Goal: Information Seeking & Learning: Learn about a topic

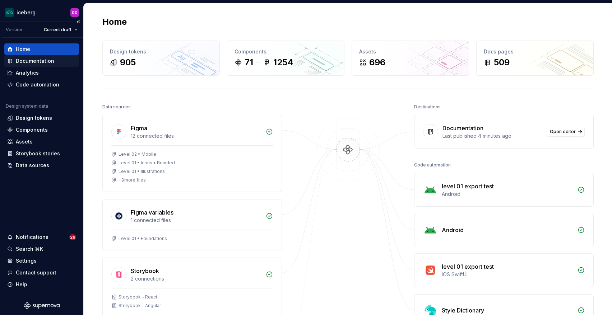
click at [42, 58] on div "Documentation" at bounding box center [35, 60] width 38 height 7
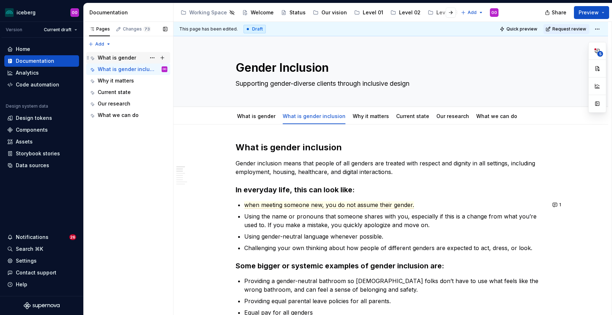
click at [122, 59] on div "What is gender" at bounding box center [117, 57] width 38 height 7
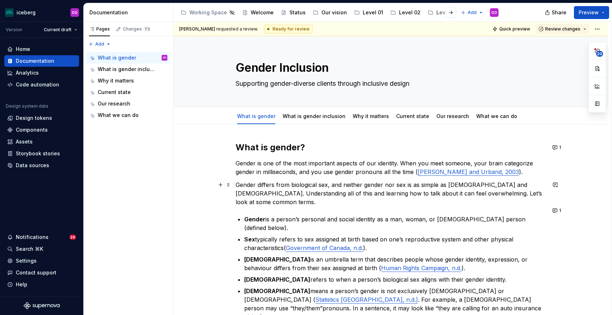
scroll to position [37, 0]
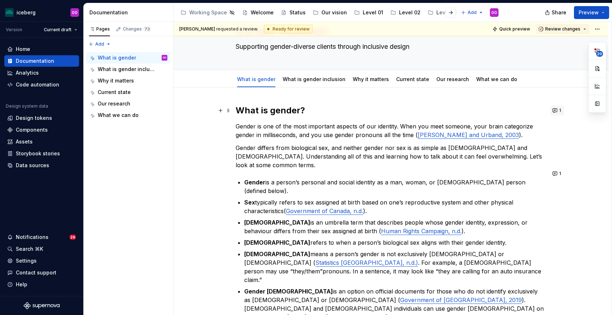
click at [558, 112] on button "1" at bounding box center [557, 111] width 14 height 10
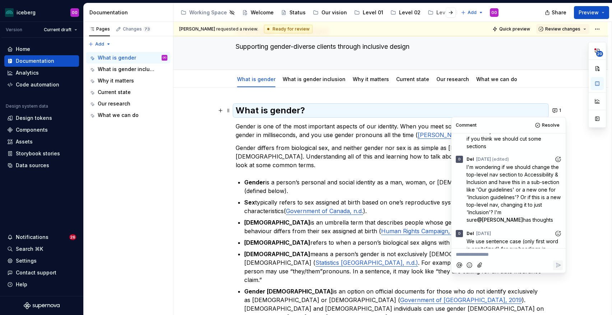
scroll to position [34, 0]
click at [549, 126] on span "Resolve" at bounding box center [551, 125] width 18 height 6
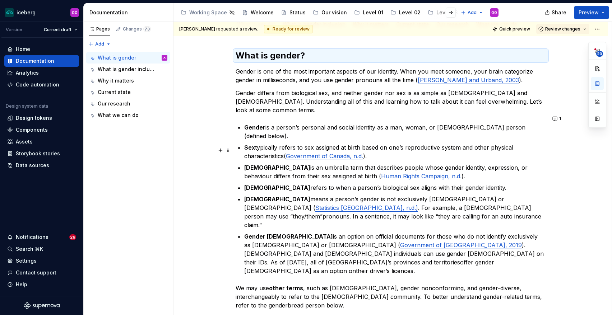
scroll to position [91, 0]
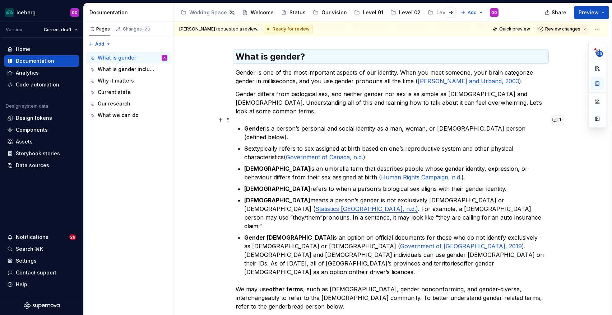
click at [558, 117] on button "1" at bounding box center [557, 120] width 14 height 10
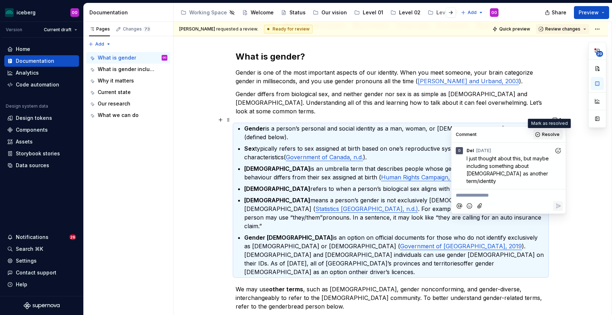
click at [544, 135] on span "Resolve" at bounding box center [551, 135] width 18 height 6
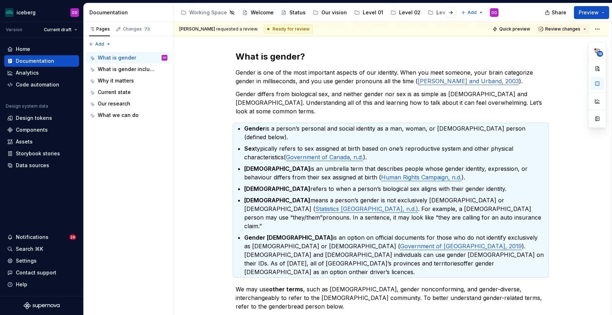
type textarea "*"
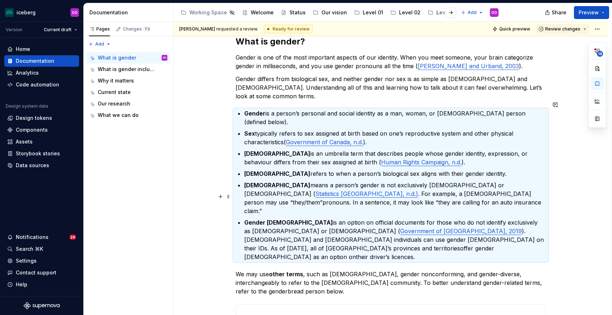
click at [246, 219] on strong "Gender [DEMOGRAPHIC_DATA]" at bounding box center [288, 222] width 89 height 7
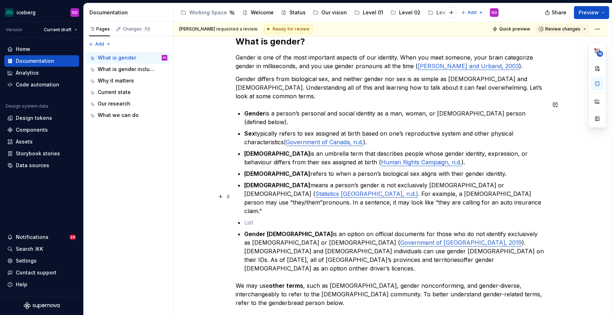
click at [262, 218] on p at bounding box center [395, 222] width 302 height 9
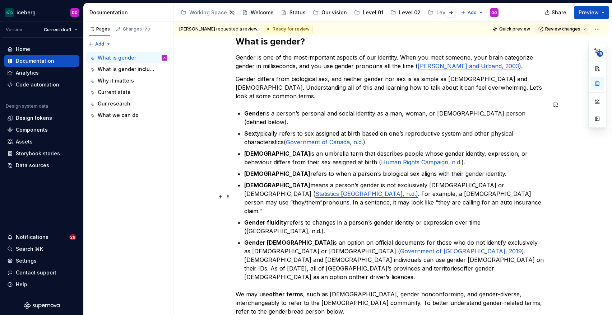
click at [256, 218] on p "Gender fluidity refers to changes in a person’s gender identity or expression o…" at bounding box center [395, 226] width 302 height 17
drag, startPoint x: 484, startPoint y: 197, endPoint x: 260, endPoint y: 207, distance: 224.7
click at [260, 218] on p "Gender fluidity refers to changes in a person’s gender identity or expression o…" at bounding box center [395, 226] width 302 height 17
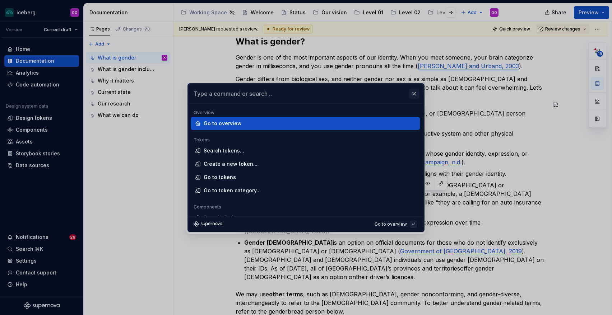
click at [416, 95] on button "button" at bounding box center [414, 94] width 10 height 10
type textarea "*"
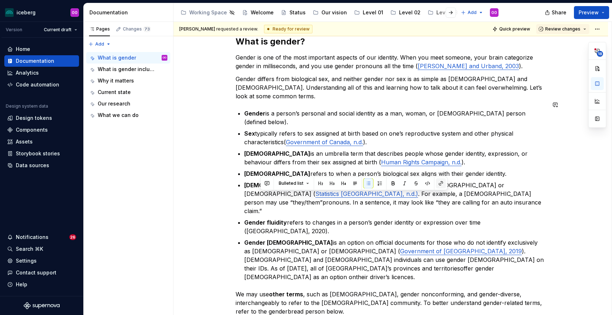
click at [440, 185] on button "button" at bounding box center [441, 183] width 10 height 10
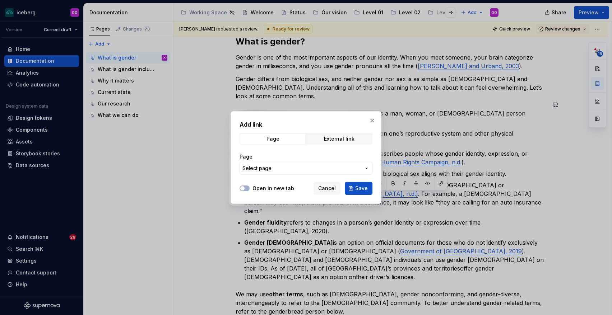
click at [330, 144] on div "Page External link" at bounding box center [306, 138] width 133 height 11
click at [330, 139] on div "External link" at bounding box center [339, 139] width 31 height 6
click at [314, 165] on input "URL" at bounding box center [306, 168] width 133 height 13
paste input "[URL][DOMAIN_NAME]"
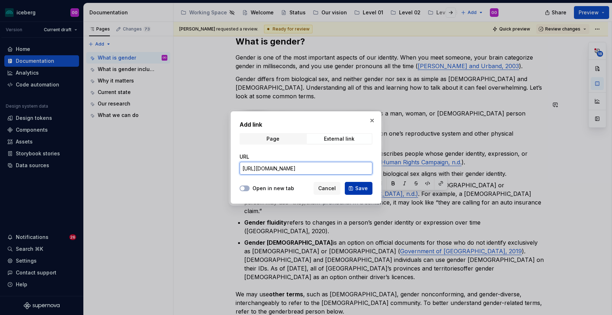
type input "[URL][DOMAIN_NAME]"
click at [362, 184] on button "Save" at bounding box center [359, 188] width 28 height 13
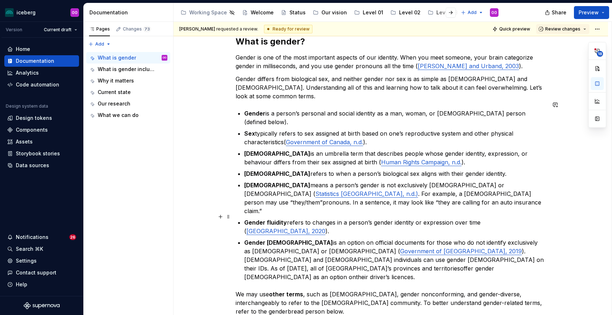
click at [378, 210] on ul "Gender is a person’s personal and social identity as a man, woman, or [DEMOGRAP…" at bounding box center [395, 195] width 302 height 172
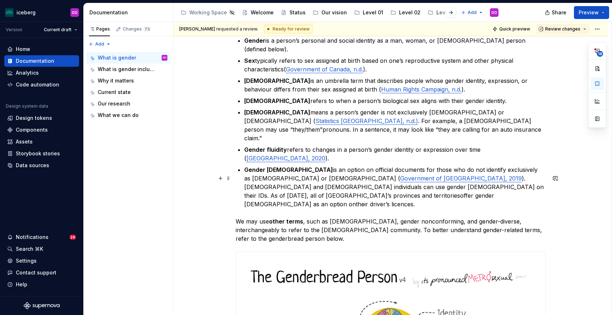
scroll to position [167, 0]
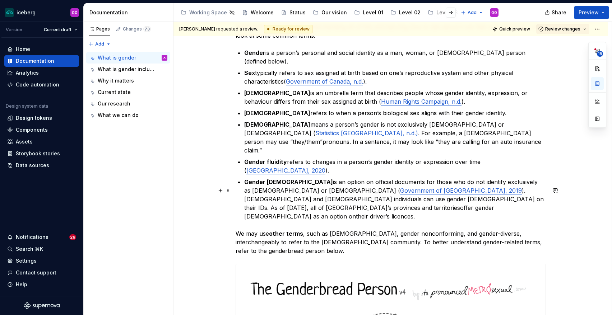
click at [289, 229] on p "We may use other terms , such as [DEMOGRAPHIC_DATA], gender nonconforming, and …" at bounding box center [391, 242] width 310 height 26
click at [317, 229] on p "We may use other terms , such as [DEMOGRAPHIC_DATA], gender nonconforming, and …" at bounding box center [391, 242] width 310 height 26
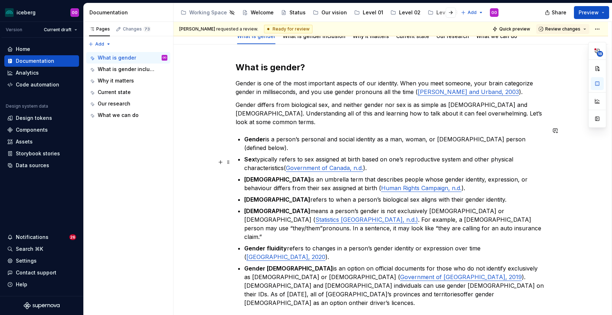
scroll to position [0, 0]
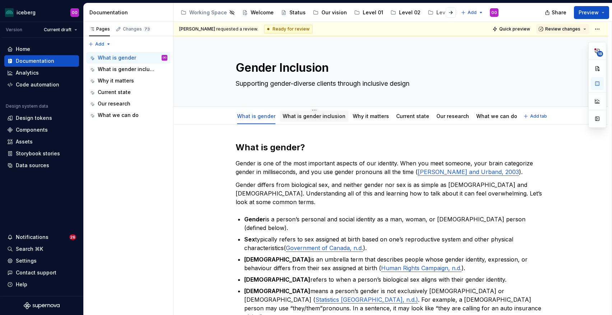
click at [330, 119] on link "What is gender inclusion" at bounding box center [314, 116] width 63 height 6
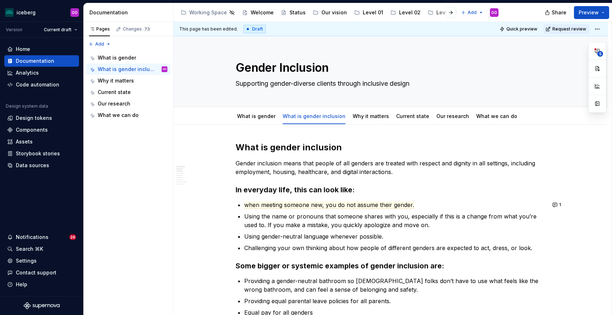
type textarea "*"
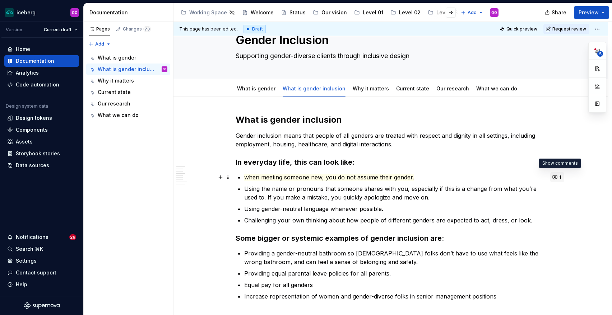
click at [558, 175] on button "1" at bounding box center [557, 177] width 14 height 10
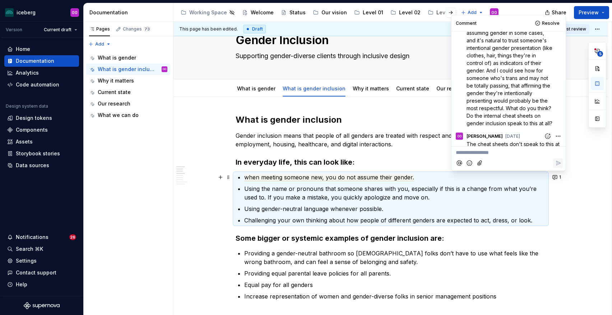
scroll to position [138, 0]
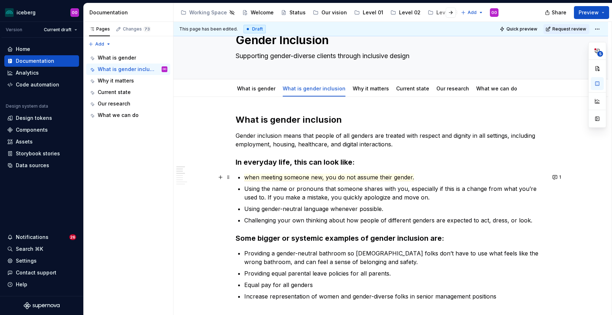
click at [430, 176] on p "when meeting someone new, you do not assume their gender." at bounding box center [395, 177] width 302 height 9
click at [429, 176] on p "when meeting someone new, you do not assume their gender." at bounding box center [395, 177] width 302 height 9
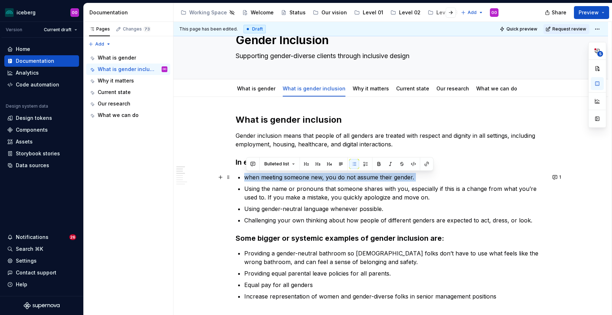
click at [429, 176] on p "when meeting someone new, you do not assume their gender." at bounding box center [395, 177] width 302 height 9
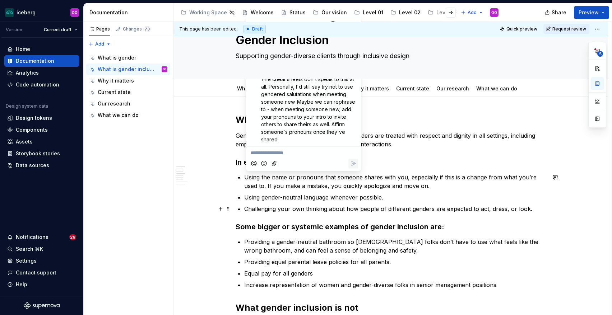
click at [455, 209] on p "Challenging your own thinking about how people of different genders are expecte…" at bounding box center [395, 209] width 302 height 9
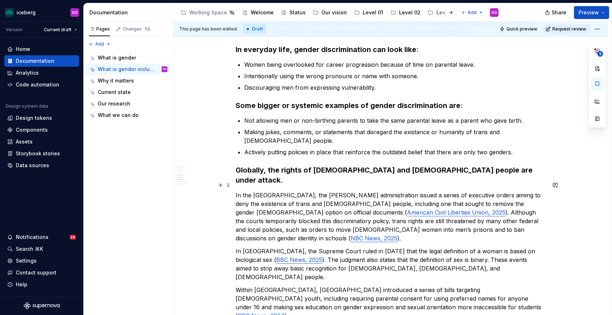
scroll to position [323, 0]
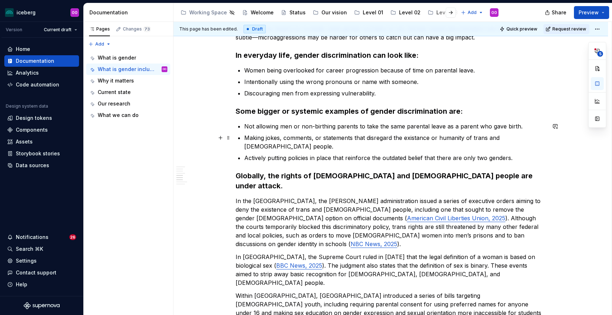
click at [363, 140] on p "Making jokes, comments, or statements that disregard the existance or humanity …" at bounding box center [395, 142] width 302 height 17
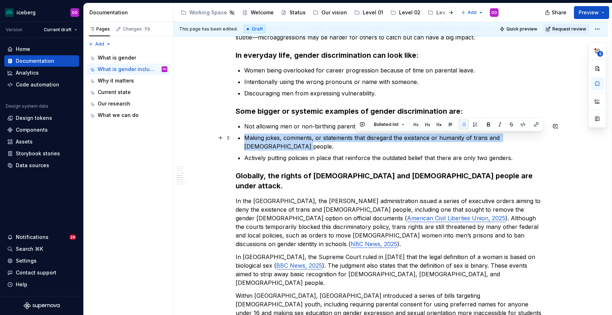
click at [363, 140] on p "Making jokes, comments, or statements that disregard the existance or humanity …" at bounding box center [395, 142] width 302 height 17
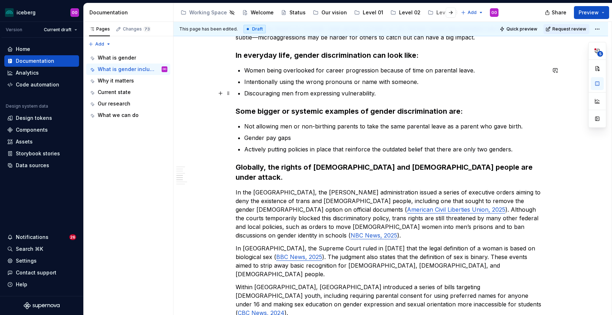
click at [399, 92] on p "Discouraging men from expressing vulnerability." at bounding box center [395, 93] width 302 height 9
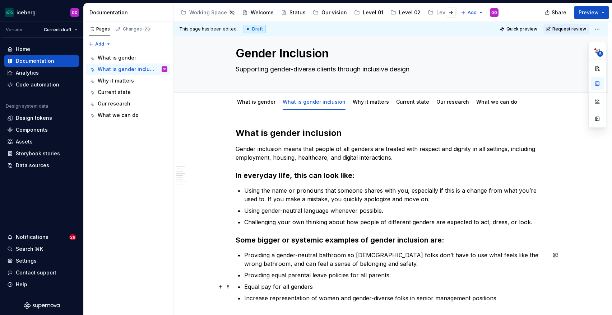
scroll to position [0, 0]
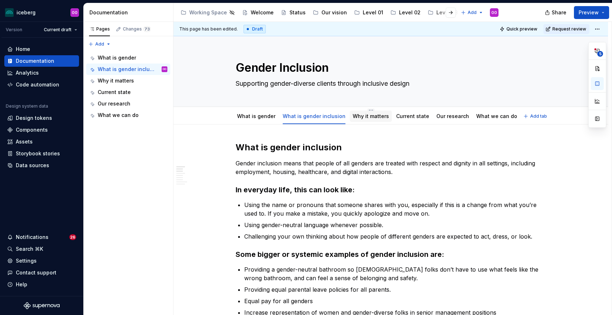
click at [363, 119] on link "Why it matters" at bounding box center [371, 116] width 36 height 6
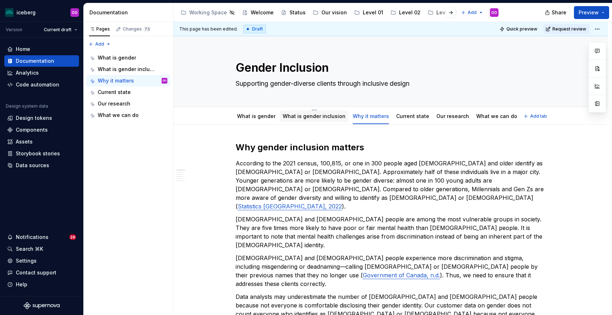
click at [313, 120] on div "What is gender inclusion" at bounding box center [314, 116] width 63 height 7
type textarea "*"
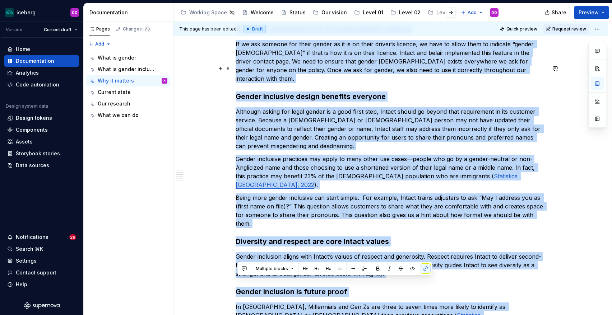
scroll to position [452, 0]
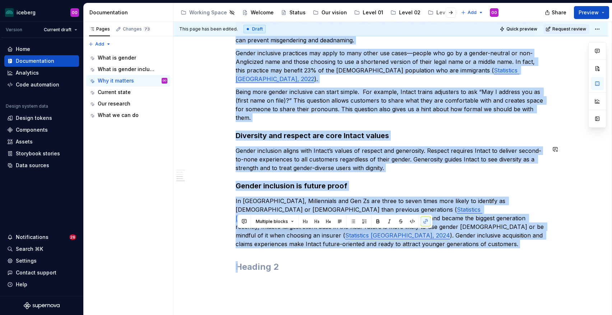
drag, startPoint x: 239, startPoint y: 105, endPoint x: 408, endPoint y: 245, distance: 220.1
click at [408, 245] on div "Why gender inclusion matters According to the 2021 census, 100,815, or one in 3…" at bounding box center [390, 24] width 435 height 704
copy div "Lor ipsumd sitametco adipisc Elitseddo ei tem 8406 incidi, 676,351, ut lab et 9…"
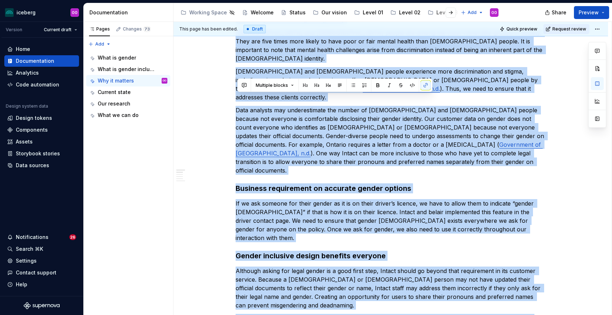
scroll to position [0, 0]
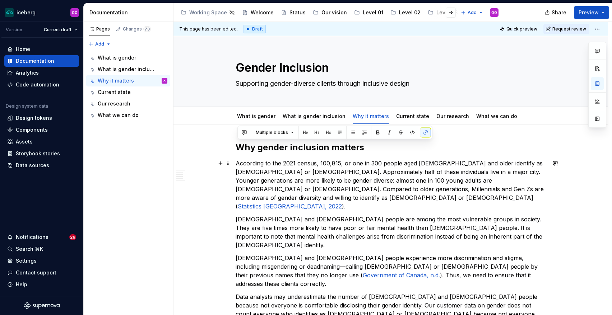
click at [377, 168] on p "According to the 2021 census, 100,815, or one in 300 people aged [DEMOGRAPHIC_D…" at bounding box center [391, 185] width 310 height 52
click at [276, 174] on p "According to the 2021 census, 100,815, or one in 300 people aged [DEMOGRAPHIC_D…" at bounding box center [391, 185] width 310 height 52
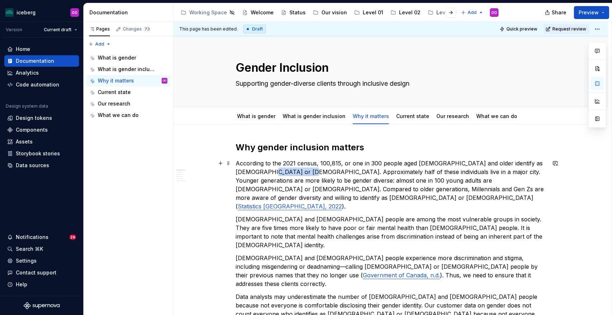
click at [276, 174] on p "According to the 2021 census, 100,815, or one in 300 people aged [DEMOGRAPHIC_D…" at bounding box center [391, 185] width 310 height 52
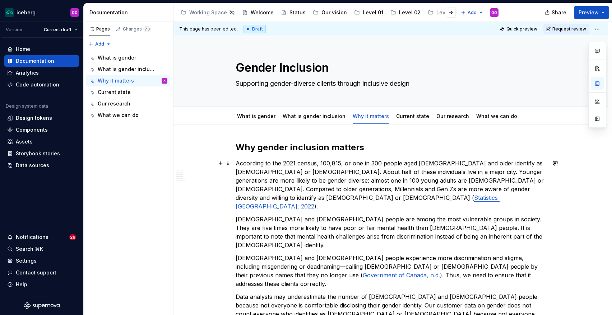
click at [327, 174] on p "According to the 2021 census, 100,815, or one in 300 people aged [DEMOGRAPHIC_D…" at bounding box center [391, 185] width 310 height 52
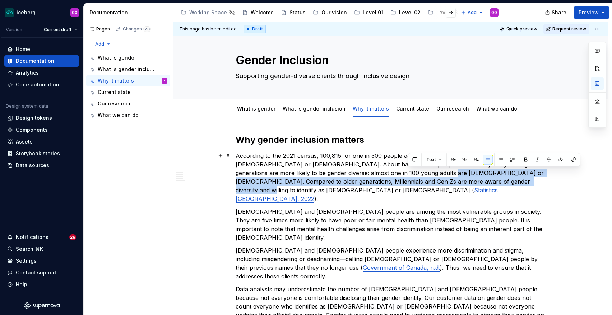
drag, startPoint x: 409, startPoint y: 173, endPoint x: 493, endPoint y: 182, distance: 84.6
click at [493, 182] on p "According to the 2021 census, 100,815, or one in 300 people aged [DEMOGRAPHIC_D…" at bounding box center [391, 178] width 310 height 52
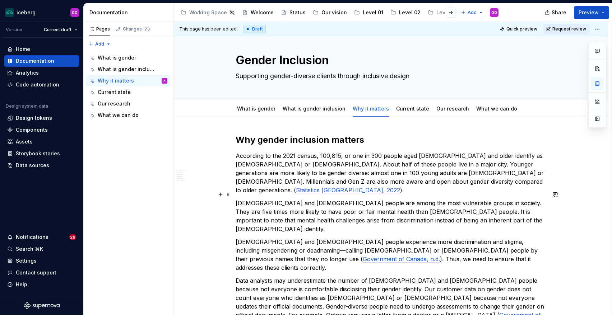
click at [386, 199] on p "[DEMOGRAPHIC_DATA] and [DEMOGRAPHIC_DATA] people are among the most vulnerable …" at bounding box center [391, 216] width 310 height 34
click at [401, 182] on p "According to the 2021 census, 100,815, or one in 300 people aged [DEMOGRAPHIC_D…" at bounding box center [391, 173] width 310 height 43
click at [413, 166] on p "According to the 2021 census, 100,815, or one in 300 people aged [DEMOGRAPHIC_D…" at bounding box center [391, 173] width 310 height 43
click at [499, 185] on p "According to the 2021 census, 100,815, or one in 300 people aged [DEMOGRAPHIC_D…" at bounding box center [391, 173] width 310 height 43
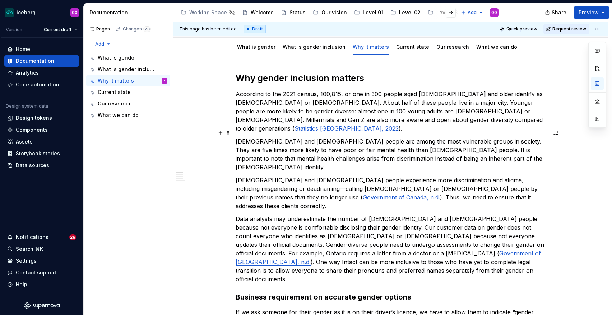
scroll to position [70, 0]
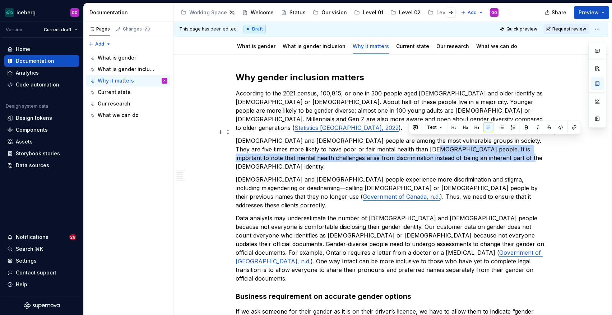
drag, startPoint x: 408, startPoint y: 140, endPoint x: 500, endPoint y: 149, distance: 92.8
click at [500, 149] on p "[DEMOGRAPHIC_DATA] and [DEMOGRAPHIC_DATA] people are among the most vulnerable …" at bounding box center [391, 153] width 310 height 34
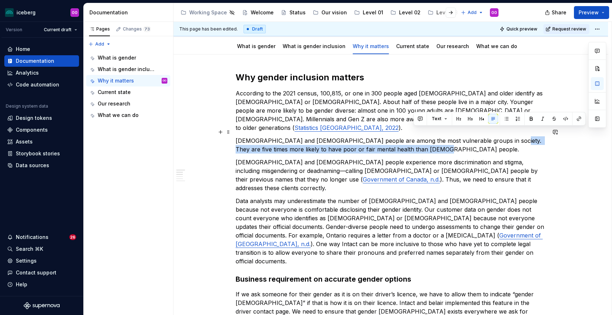
drag, startPoint x: 498, startPoint y: 132, endPoint x: 498, endPoint y: 138, distance: 5.4
click at [498, 138] on p "[DEMOGRAPHIC_DATA] and [DEMOGRAPHIC_DATA] people are among the most vulnerable …" at bounding box center [391, 144] width 310 height 17
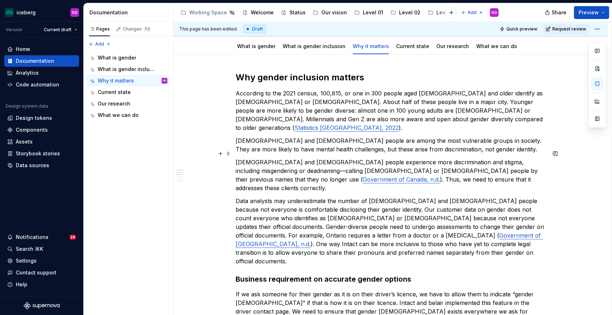
click at [442, 165] on p "[DEMOGRAPHIC_DATA] and [DEMOGRAPHIC_DATA] people experience more discrimination…" at bounding box center [391, 175] width 310 height 34
click at [351, 142] on p "[DEMOGRAPHIC_DATA] and [DEMOGRAPHIC_DATA] people are among the most vulnerable …" at bounding box center [391, 144] width 310 height 17
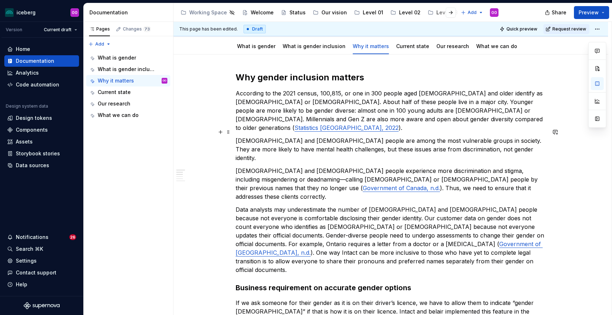
click at [493, 140] on p "[DEMOGRAPHIC_DATA] and [DEMOGRAPHIC_DATA] people are among the most vulnerable …" at bounding box center [391, 149] width 310 height 26
click at [306, 150] on p "[DEMOGRAPHIC_DATA] and [DEMOGRAPHIC_DATA] people are among the most vulnerable …" at bounding box center [391, 149] width 310 height 26
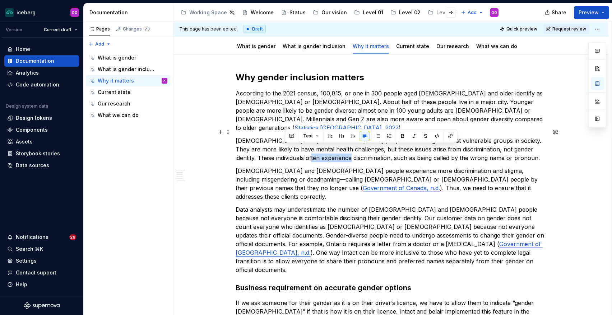
click at [306, 150] on p "[DEMOGRAPHIC_DATA] and [DEMOGRAPHIC_DATA] people are among the most vulnerable …" at bounding box center [391, 149] width 310 height 26
click at [467, 151] on p "[DEMOGRAPHIC_DATA] and [DEMOGRAPHIC_DATA] people are among the most vulnerable …" at bounding box center [391, 149] width 310 height 26
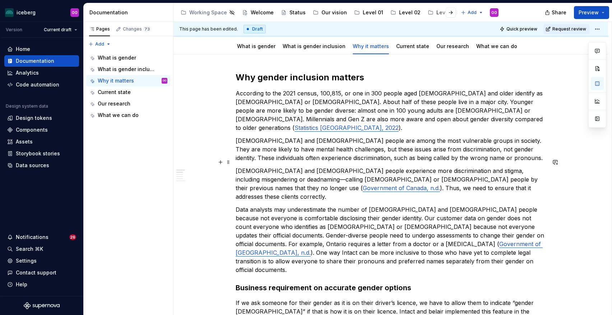
click at [309, 168] on p "[DEMOGRAPHIC_DATA] and [DEMOGRAPHIC_DATA] people experience more discrimination…" at bounding box center [391, 184] width 310 height 34
click at [319, 167] on p "[DEMOGRAPHIC_DATA] and [DEMOGRAPHIC_DATA] people experience more discrimination…" at bounding box center [391, 184] width 310 height 34
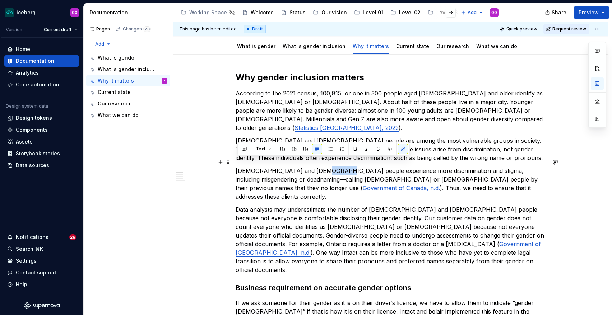
click at [319, 167] on p "[DEMOGRAPHIC_DATA] and [DEMOGRAPHIC_DATA] people experience more discrimination…" at bounding box center [391, 184] width 310 height 34
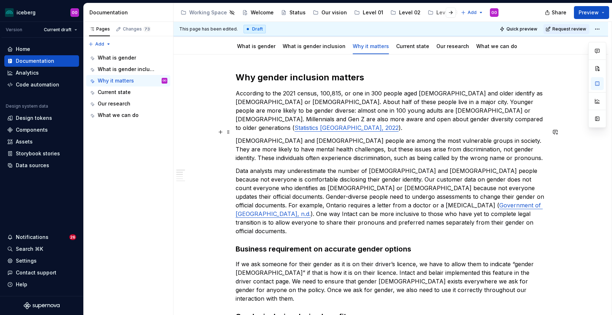
click at [313, 150] on p "[DEMOGRAPHIC_DATA] and [DEMOGRAPHIC_DATA] people are among the most vulnerable …" at bounding box center [391, 149] width 310 height 26
click at [315, 149] on p "[DEMOGRAPHIC_DATA] and [DEMOGRAPHIC_DATA] people are among the most vulnerable …" at bounding box center [391, 149] width 310 height 26
click at [343, 180] on p "Data analysts may underestimate the number of [DEMOGRAPHIC_DATA] and [DEMOGRAPH…" at bounding box center [391, 201] width 310 height 69
click at [432, 218] on p "Data analysts may underestimate the number of [DEMOGRAPHIC_DATA] and [DEMOGRAPH…" at bounding box center [391, 201] width 310 height 69
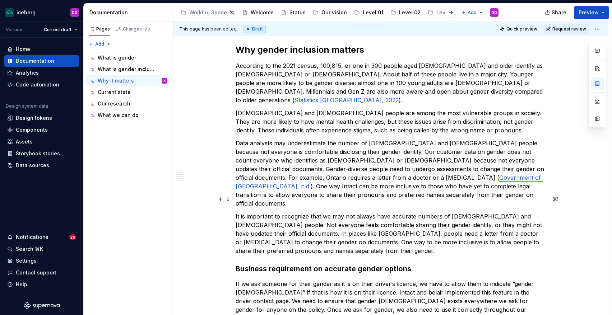
scroll to position [99, 0]
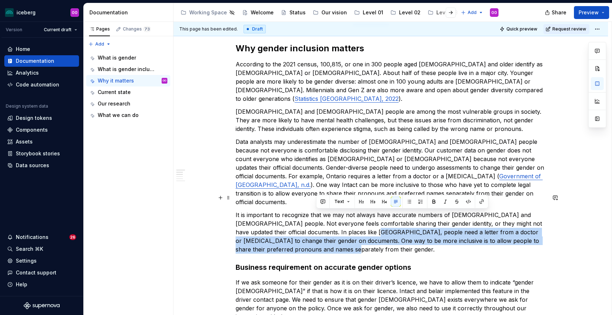
drag, startPoint x: 353, startPoint y: 212, endPoint x: 353, endPoint y: 229, distance: 16.5
click at [353, 229] on p "It is important to recognize that we may not always have accurate numbers of [D…" at bounding box center [391, 232] width 310 height 43
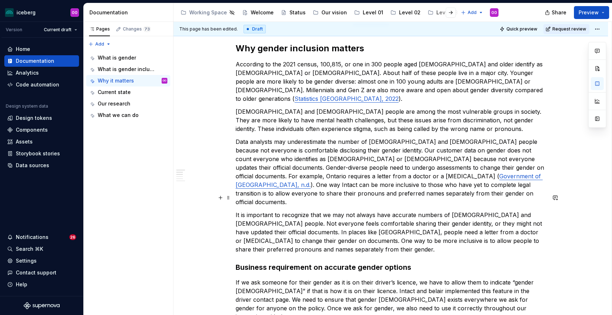
click at [446, 228] on p "It is important to recognize that we may not always have accurate numbers of [D…" at bounding box center [391, 232] width 310 height 43
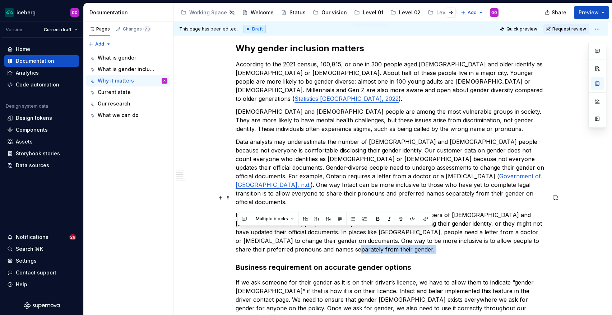
click at [446, 228] on p "It is important to recognize that we may not always have accurate numbers of [D…" at bounding box center [391, 232] width 310 height 43
click at [442, 232] on p "It is important to recognize that we may not always have accurate numbers of [D…" at bounding box center [391, 232] width 310 height 43
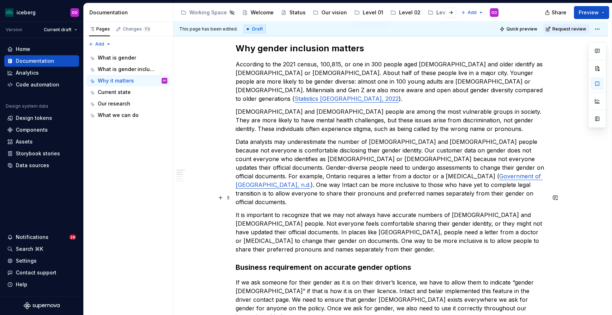
click at [448, 226] on p "It is important to recognize that we may not always have accurate numbers of [D…" at bounding box center [391, 232] width 310 height 43
click at [477, 224] on p "It is important to recognize that we may not always have accurate numbers of [D…" at bounding box center [391, 232] width 310 height 43
click at [295, 233] on p "It is important to recognize that we may not always have accurate numbers of [D…" at bounding box center [391, 232] width 310 height 43
click at [386, 222] on p "It is important to recognize that we may not always have accurate numbers of [D…" at bounding box center [391, 232] width 310 height 43
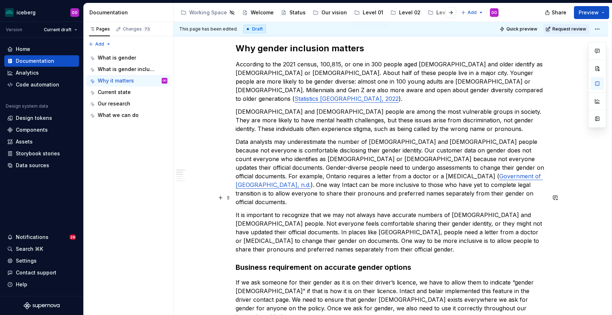
click at [324, 234] on p "It is important to recognize that we may not always have accurate numbers of [D…" at bounding box center [391, 232] width 310 height 43
click at [347, 235] on p "It is important to recognize that we may not always have accurate numbers of [D…" at bounding box center [391, 232] width 310 height 43
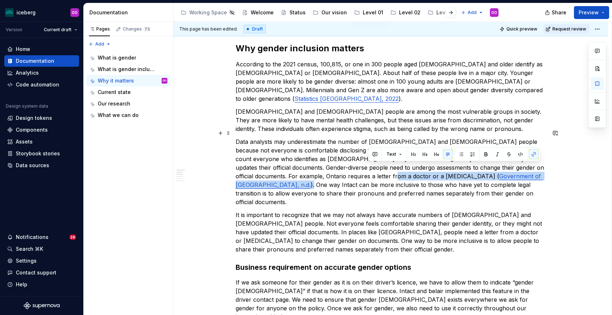
drag, startPoint x: 449, startPoint y: 168, endPoint x: 368, endPoint y: 169, distance: 81.5
click at [368, 169] on p "Data analysts may underestimate the number of [DEMOGRAPHIC_DATA] and [DEMOGRAPH…" at bounding box center [391, 172] width 310 height 69
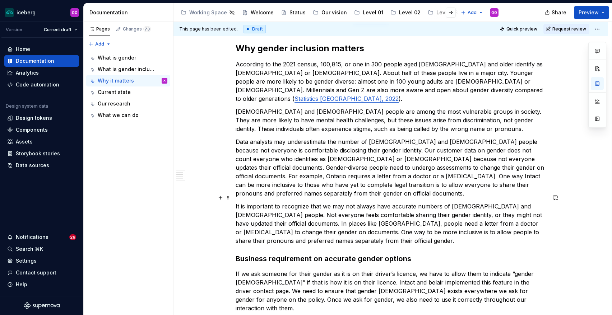
click at [266, 225] on p "It is important to recognize that we may not always have accurate numbers of [D…" at bounding box center [391, 223] width 310 height 43
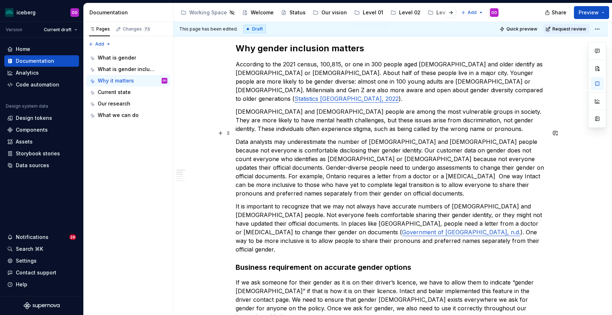
click at [401, 175] on p "Data analysts may underestimate the number of [DEMOGRAPHIC_DATA] and [DEMOGRAPH…" at bounding box center [391, 168] width 310 height 60
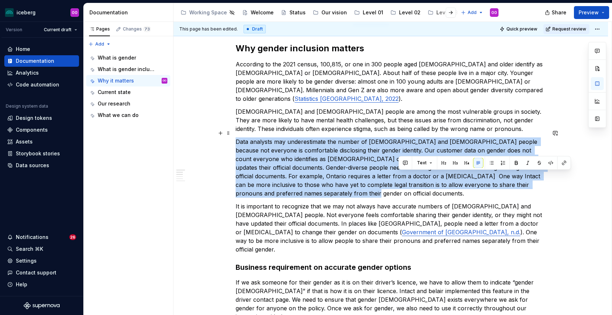
click at [401, 175] on p "Data analysts may underestimate the number of [DEMOGRAPHIC_DATA] and [DEMOGRAPH…" at bounding box center [391, 168] width 310 height 60
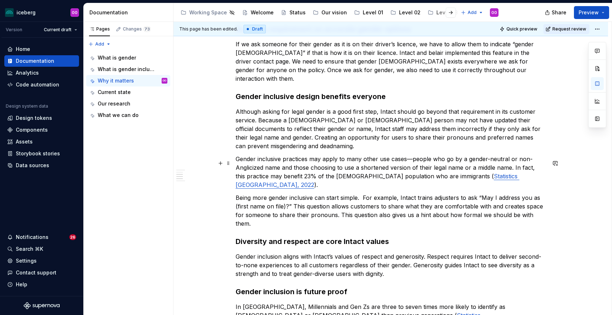
scroll to position [287, 0]
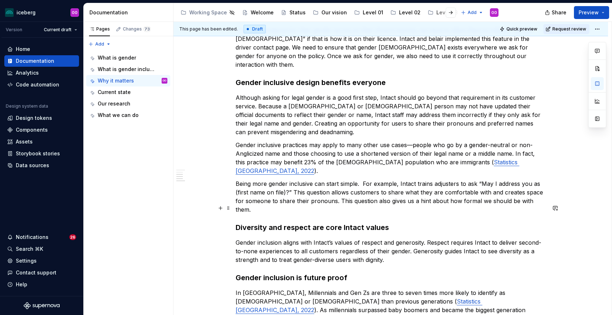
click at [363, 238] on p "Gender inclusion aligns with Intact’s values of respect and generosity. Respect…" at bounding box center [391, 251] width 310 height 26
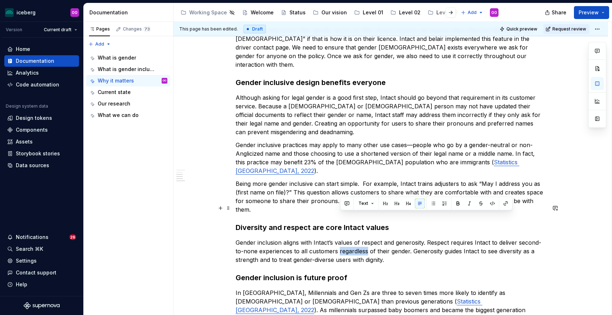
click at [363, 238] on p "Gender inclusion aligns with Intact’s values of respect and generosity. Respect…" at bounding box center [391, 251] width 310 height 26
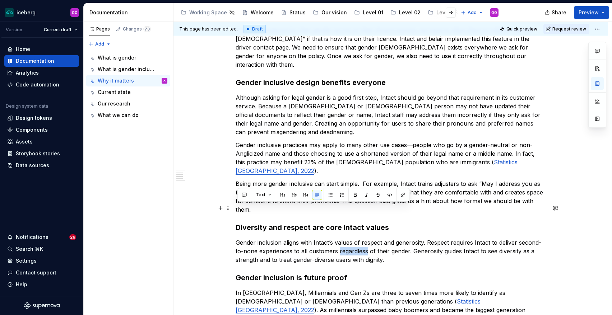
click at [395, 238] on p "Gender inclusion aligns with Intact’s values of respect and generosity. Respect…" at bounding box center [391, 251] width 310 height 26
click at [371, 238] on p "Gender inclusion aligns with Intact’s values of respect and generosity. Respect…" at bounding box center [391, 251] width 310 height 26
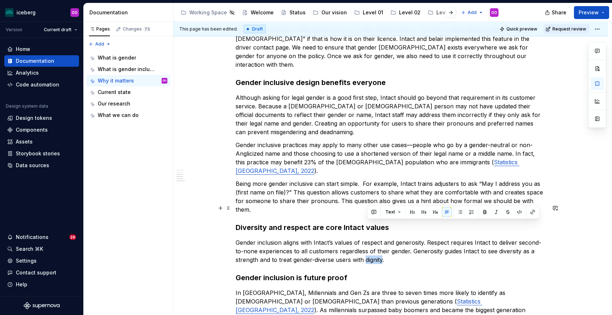
click at [371, 238] on p "Gender inclusion aligns with Intact’s values of respect and generosity. Respect…" at bounding box center [391, 251] width 310 height 26
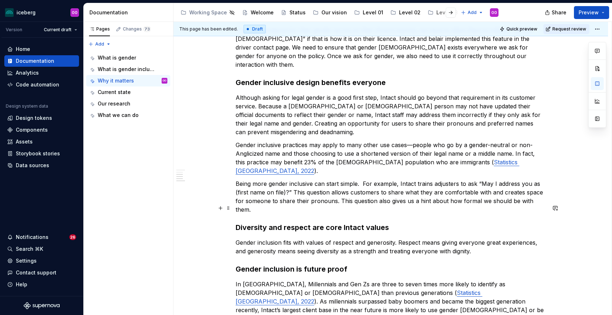
click at [368, 238] on p "Gender inclusion fits with values of respect and generosity. Respect means givi…" at bounding box center [391, 246] width 310 height 17
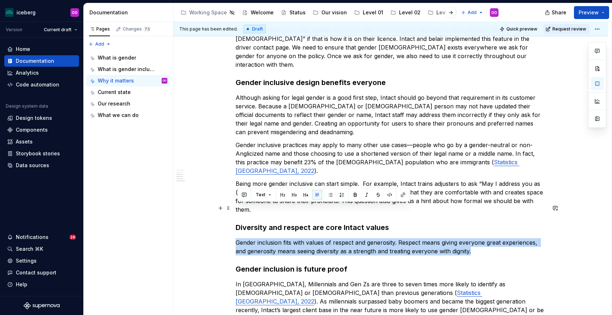
click at [368, 238] on p "Gender inclusion fits with values of respect and generosity. Respect means givi…" at bounding box center [391, 246] width 310 height 17
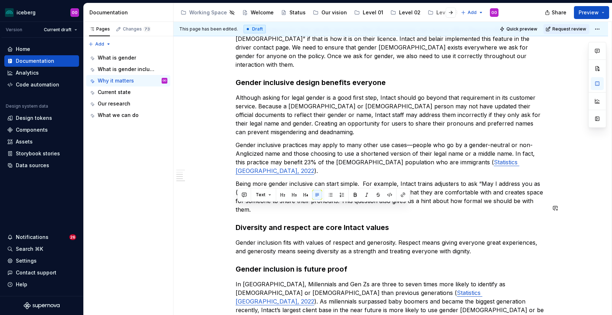
click at [370, 264] on h3 "Gender inclusion is future proof" at bounding box center [391, 269] width 310 height 10
click at [308, 238] on p "Gender inclusion fits with values of respect and generosity. Respect means givi…" at bounding box center [391, 246] width 310 height 17
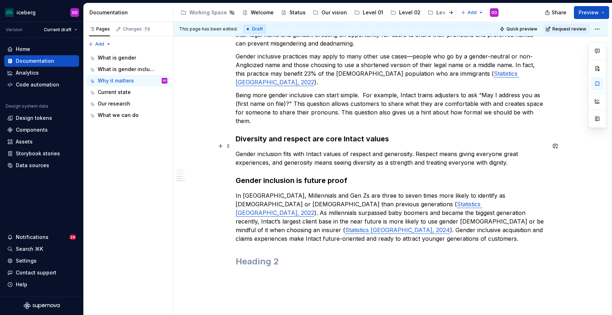
scroll to position [379, 0]
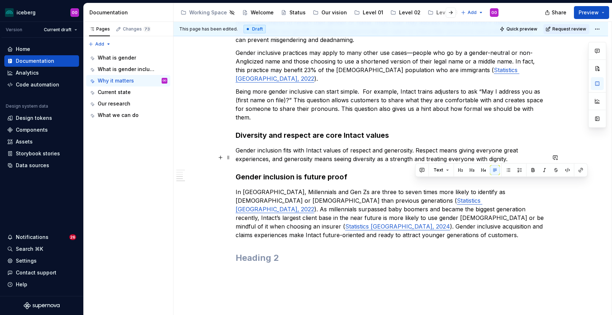
drag, startPoint x: 416, startPoint y: 184, endPoint x: 500, endPoint y: 194, distance: 84.6
click at [500, 194] on p "In [GEOGRAPHIC_DATA], Millennials and Gen Zs are three to seven times more like…" at bounding box center [391, 214] width 310 height 52
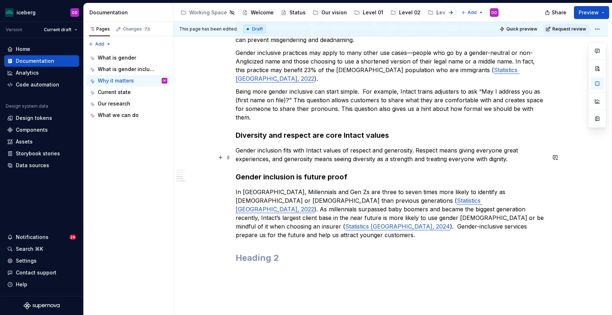
click at [419, 188] on p "In [GEOGRAPHIC_DATA], Millennials and Gen Zs are three to seven times more like…" at bounding box center [391, 214] width 310 height 52
click at [417, 188] on p "In [GEOGRAPHIC_DATA], Millennials and Gen Zs are three to seven times more like…" at bounding box center [391, 214] width 310 height 52
click at [455, 199] on div "Why gender inclusion matters According to the 2021 census, 100,815, or one in 3…" at bounding box center [391, 13] width 310 height 501
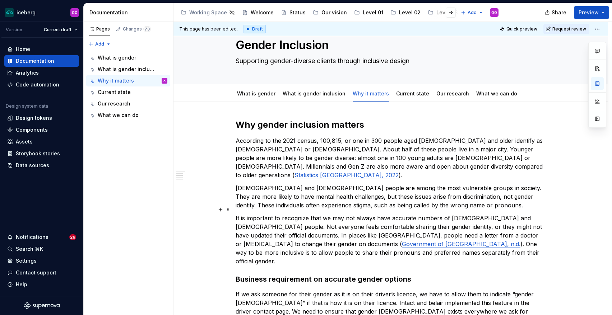
scroll to position [0, 0]
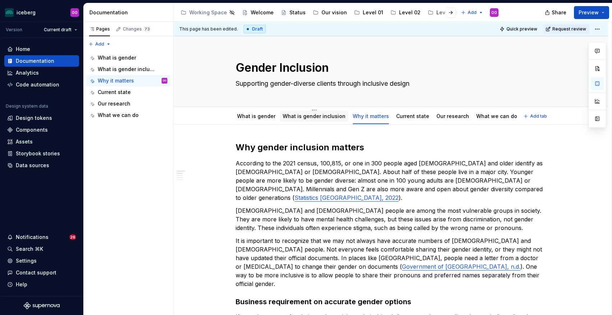
click at [329, 118] on link "What is gender inclusion" at bounding box center [314, 116] width 63 height 6
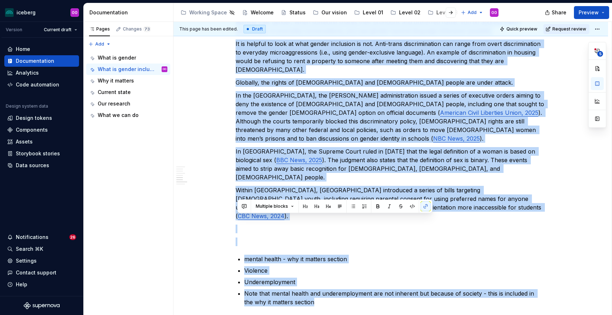
scroll to position [823, 0]
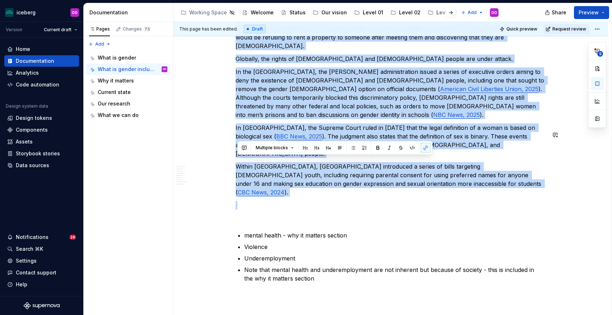
drag, startPoint x: 239, startPoint y: 144, endPoint x: 435, endPoint y: 127, distance: 197.2
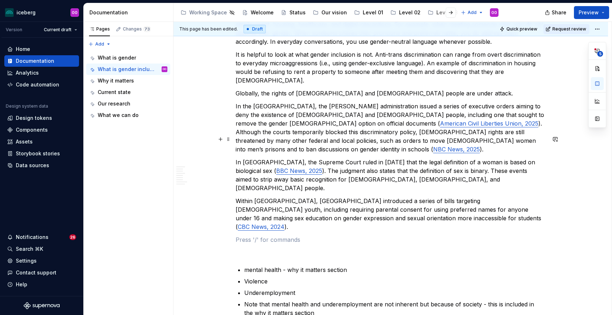
scroll to position [784, 0]
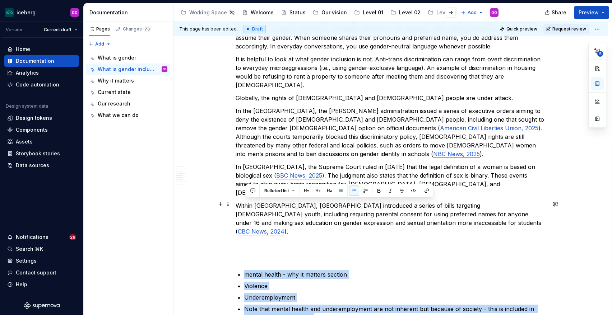
drag, startPoint x: 321, startPoint y: 256, endPoint x: 234, endPoint y: 207, distance: 99.7
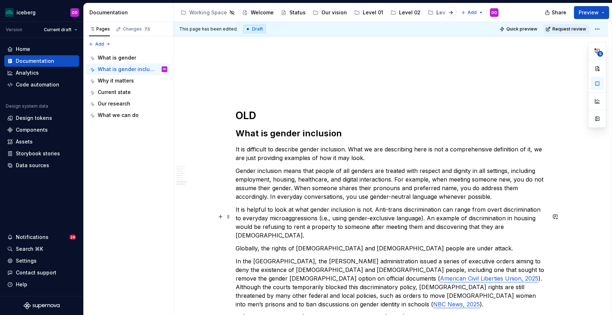
scroll to position [631, 0]
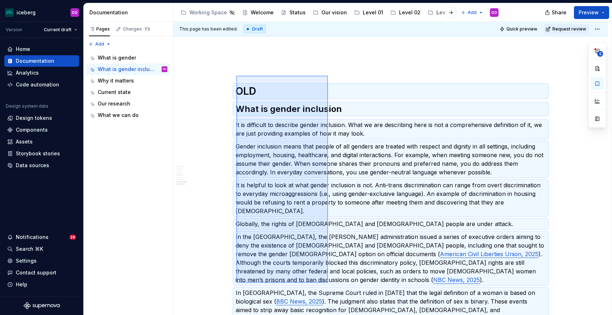
drag, startPoint x: 236, startPoint y: 80, endPoint x: 330, endPoint y: 292, distance: 232.2
click at [330, 292] on div "This page has been edited. Draft Quick preview Request review Gender Inclusion …" at bounding box center [392, 169] width 438 height 294
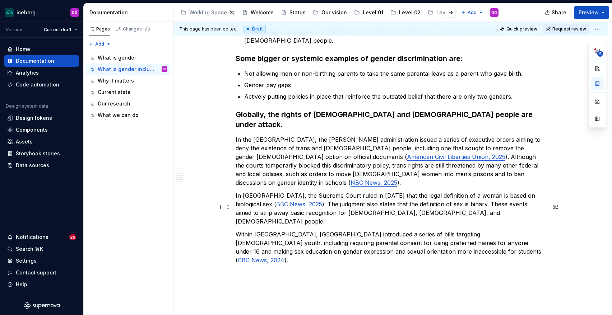
scroll to position [405, 0]
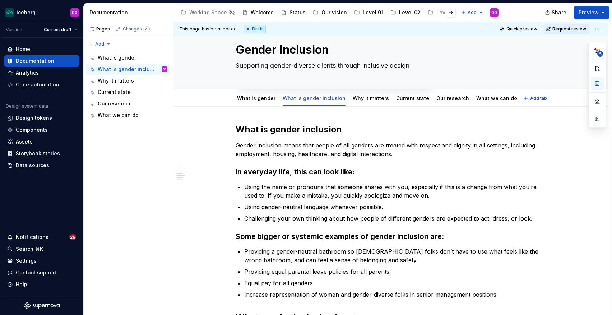
type textarea "*"
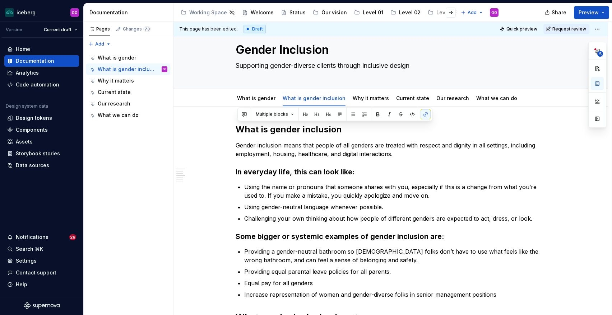
drag, startPoint x: 436, startPoint y: 215, endPoint x: 268, endPoint y: 140, distance: 184.9
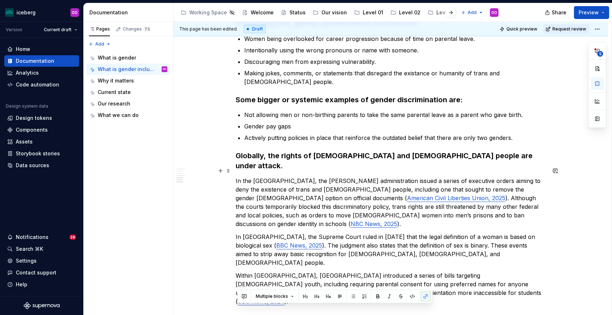
scroll to position [368, 0]
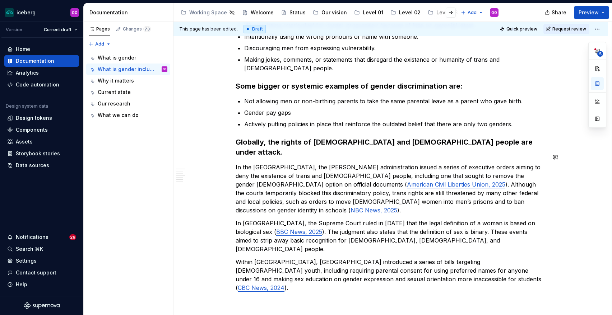
click at [379, 151] on div "What is gender inclusion Gender inclusion means that people of all genders are …" at bounding box center [391, 72] width 310 height 596
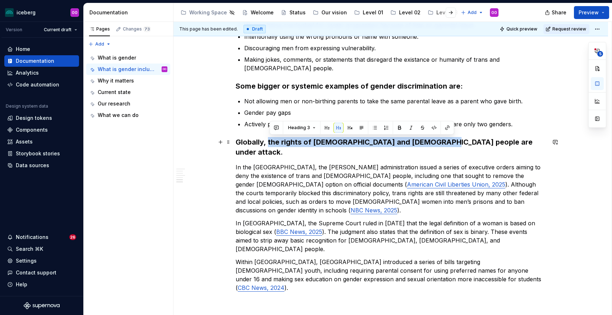
drag, startPoint x: 269, startPoint y: 143, endPoint x: 436, endPoint y: 144, distance: 166.7
click at [436, 144] on h3 "Globally, the rights of [DEMOGRAPHIC_DATA] and [DEMOGRAPHIC_DATA] people are un…" at bounding box center [391, 147] width 310 height 20
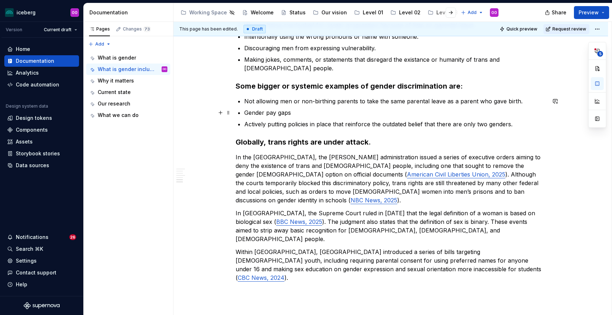
click at [454, 110] on p "Gender pay gaps" at bounding box center [395, 112] width 302 height 9
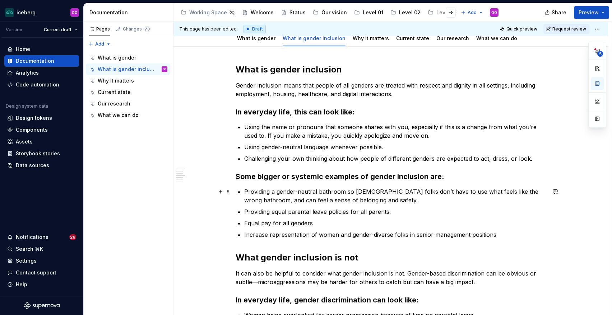
scroll to position [93, 0]
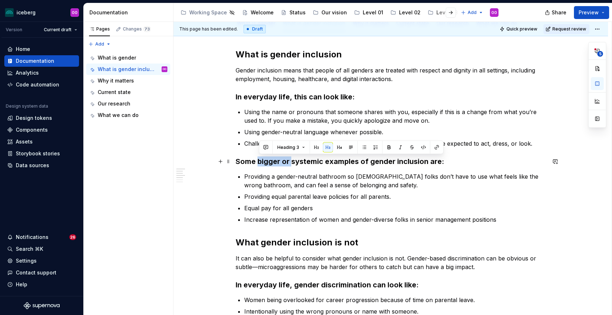
drag, startPoint x: 259, startPoint y: 161, endPoint x: 294, endPoint y: 162, distance: 34.5
click at [294, 162] on h3 "Some bigger or systemic examples of gender inclusion are:" at bounding box center [391, 162] width 310 height 10
click at [300, 163] on h3 "Some bigger or systemic examples of gender inclusion are:" at bounding box center [391, 162] width 310 height 10
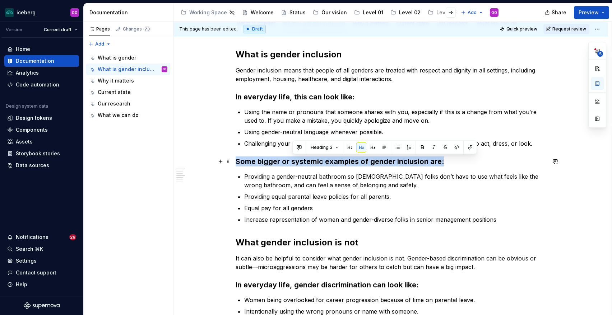
click at [300, 163] on h3 "Some bigger or systemic examples of gender inclusion are:" at bounding box center [391, 162] width 310 height 10
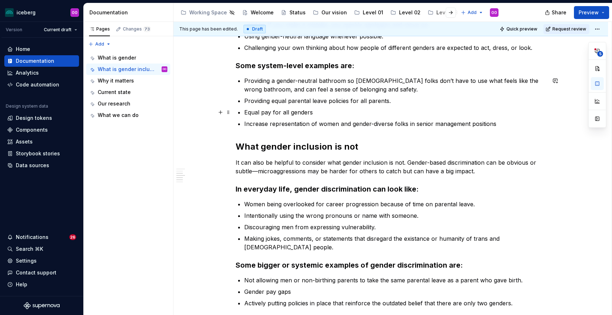
scroll to position [194, 0]
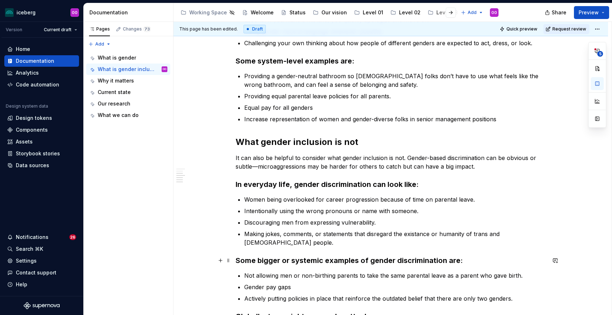
click at [311, 265] on h3 "Some bigger or systemic examples of gender discrimination are:" at bounding box center [391, 261] width 310 height 10
click at [311, 265] on h3 "Some bigger or S examples of gender discrimination are:" at bounding box center [391, 261] width 310 height 10
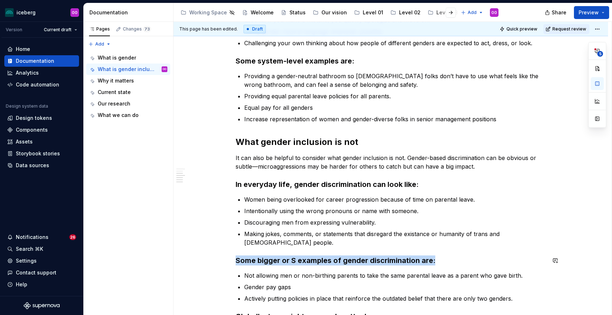
click at [311, 265] on h3 "Some bigger or S examples of gender discrimination are:" at bounding box center [391, 261] width 310 height 10
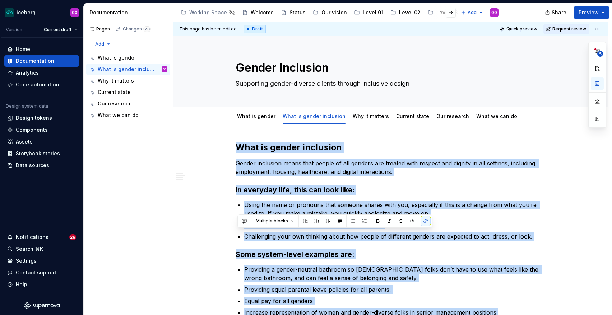
scroll to position [490, 0]
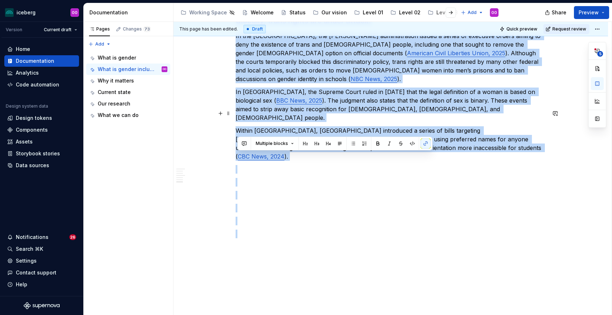
drag, startPoint x: 238, startPoint y: 144, endPoint x: 427, endPoint y: 132, distance: 189.0
copy div "Lore ip dolors ametconse Adipis elitseddo eiusm temp incidi ut lab etdolor mag …"
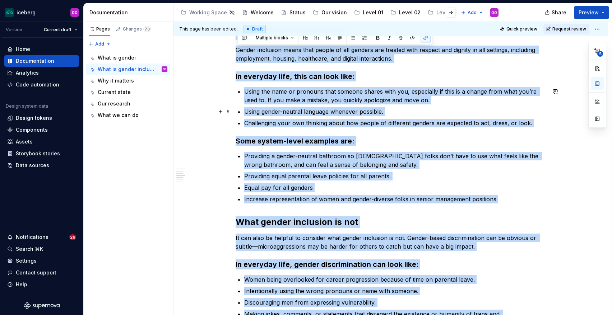
scroll to position [58, 0]
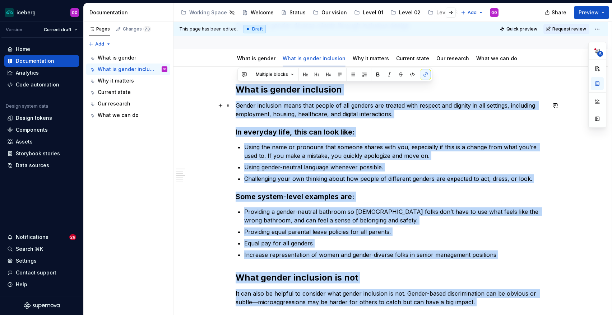
click at [337, 115] on p "Gender inclusion means that people of all genders are treated with respect and …" at bounding box center [391, 109] width 310 height 17
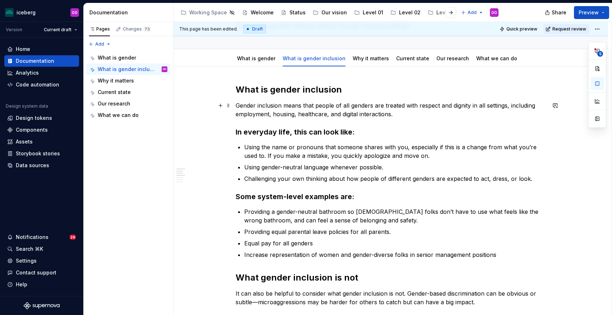
click at [317, 106] on p "Gender inclusion means that people of all genders are treated with respect and …" at bounding box center [391, 109] width 310 height 17
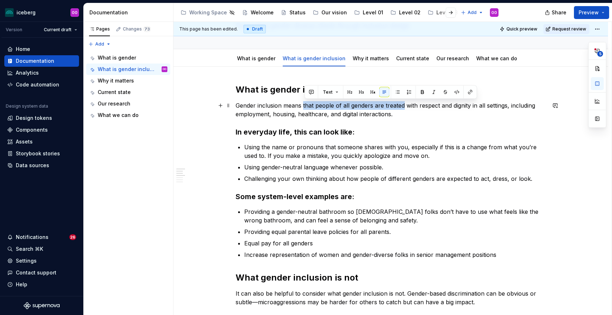
drag, startPoint x: 305, startPoint y: 105, endPoint x: 405, endPoint y: 106, distance: 100.9
click at [405, 106] on p "Gender inclusion means that people of all genders are treated with respect and …" at bounding box center [391, 109] width 310 height 17
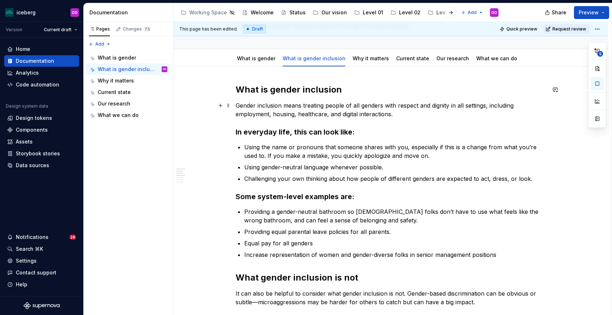
click at [457, 128] on h3 "In everyday life, this can look like:" at bounding box center [391, 132] width 310 height 10
click at [443, 113] on p "Gender inclusion means treating people of all genders with respect and dignity …" at bounding box center [391, 109] width 310 height 17
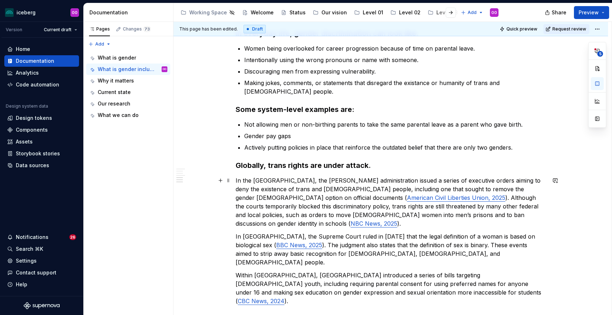
scroll to position [347, 0]
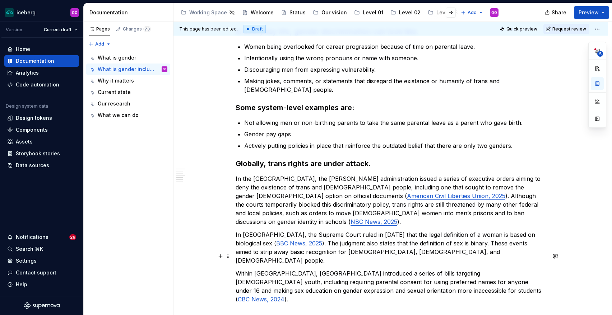
click at [247, 269] on p "Within [GEOGRAPHIC_DATA], [GEOGRAPHIC_DATA] introduced a series of bills target…" at bounding box center [391, 286] width 310 height 34
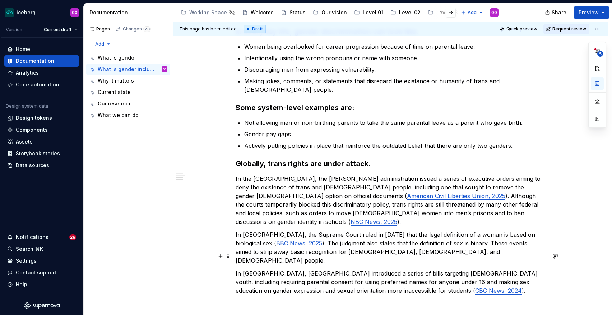
click at [275, 269] on p "In [GEOGRAPHIC_DATA], [GEOGRAPHIC_DATA] introduced a series of bills targeting …" at bounding box center [391, 282] width 310 height 26
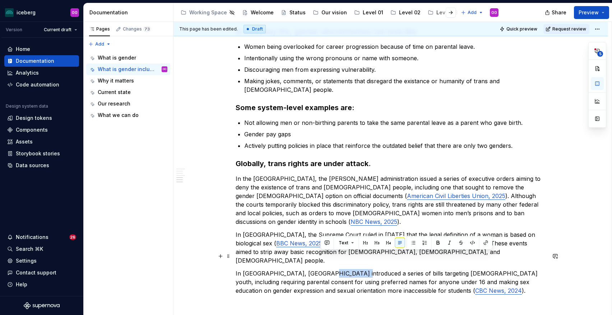
drag, startPoint x: 348, startPoint y: 258, endPoint x: 320, endPoint y: 256, distance: 28.8
click at [320, 269] on p "In [GEOGRAPHIC_DATA], [GEOGRAPHIC_DATA] introduced a series of bills targeting …" at bounding box center [391, 282] width 310 height 26
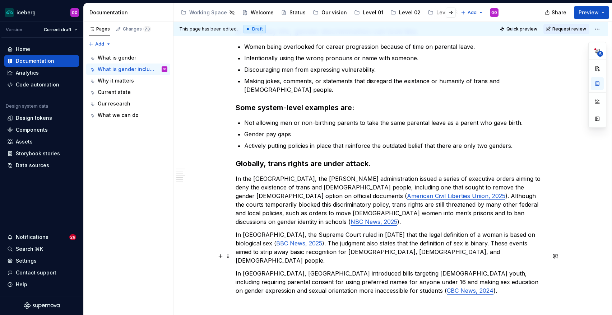
click at [418, 275] on p "In [GEOGRAPHIC_DATA], [GEOGRAPHIC_DATA] introduced bills targeting [DEMOGRAPHIC…" at bounding box center [391, 282] width 310 height 26
drag, startPoint x: 391, startPoint y: 256, endPoint x: 375, endPoint y: 256, distance: 16.9
click at [375, 269] on p "In [GEOGRAPHIC_DATA], [GEOGRAPHIC_DATA] introduced bills targeting [DEMOGRAPHIC…" at bounding box center [391, 282] width 310 height 26
click at [400, 277] on p "In [GEOGRAPHIC_DATA], Alberta introduced bills targeting [DEMOGRAPHIC_DATA] you…" at bounding box center [391, 282] width 310 height 26
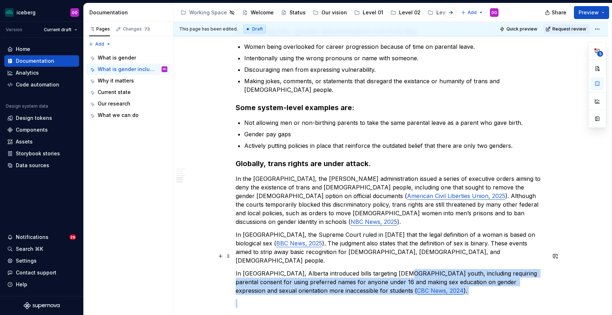
drag, startPoint x: 395, startPoint y: 254, endPoint x: 406, endPoint y: 279, distance: 27.4
click at [406, 279] on div "What is gender inclusion Gender inclusion means treating people of all genders …" at bounding box center [391, 84] width 310 height 578
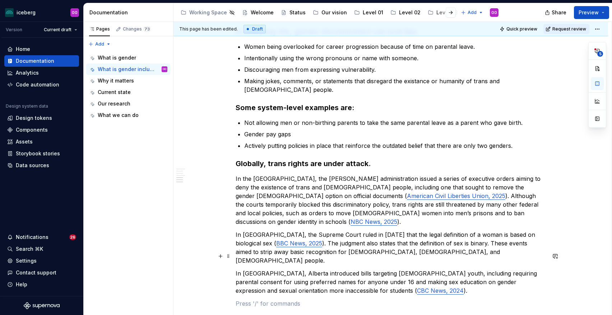
click at [400, 269] on p "In [GEOGRAPHIC_DATA], Alberta introduced bills targeting [DEMOGRAPHIC_DATA] you…" at bounding box center [391, 282] width 310 height 26
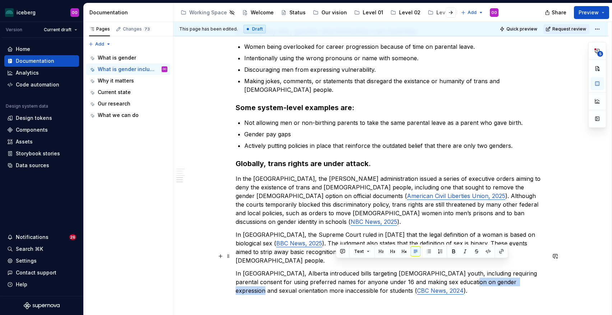
drag, startPoint x: 446, startPoint y: 265, endPoint x: 507, endPoint y: 266, distance: 60.3
click at [507, 269] on p "In [GEOGRAPHIC_DATA], Alberta introduced bills targeting [DEMOGRAPHIC_DATA] you…" at bounding box center [391, 282] width 310 height 26
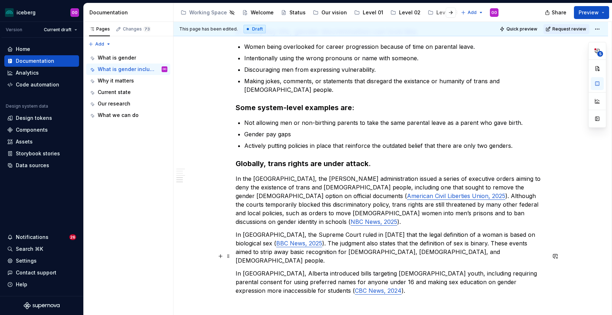
click at [468, 270] on p "In [GEOGRAPHIC_DATA], [GEOGRAPHIC_DATA] introduced bills targeting [DEMOGRAPHIC…" at bounding box center [391, 282] width 310 height 26
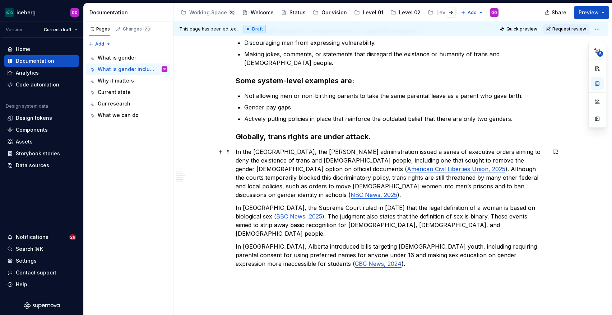
scroll to position [385, 0]
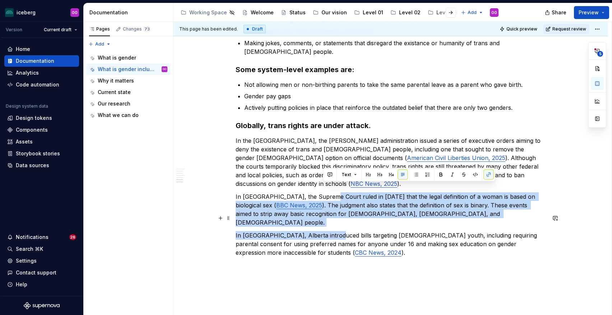
drag, startPoint x: 323, startPoint y: 187, endPoint x: 333, endPoint y: 219, distance: 33.3
click at [333, 219] on div "What is gender inclusion Gender inclusion means treating people of all genders …" at bounding box center [391, 46] width 310 height 578
click at [395, 210] on div "What is gender inclusion Gender inclusion means treating people of all genders …" at bounding box center [391, 46] width 310 height 578
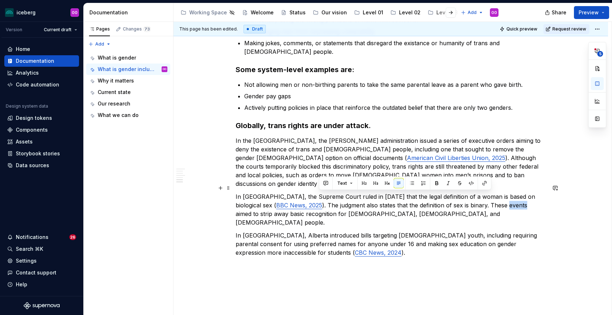
drag, startPoint x: 473, startPoint y: 196, endPoint x: 490, endPoint y: 196, distance: 17.2
click at [490, 196] on p "In [GEOGRAPHIC_DATA], the Supreme Court ruled in [DATE] that the legal definiti…" at bounding box center [391, 210] width 310 height 34
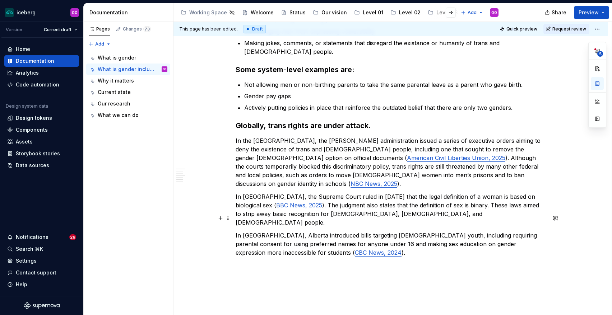
click at [483, 231] on p "In [GEOGRAPHIC_DATA], [GEOGRAPHIC_DATA] introduced bills targeting [DEMOGRAPHIC…" at bounding box center [391, 244] width 310 height 26
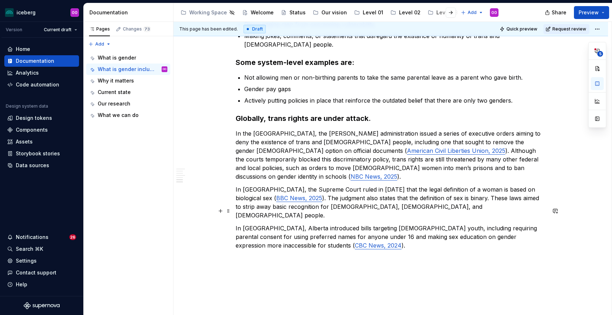
scroll to position [395, 0]
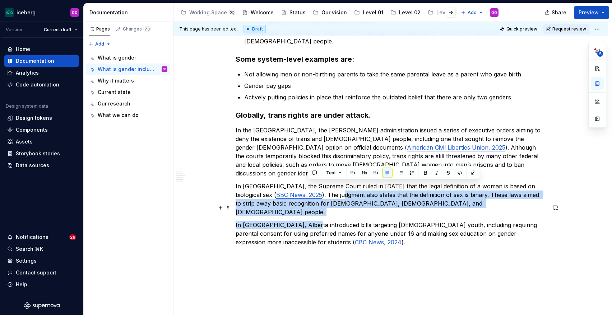
drag, startPoint x: 307, startPoint y: 186, endPoint x: 312, endPoint y: 205, distance: 19.3
click at [312, 205] on div "What is gender inclusion Gender inclusion means treating people of all genders …" at bounding box center [391, 36] width 310 height 578
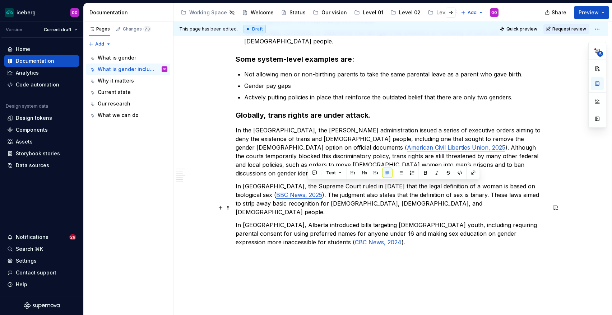
click at [343, 221] on p "In [GEOGRAPHIC_DATA], [GEOGRAPHIC_DATA] introduced bills targeting [DEMOGRAPHIC…" at bounding box center [391, 234] width 310 height 26
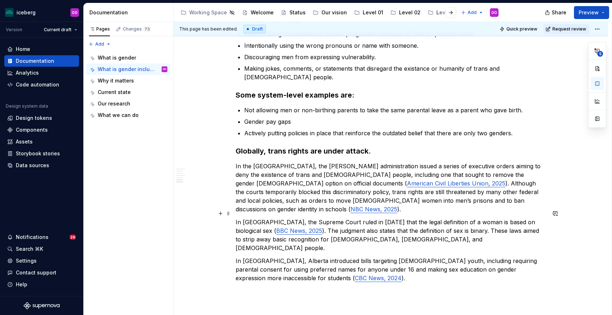
scroll to position [357, 0]
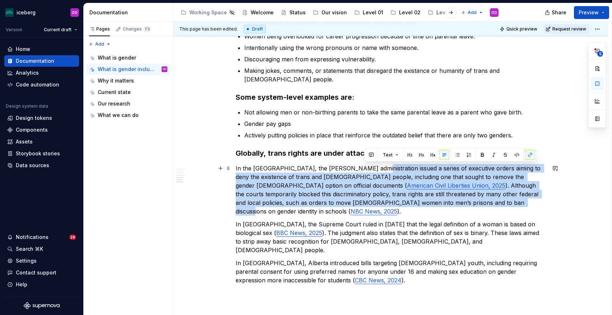
drag, startPoint x: 364, startPoint y: 171, endPoint x: 365, endPoint y: 203, distance: 32.0
click at [365, 203] on p "In the [GEOGRAPHIC_DATA], the [PERSON_NAME] administration issued a series of e…" at bounding box center [391, 190] width 310 height 52
click at [365, 204] on p "In the [GEOGRAPHIC_DATA], the [PERSON_NAME] administration issued a series of e…" at bounding box center [391, 190] width 310 height 52
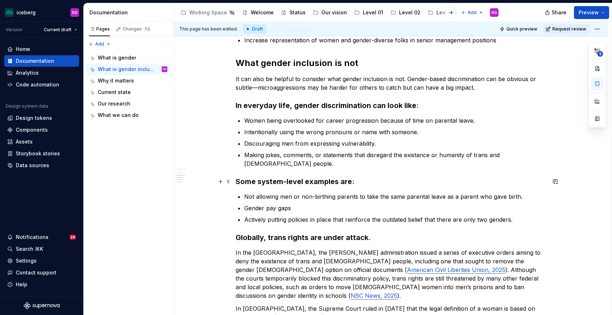
scroll to position [274, 0]
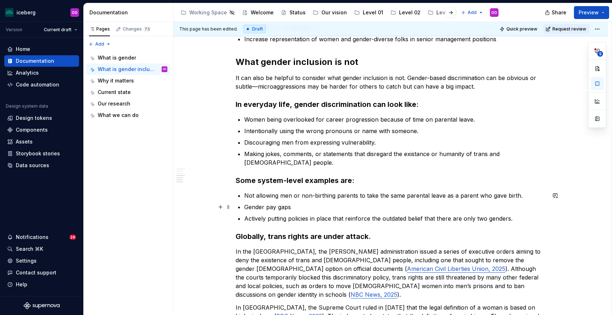
click at [296, 204] on p "Gender pay gaps" at bounding box center [395, 207] width 302 height 9
click at [321, 197] on p "Not allowing men or non-birthing parents to take the same parental leave as a p…" at bounding box center [395, 195] width 302 height 9
click at [340, 210] on p "Gender pay gaps" at bounding box center [395, 207] width 302 height 9
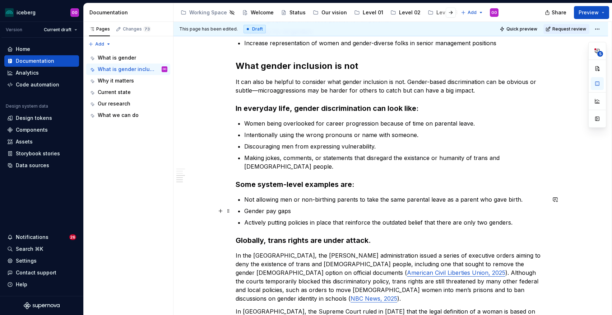
scroll to position [273, 0]
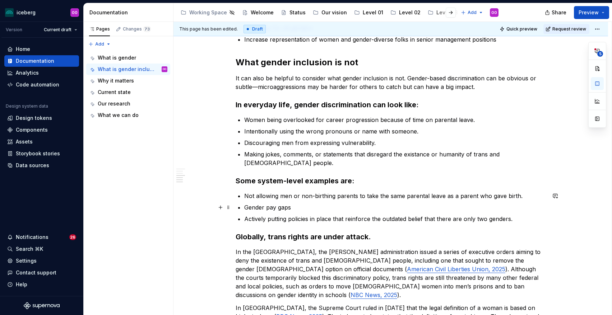
click at [316, 207] on p "Gender pay gaps" at bounding box center [395, 207] width 302 height 9
click at [304, 210] on p "Gender pay gaps" at bounding box center [395, 207] width 302 height 9
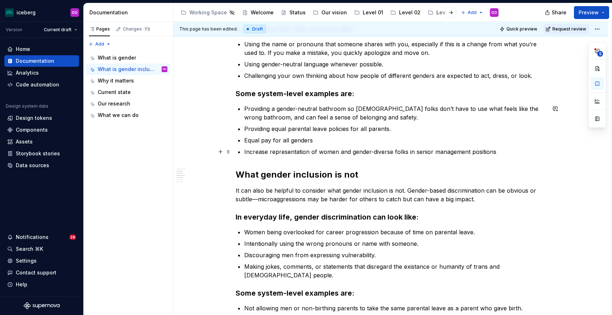
scroll to position [169, 0]
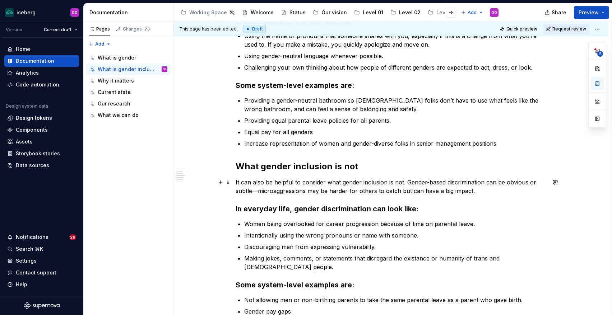
click at [331, 186] on p "It can also be helpful to consider what gender inclusion is not. Gender-based d…" at bounding box center [391, 186] width 310 height 17
click at [414, 200] on div "What is gender inclusion Gender inclusion means treating people of all genders …" at bounding box center [391, 262] width 310 height 578
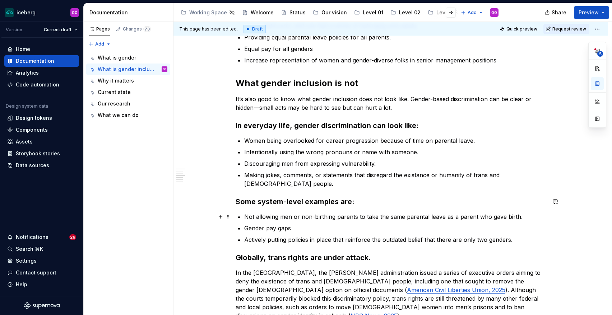
scroll to position [256, 0]
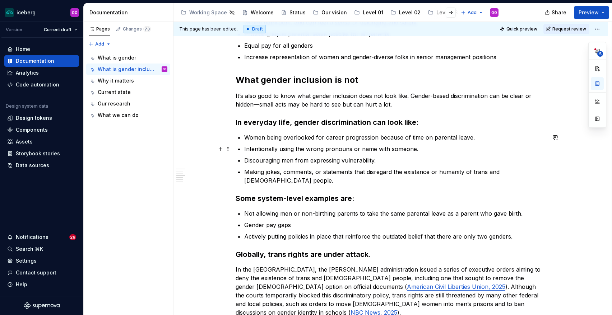
click at [352, 142] on ul "Women being overlooked for career progression because of time on parental leave…" at bounding box center [395, 159] width 302 height 52
click at [447, 135] on p "Women being overlooked for career progression because of time on parental leave." at bounding box center [395, 137] width 302 height 9
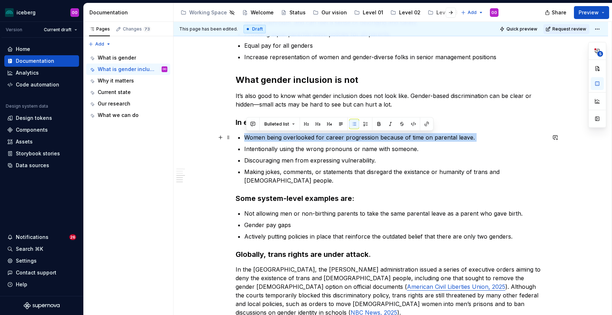
click at [447, 135] on p "Women being overlooked for career progression because of time on parental leave." at bounding box center [395, 137] width 302 height 9
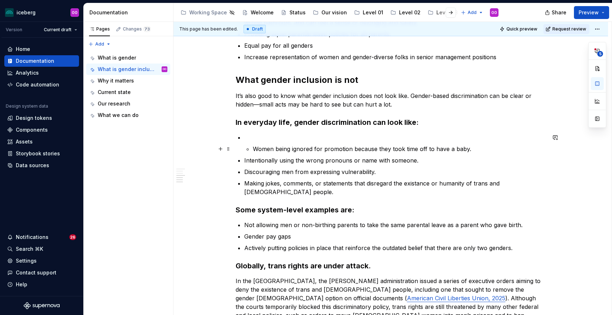
click at [256, 149] on p "Women being ignored for promotion because they took time off to have a baby." at bounding box center [399, 149] width 293 height 9
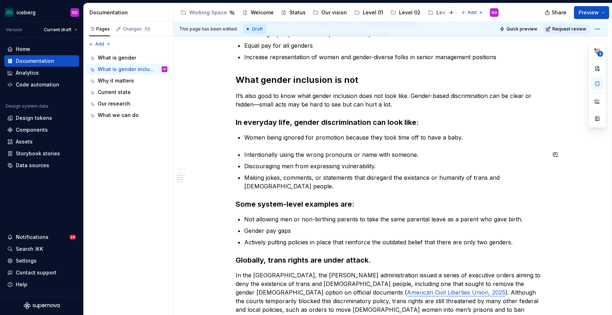
click at [244, 144] on div "What is gender inclusion Gender inclusion means treating people of all genders …" at bounding box center [391, 177] width 310 height 583
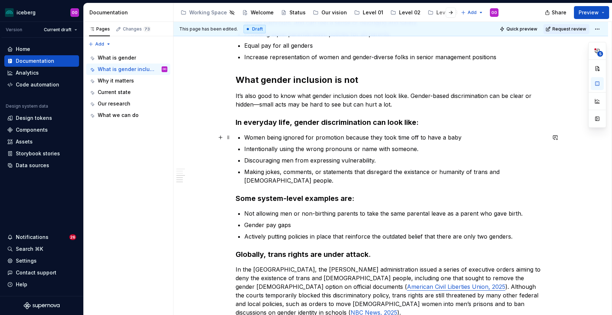
click at [460, 137] on p "Women being ignored for promotion because they took time off to have a baby" at bounding box center [395, 137] width 302 height 9
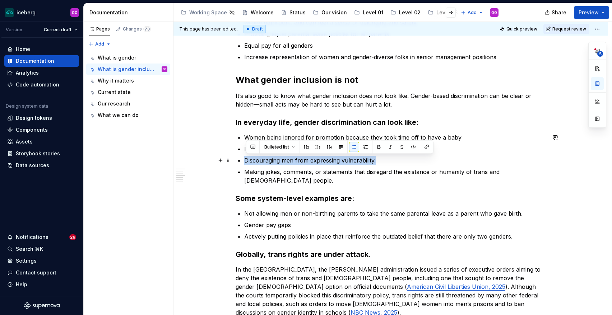
drag, startPoint x: 385, startPoint y: 162, endPoint x: 246, endPoint y: 163, distance: 139.4
click at [246, 163] on p "Discouraging men from expressing vulnerability." at bounding box center [395, 160] width 302 height 9
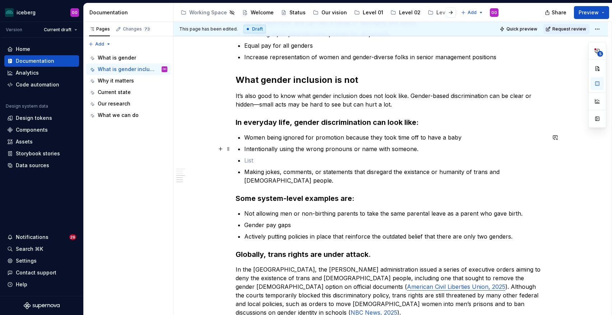
click at [418, 151] on p "Intentionally using the wrong pronouns or name with someone." at bounding box center [395, 149] width 302 height 9
click at [361, 148] on p "Intentionally using the wrong pronouns or name with someone" at bounding box center [395, 149] width 302 height 9
click at [361, 159] on p at bounding box center [395, 160] width 302 height 9
click at [362, 179] on p "Making jokes, comments, or statements that disregard the existance or humanity …" at bounding box center [395, 176] width 302 height 17
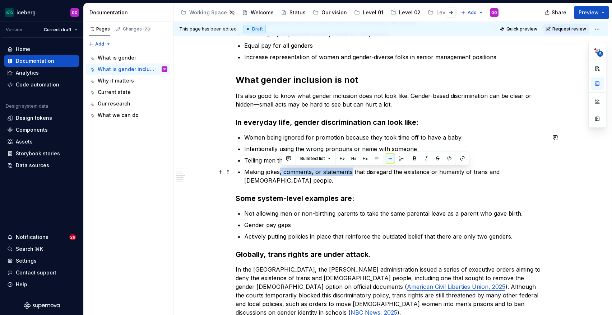
drag, startPoint x: 282, startPoint y: 172, endPoint x: 354, endPoint y: 172, distance: 71.5
click at [354, 172] on p "Making jokes, comments, or statements that disregard the existance or humanity …" at bounding box center [395, 176] width 302 height 17
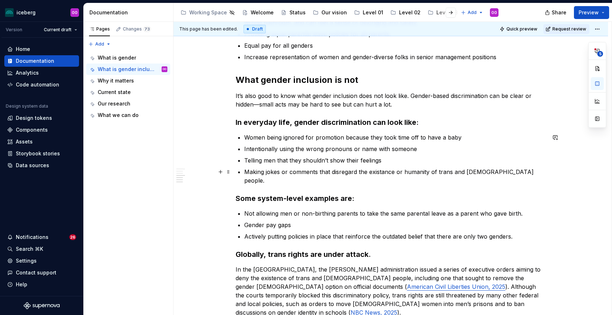
click at [346, 175] on p "Making jokes or comments that disregard the existance or humanity of trans and …" at bounding box center [395, 176] width 302 height 17
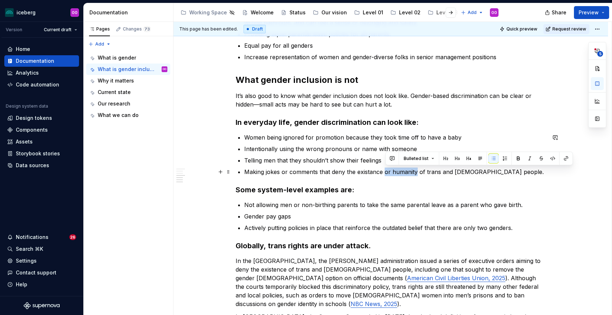
drag, startPoint x: 386, startPoint y: 172, endPoint x: 417, endPoint y: 173, distance: 30.9
click at [417, 173] on p "Making jokes or comments that deny the existance or humanity of trans and [DEMO…" at bounding box center [395, 172] width 302 height 9
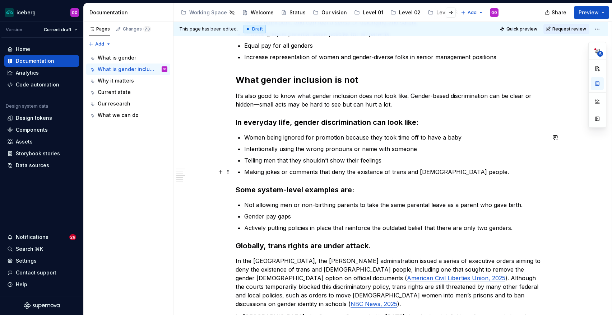
click at [470, 172] on p "Making jokes or comments that deny the existance of trans and [DEMOGRAPHIC_DATA…" at bounding box center [395, 172] width 302 height 9
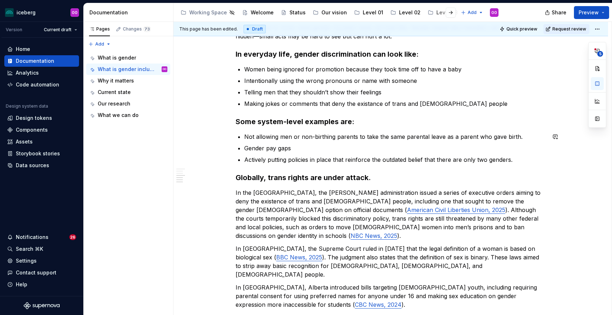
scroll to position [324, 0]
click at [520, 137] on p "Not allowing men or non-birthing parents to take the same parental leave as a p…" at bounding box center [395, 136] width 302 height 9
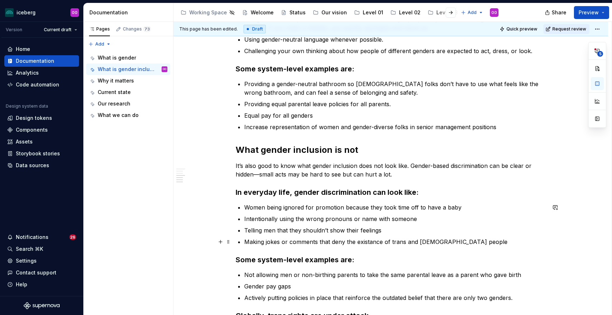
scroll to position [158, 0]
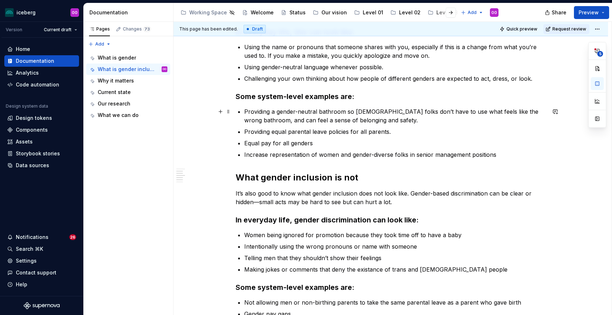
click at [400, 120] on p "Providing a gender-neutral bathroom so [DEMOGRAPHIC_DATA] folks don’t have to u…" at bounding box center [395, 115] width 302 height 17
click at [401, 133] on p "Providing equal parental leave policies for all parents." at bounding box center [395, 131] width 302 height 9
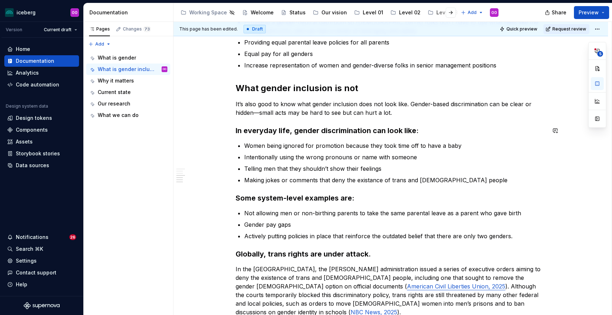
scroll to position [251, 0]
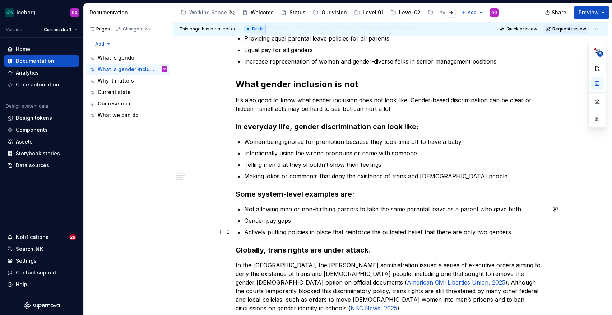
click at [321, 232] on p "Actively putting policies in place that reinforce the outdated belief that ther…" at bounding box center [395, 232] width 302 height 9
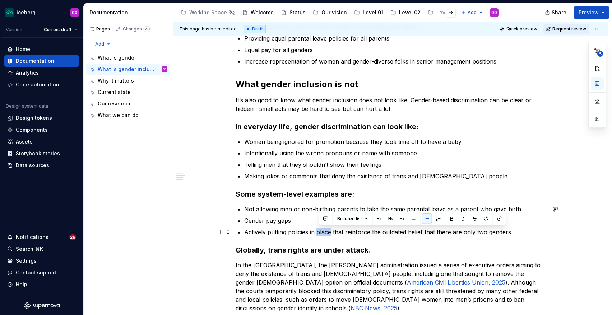
click at [321, 232] on p "Actively putting policies in place that reinforce the outdated belief that ther…" at bounding box center [395, 232] width 302 height 9
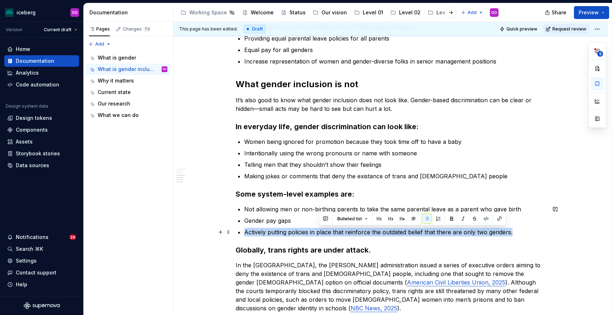
click at [321, 232] on p "Actively putting policies in place that reinforce the outdated belief that ther…" at bounding box center [395, 232] width 302 height 9
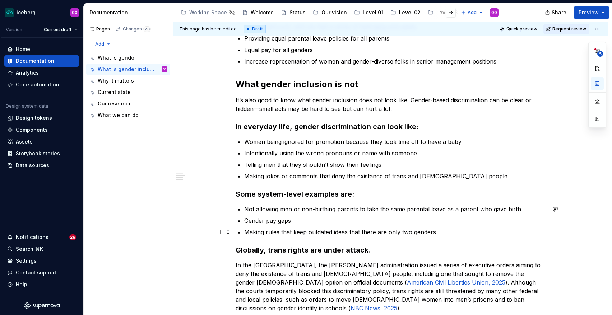
click at [273, 233] on p "Making rules that keep outdated ideas that there are only two genders" at bounding box center [395, 232] width 302 height 9
click at [301, 221] on p "Gender pay gaps" at bounding box center [395, 221] width 302 height 9
click at [289, 220] on p "Gender pay gaps" at bounding box center [395, 221] width 302 height 9
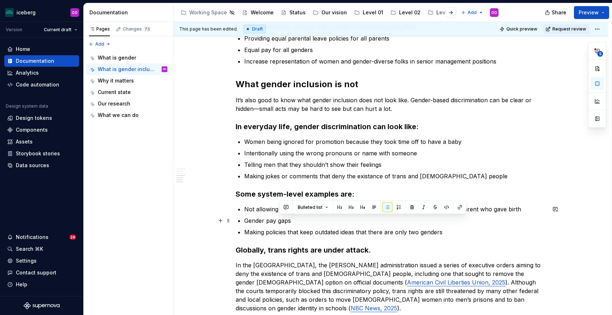
click at [295, 220] on p "Gender pay gaps" at bounding box center [395, 221] width 302 height 9
drag, startPoint x: 300, startPoint y: 220, endPoint x: 247, endPoint y: 220, distance: 52.4
click at [247, 220] on p "Gender pay gaps" at bounding box center [395, 221] width 302 height 9
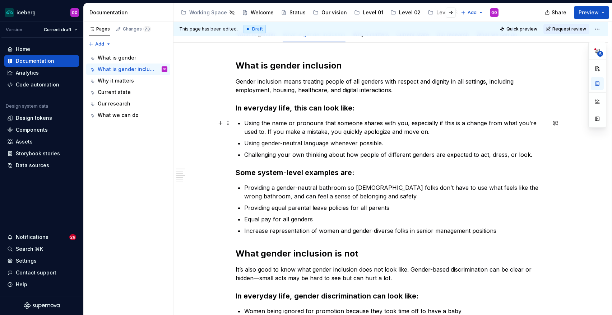
scroll to position [74, 0]
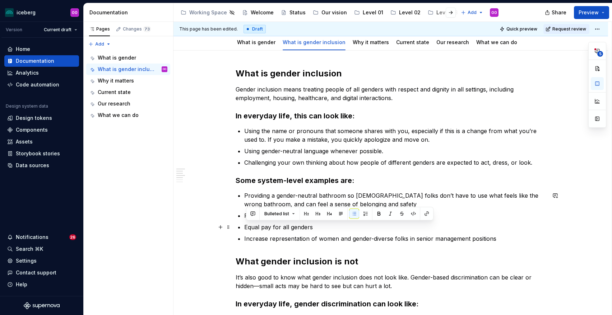
drag, startPoint x: 322, startPoint y: 228, endPoint x: 246, endPoint y: 228, distance: 75.8
click at [246, 228] on p "Equal pay for all genders" at bounding box center [395, 227] width 302 height 9
click at [275, 239] on p "Increase representation of women and gender-diverse folks in senior management …" at bounding box center [395, 239] width 302 height 9
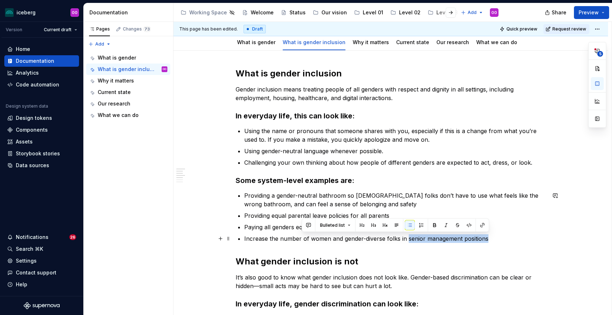
drag, startPoint x: 408, startPoint y: 239, endPoint x: 488, endPoint y: 239, distance: 80.1
click at [488, 239] on p "Increase the number of women and gender-diverse folks in senior management posi…" at bounding box center [395, 239] width 302 height 9
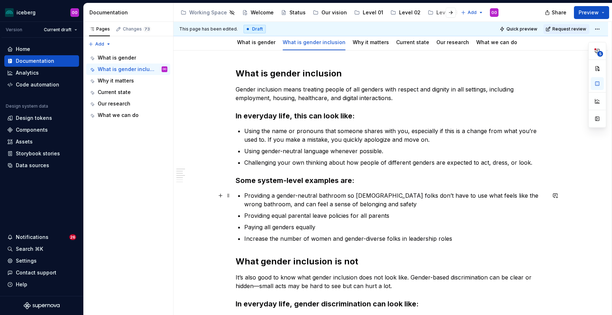
click at [279, 196] on p "Providing a gender-neutral bathroom so [DEMOGRAPHIC_DATA] folks don’t have to u…" at bounding box center [395, 199] width 302 height 17
click at [342, 195] on p "Providing gender-neutral bathroom so [DEMOGRAPHIC_DATA] folks don’t have to use…" at bounding box center [395, 199] width 302 height 17
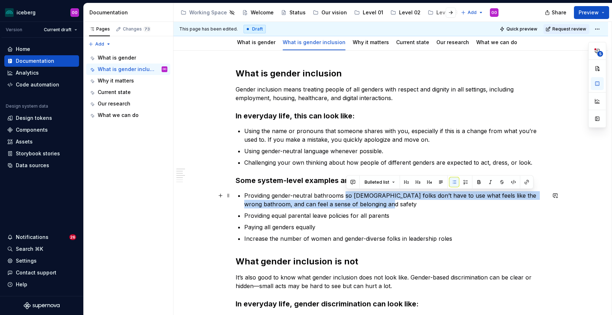
drag, startPoint x: 346, startPoint y: 196, endPoint x: 369, endPoint y: 201, distance: 23.2
click at [369, 201] on p "Providing gender-neutral bathrooms so [DEMOGRAPHIC_DATA] folks don’t have to us…" at bounding box center [395, 199] width 302 height 17
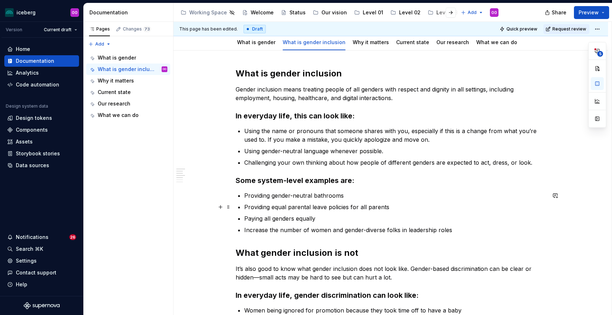
click at [386, 204] on p "Providing equal parental leave policies for all parents" at bounding box center [395, 207] width 302 height 9
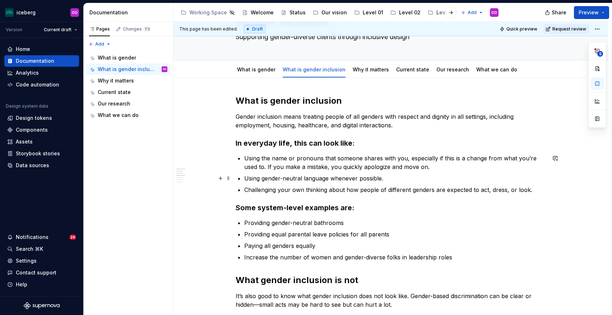
scroll to position [64, 0]
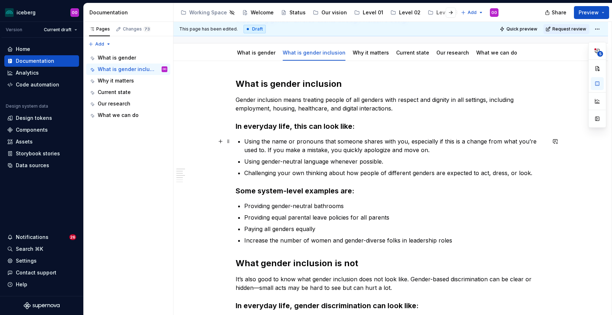
click at [430, 150] on p "Using the name or pronouns that someone shares with you, especially if this is …" at bounding box center [395, 145] width 302 height 17
click at [386, 163] on p "Using gender-neutral language whenever possible." at bounding box center [395, 161] width 302 height 9
click at [533, 173] on p "Challenging your own thinking about how people of different genders are expecte…" at bounding box center [395, 173] width 302 height 9
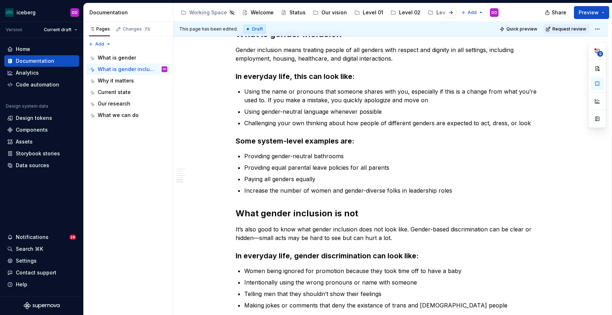
scroll to position [0, 0]
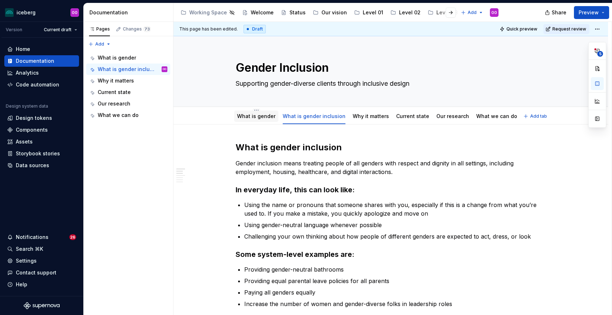
click at [244, 117] on link "What is gender" at bounding box center [256, 116] width 38 height 6
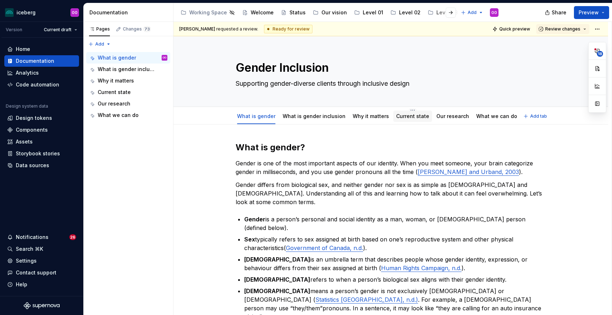
click at [407, 122] on div "Current state" at bounding box center [412, 116] width 39 height 13
click at [396, 117] on link "Current state" at bounding box center [412, 116] width 33 height 6
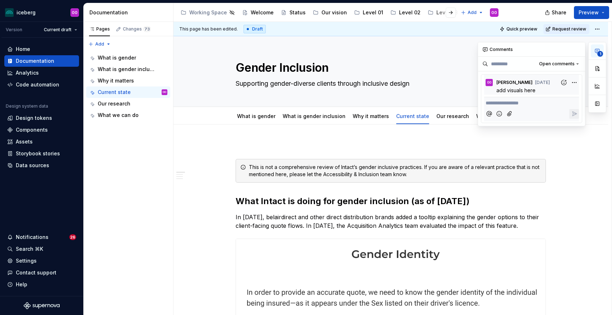
click at [599, 49] on icon "button" at bounding box center [597, 51] width 4 height 4
click at [482, 147] on p at bounding box center [391, 146] width 310 height 9
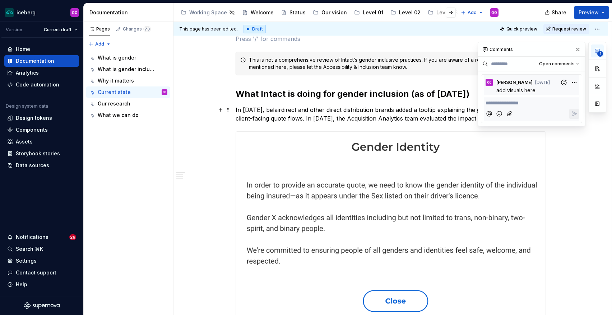
click at [423, 120] on p "In [DATE], belairdirect and other direct distribution brands added a tooltip ex…" at bounding box center [391, 114] width 310 height 17
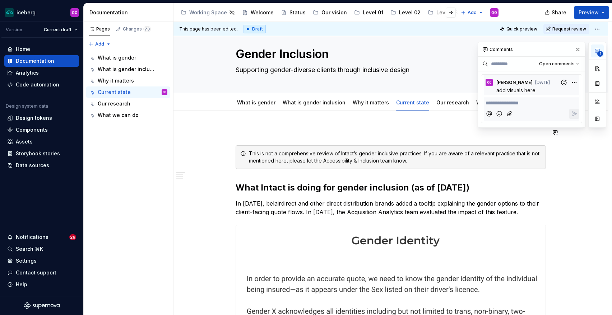
scroll to position [11, 0]
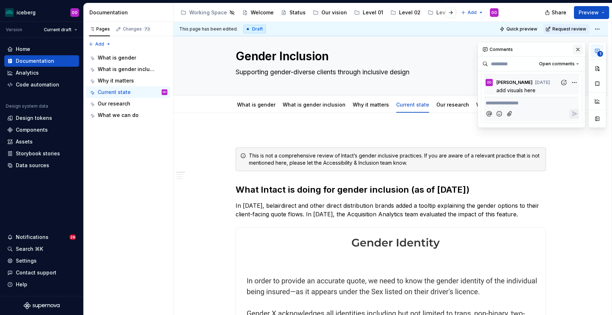
click at [578, 48] on button "button" at bounding box center [578, 50] width 10 height 10
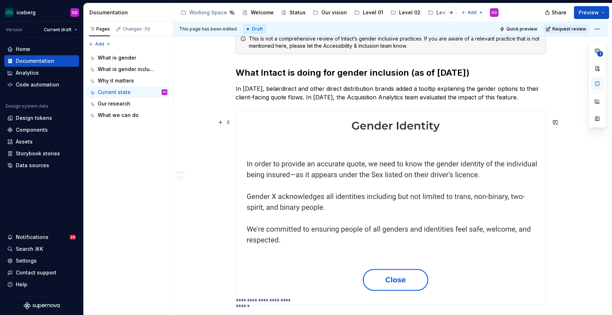
scroll to position [133, 0]
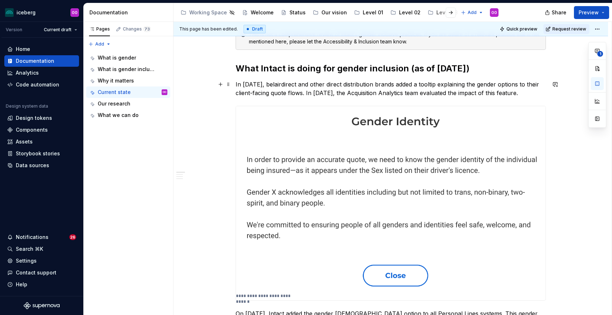
click at [353, 95] on p "In [DATE], belairdirect and other direct distribution brands added a tooltip ex…" at bounding box center [391, 88] width 310 height 17
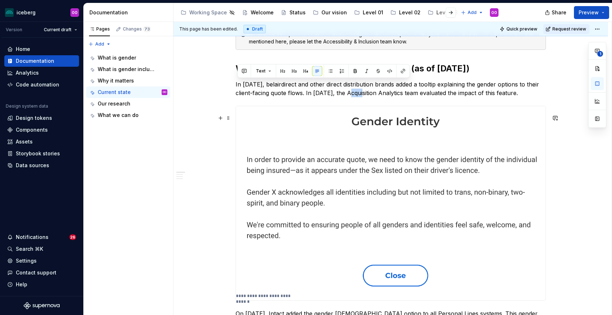
copy p "In [DATE], belairdirect and other direct distribution brands added a tooltip ex…"
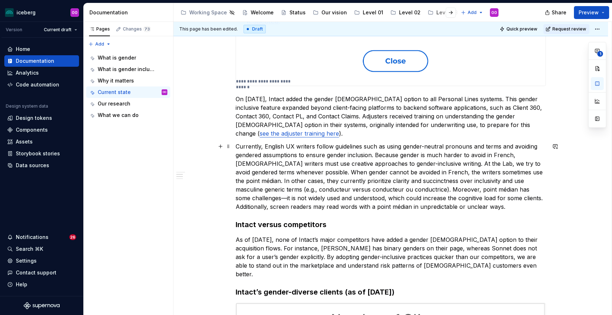
scroll to position [358, 0]
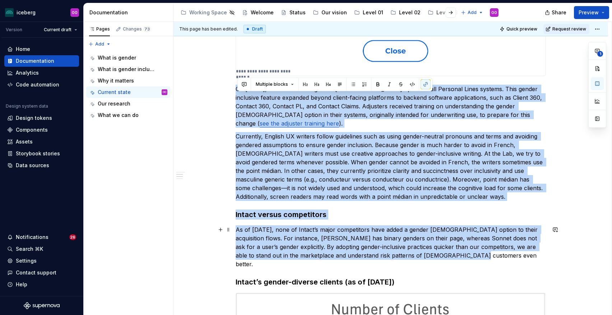
drag, startPoint x: 238, startPoint y: 96, endPoint x: 459, endPoint y: 256, distance: 272.6
click at [459, 256] on div "**********" at bounding box center [391, 230] width 310 height 893
copy div "Lo Ipsu 80, 8289, Dolors ametc adi elitse D eiusmo te inc Utlabore Etdol magnaa…"
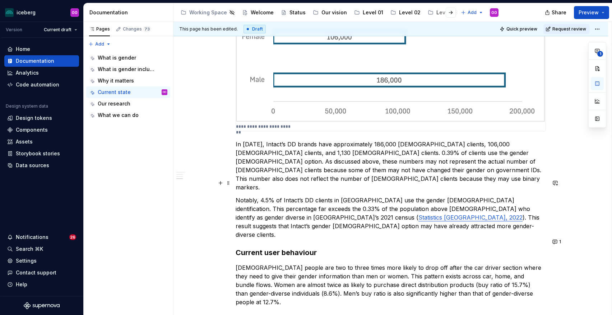
scroll to position [772, 0]
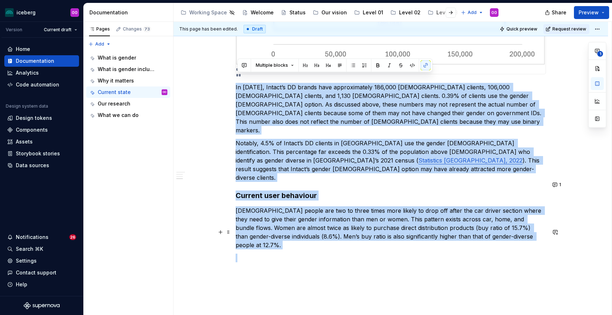
drag, startPoint x: 238, startPoint y: 80, endPoint x: 273, endPoint y: 229, distance: 153.6
copy div "Lo Ipsumdo 0749, Sitame’c AD elitse doei temporincidid 200,995 utla etdolor, 10…"
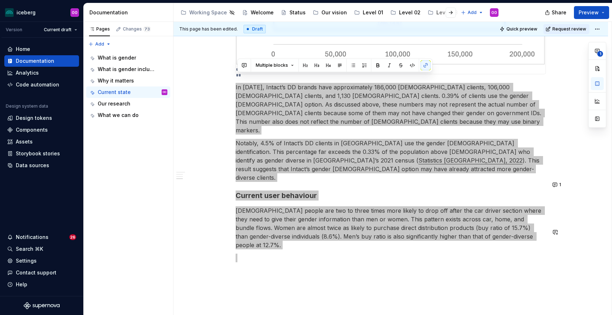
type textarea "*"
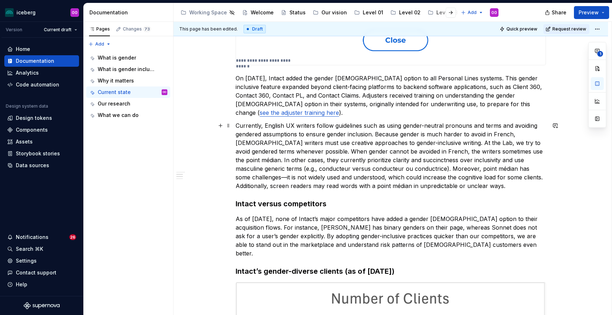
scroll to position [353, 0]
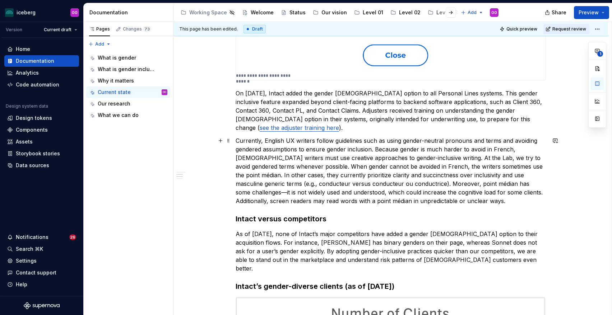
click at [400, 159] on p "Currently, English UX writers follow guidelines such as using gender-neutral pr…" at bounding box center [391, 170] width 310 height 69
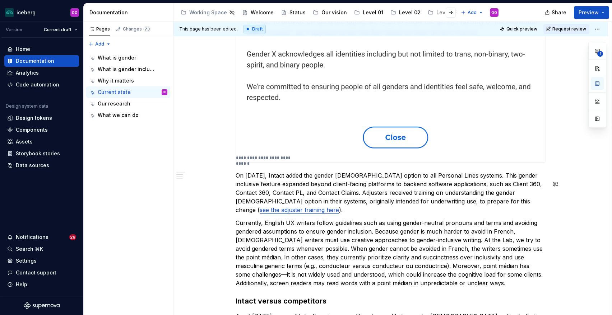
scroll to position [260, 0]
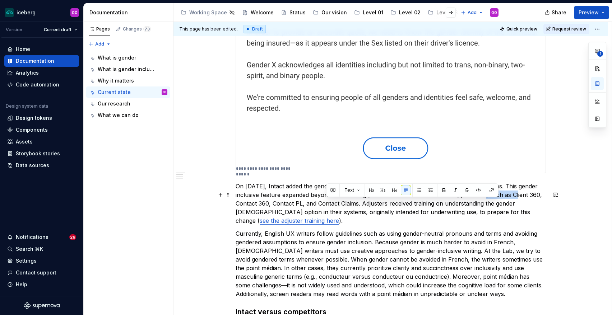
drag, startPoint x: 498, startPoint y: 203, endPoint x: 467, endPoint y: 203, distance: 31.2
click at [467, 203] on p "On [DATE], Intact added the gender [DEMOGRAPHIC_DATA] option to all Personal Li…" at bounding box center [391, 203] width 310 height 43
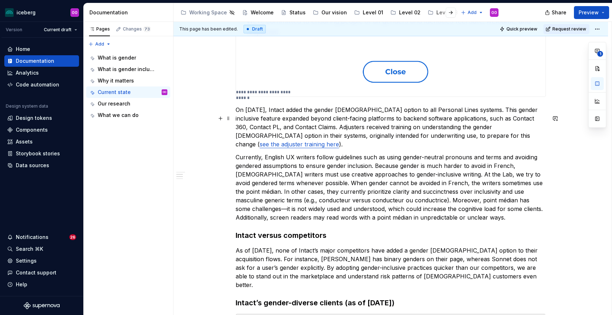
scroll to position [337, 0]
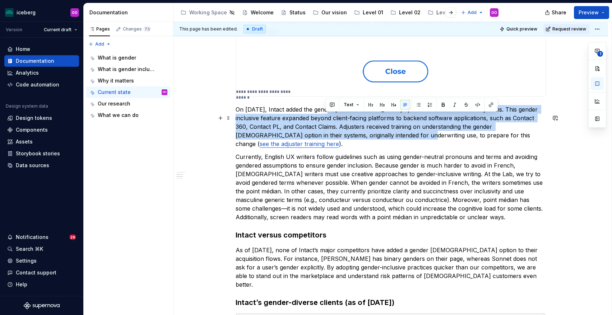
drag, startPoint x: 326, startPoint y: 119, endPoint x: 351, endPoint y: 145, distance: 36.6
click at [351, 145] on p "On [DATE], Intact added the gender [DEMOGRAPHIC_DATA] option to all Personal Li…" at bounding box center [391, 126] width 310 height 43
click at [319, 147] on p "On [DATE], Intact added the gender [DEMOGRAPHIC_DATA] option to all Personal Li…" at bounding box center [391, 126] width 310 height 43
drag, startPoint x: 321, startPoint y: 118, endPoint x: 334, endPoint y: 148, distance: 32.5
click at [334, 148] on p "On [DATE], Intact added the gender [DEMOGRAPHIC_DATA] option to all Personal Li…" at bounding box center [391, 126] width 310 height 43
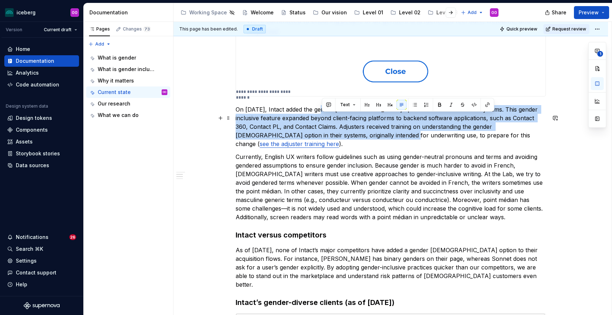
click at [329, 144] on p "On [DATE], Intact added the gender [DEMOGRAPHIC_DATA] option to all Personal Li…" at bounding box center [391, 126] width 310 height 43
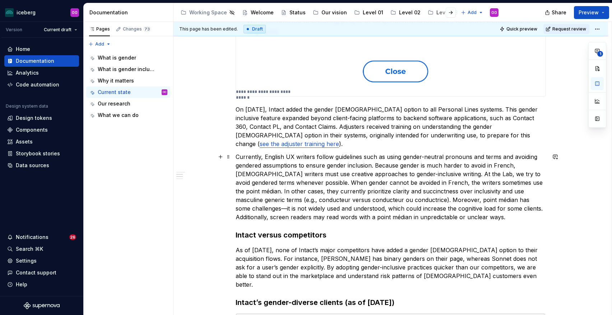
scroll to position [342, 0]
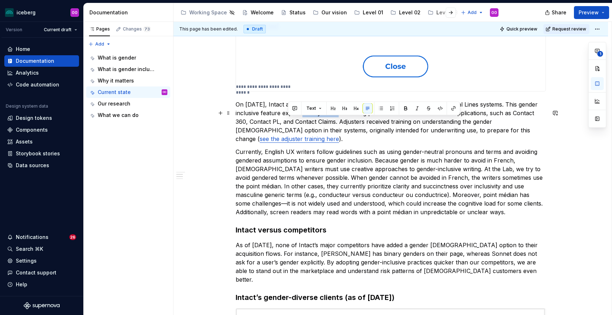
drag, startPoint x: 322, startPoint y: 122, endPoint x: 289, endPoint y: 122, distance: 33.4
click at [289, 122] on p "On [DATE], Intact added the gender [DEMOGRAPHIC_DATA] option to all Personal Li…" at bounding box center [391, 121] width 310 height 43
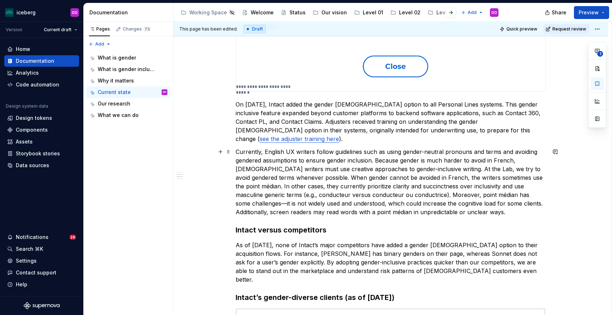
scroll to position [357, 0]
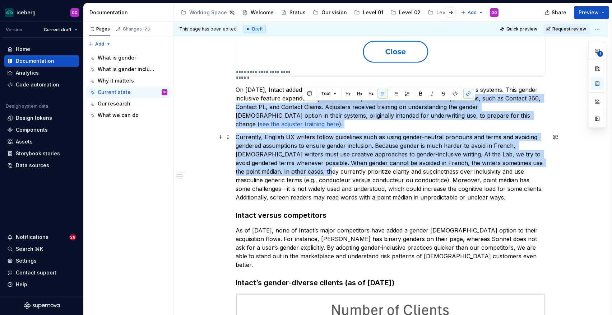
drag, startPoint x: 302, startPoint y: 109, endPoint x: 302, endPoint y: 175, distance: 66.1
click at [302, 175] on div "**********" at bounding box center [391, 231] width 310 height 893
click at [302, 175] on p "Currently, English UX writers follow guidelines such as using gender-neutral pr…" at bounding box center [391, 167] width 310 height 69
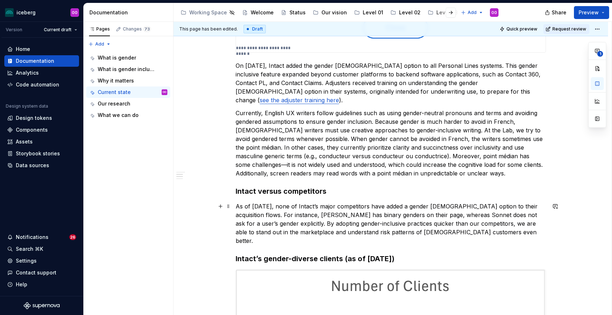
scroll to position [391, 0]
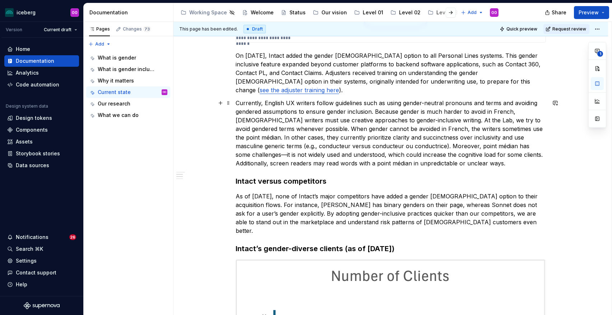
click at [393, 147] on p "Currently, English UX writers follow guidelines such as using gender-neutral pr…" at bounding box center [391, 133] width 310 height 69
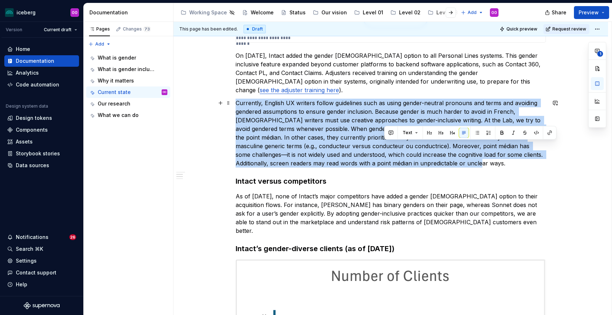
click at [393, 147] on p "Currently, English UX writers follow guidelines such as using gender-neutral pr…" at bounding box center [391, 133] width 310 height 69
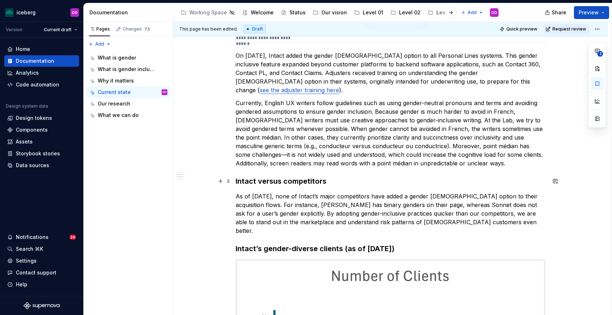
click at [397, 184] on h3 "Intact versus competitors" at bounding box center [391, 181] width 310 height 10
click at [401, 147] on p "Currently, English UX writers follow guidelines such as using gender-neutral pr…" at bounding box center [391, 133] width 310 height 69
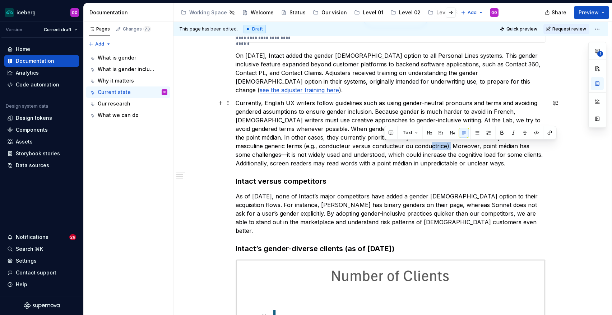
click at [401, 147] on p "Currently, English UX writers follow guidelines such as using gender-neutral pr…" at bounding box center [391, 133] width 310 height 69
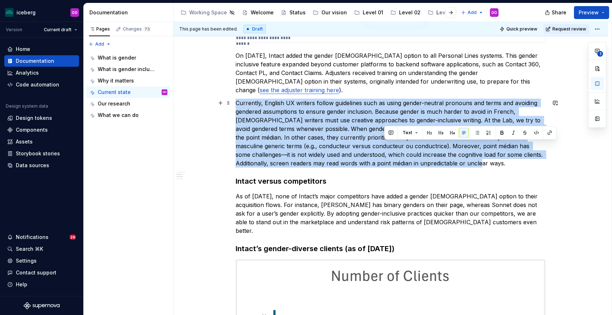
click at [401, 147] on p "Currently, English UX writers follow guidelines such as using gender-neutral pr…" at bounding box center [391, 133] width 310 height 69
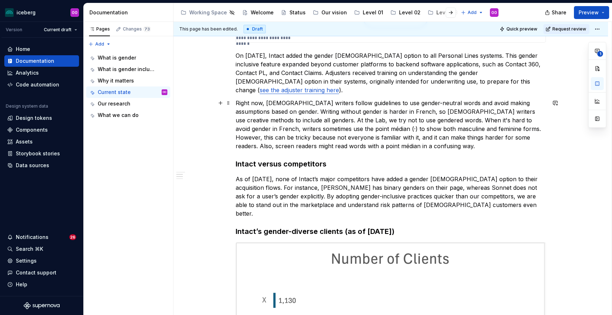
scroll to position [386, 0]
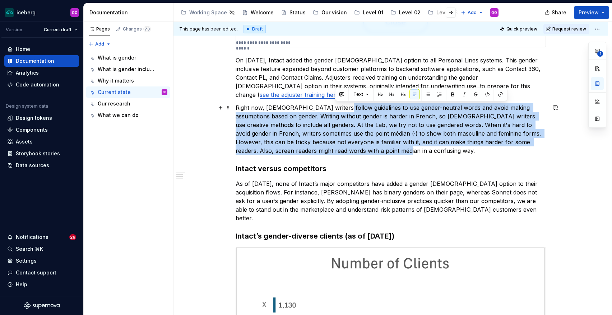
drag, startPoint x: 335, startPoint y: 107, endPoint x: 372, endPoint y: 155, distance: 60.5
click at [372, 155] on p "Right now, [DEMOGRAPHIC_DATA] writers follow guidelines to use gender-neutral w…" at bounding box center [391, 129] width 310 height 52
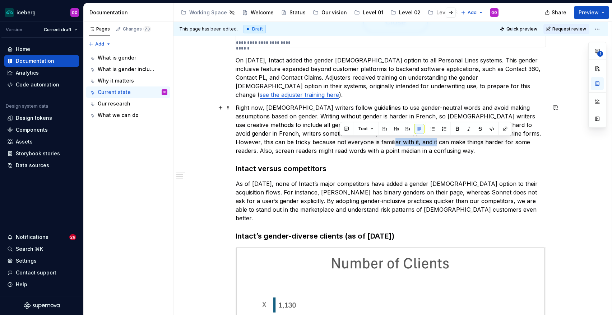
drag, startPoint x: 391, startPoint y: 143, endPoint x: 341, endPoint y: 142, distance: 50.3
click at [341, 142] on p "Right now, [DEMOGRAPHIC_DATA] writers follow guidelines to use gender-neutral w…" at bounding box center [391, 129] width 310 height 52
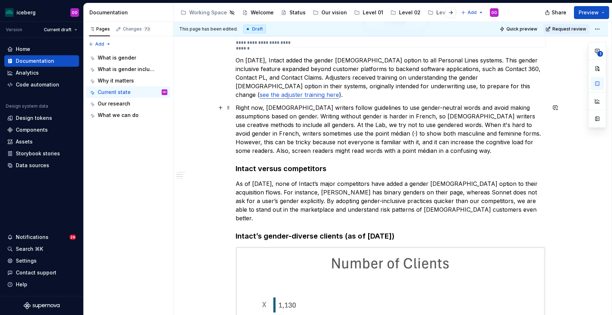
click at [421, 149] on p "Right now, [DEMOGRAPHIC_DATA] writers follow guidelines to use gender-neutral w…" at bounding box center [391, 129] width 310 height 52
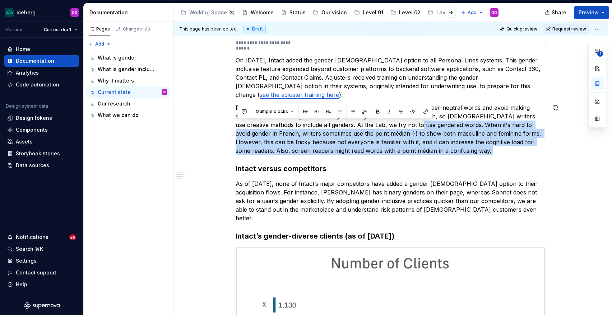
drag, startPoint x: 372, startPoint y: 128, endPoint x: 389, endPoint y: 157, distance: 32.7
click at [389, 157] on div "**********" at bounding box center [391, 193] width 310 height 876
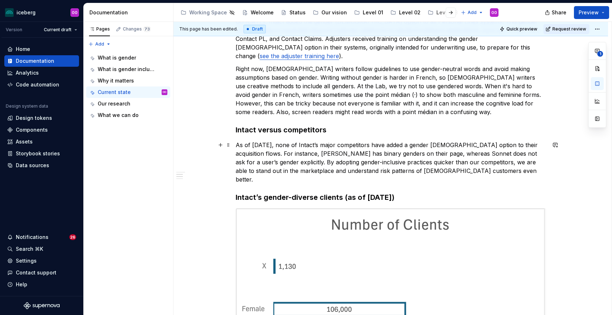
scroll to position [425, 0]
click at [299, 157] on p "As of [DATE], none of Intact’s major competitors have added a gender [DEMOGRAPH…" at bounding box center [391, 163] width 310 height 43
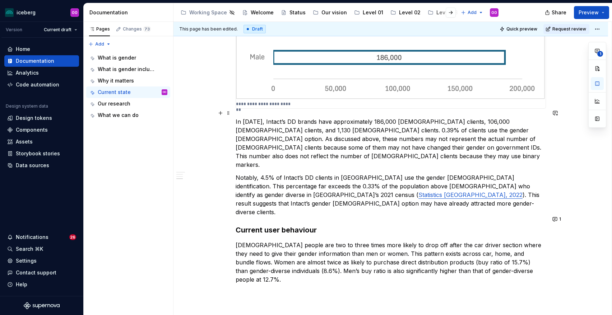
scroll to position [720, 0]
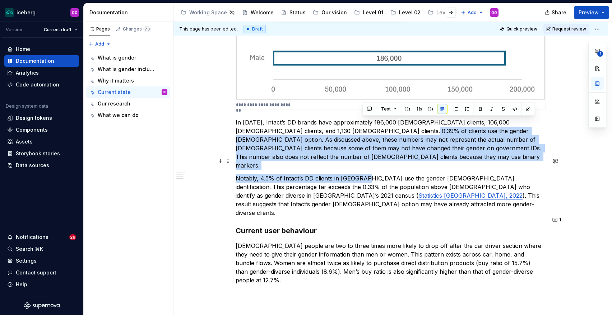
drag, startPoint x: 363, startPoint y: 120, endPoint x: 363, endPoint y: 157, distance: 37.0
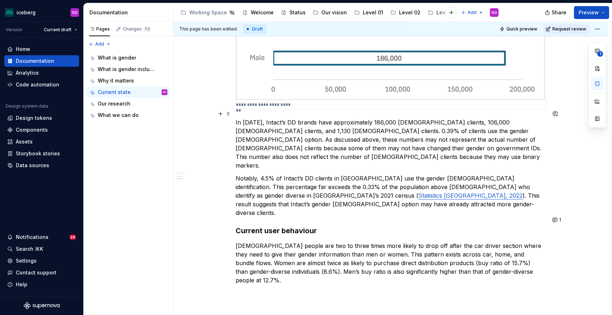
click at [350, 147] on p "In [DATE], Intact’s DD brands have approximately 186,000 [DEMOGRAPHIC_DATA] cli…" at bounding box center [391, 144] width 310 height 52
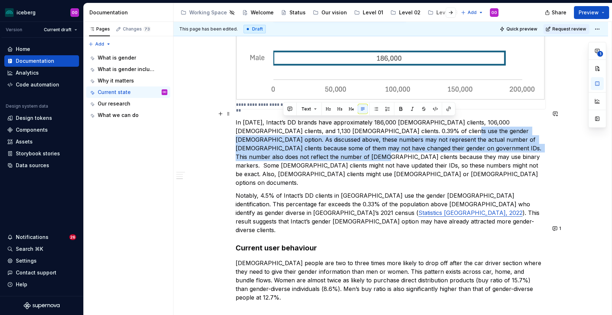
drag, startPoint x: 282, startPoint y: 149, endPoint x: 404, endPoint y: 122, distance: 125.2
click at [404, 122] on p "In [DATE], Intact’s DD brands have approximately 186,000 [DEMOGRAPHIC_DATA] cli…" at bounding box center [391, 152] width 310 height 69
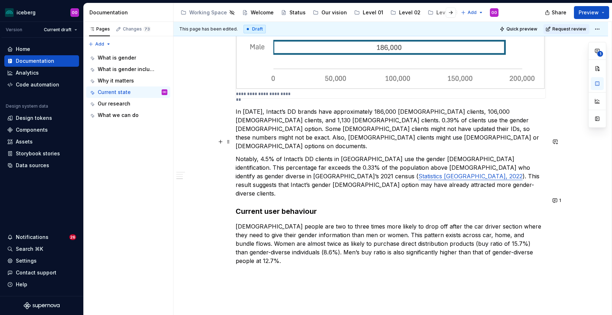
scroll to position [737, 0]
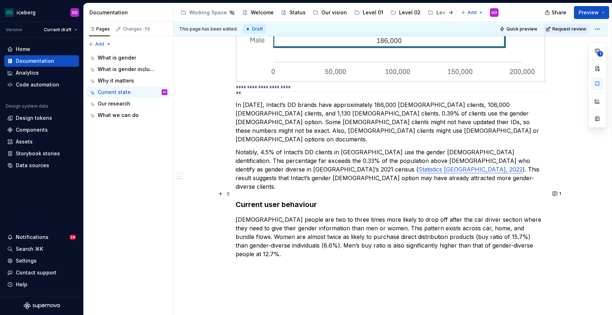
click at [363, 222] on p "[DEMOGRAPHIC_DATA] people are two to three times more likely to drop off after …" at bounding box center [391, 236] width 310 height 43
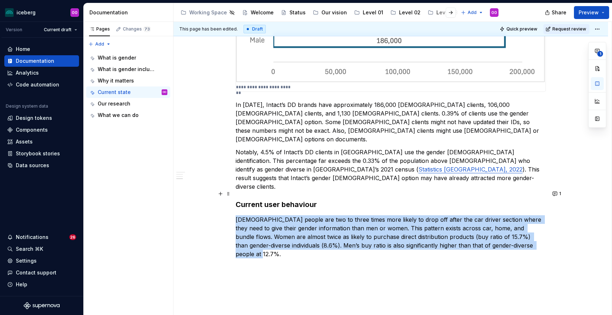
click at [363, 222] on p "[DEMOGRAPHIC_DATA] people are two to three times more likely to drop off after …" at bounding box center [391, 236] width 310 height 43
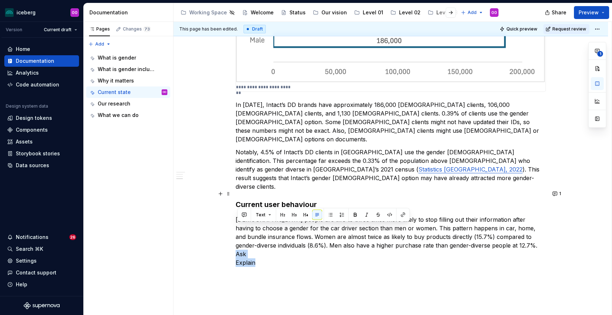
drag, startPoint x: 273, startPoint y: 238, endPoint x: 235, endPoint y: 229, distance: 39.0
click at [326, 231] on p "[DEMOGRAPHIC_DATA] people are two to three times more likely to stop filling ou…" at bounding box center [391, 236] width 310 height 43
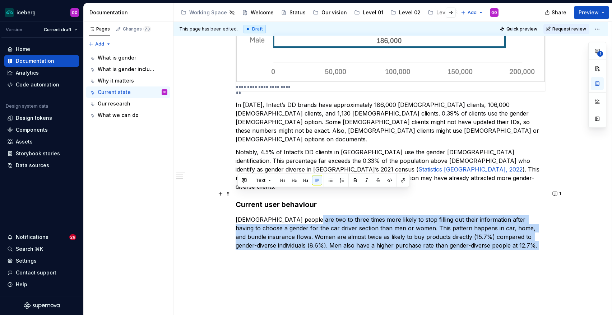
drag, startPoint x: 310, startPoint y: 191, endPoint x: 321, endPoint y: 226, distance: 36.7
click at [321, 226] on p "[DEMOGRAPHIC_DATA] people are two to three times more likely to stop filling ou…" at bounding box center [391, 236] width 310 height 43
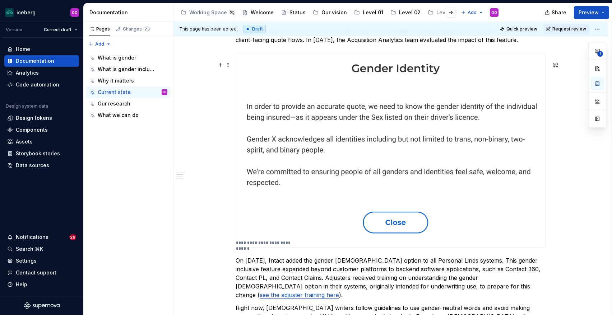
scroll to position [0, 0]
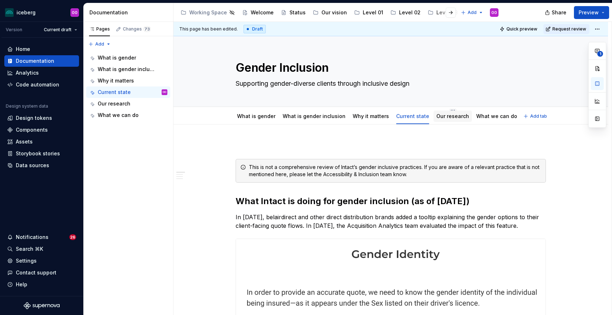
click at [447, 116] on link "Our research" at bounding box center [452, 116] width 33 height 6
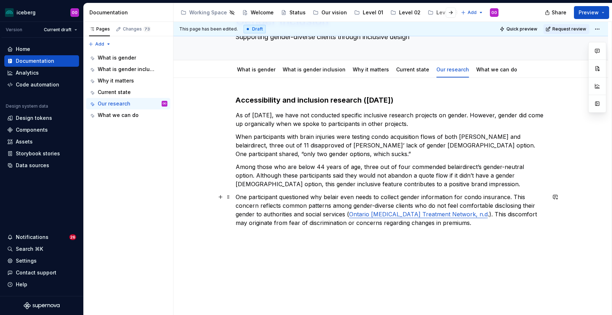
scroll to position [61, 0]
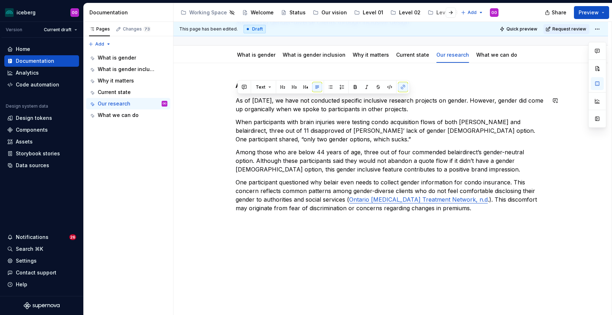
drag, startPoint x: 445, startPoint y: 214, endPoint x: 254, endPoint y: 92, distance: 226.3
click at [254, 92] on div "Accessibility and inclusion research ([DATE]) As of [DATE], we have not conduct…" at bounding box center [391, 150] width 310 height 141
copy div "Lo ip Dolo 2948, si amet con adipiscin elitsedd eiusmodte incididu utlabore et …"
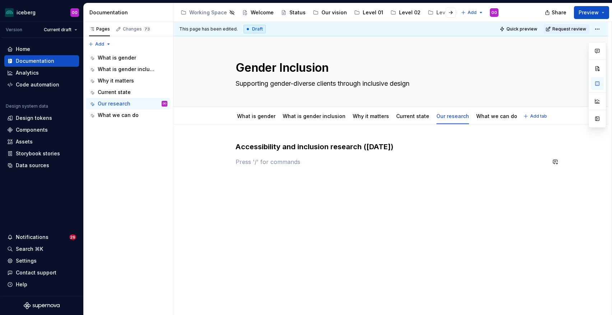
scroll to position [0, 0]
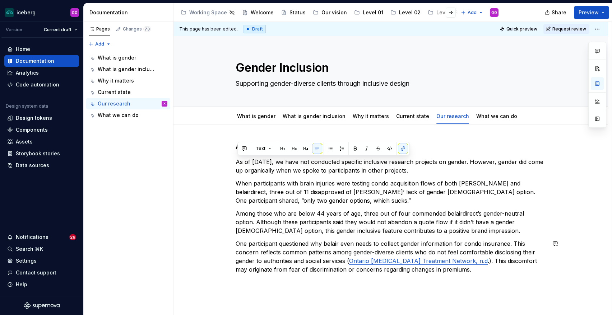
drag, startPoint x: 237, startPoint y: 158, endPoint x: 448, endPoint y: 279, distance: 242.8
click at [448, 279] on div "Accessibility and inclusion research ([DATE]) As of [DATE], we have not conduct…" at bounding box center [391, 212] width 310 height 141
copy div "Lo ip Dolo 2948, si amet con adipiscin elitsedd eiusmodte incididu utlabore et …"
type textarea "*"
click at [327, 234] on p "Among those who are below 44 years of age, three out of four commended belairdi…" at bounding box center [391, 222] width 310 height 26
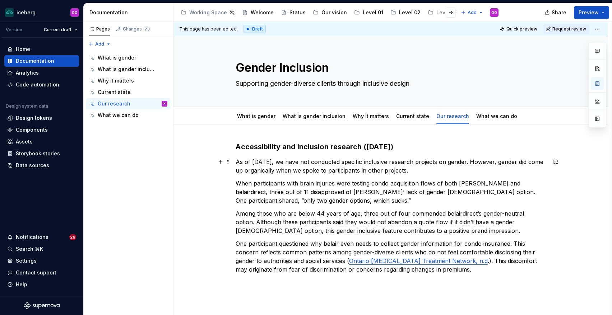
click at [237, 162] on div "Accessibility and inclusion research ([DATE]) As of [DATE], we have not conduct…" at bounding box center [390, 251] width 435 height 252
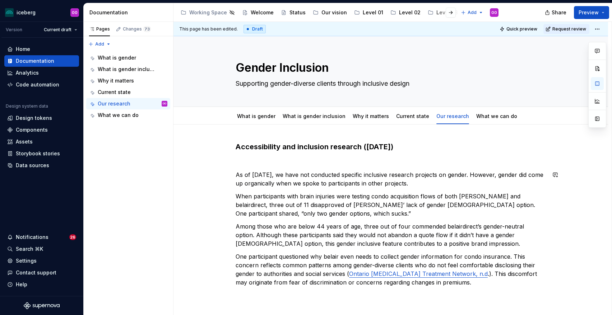
click at [273, 167] on div "Accessibility and inclusion research ([DATE]) As of [DATE], we have not conduct…" at bounding box center [391, 214] width 310 height 145
click at [270, 163] on p at bounding box center [391, 162] width 310 height 9
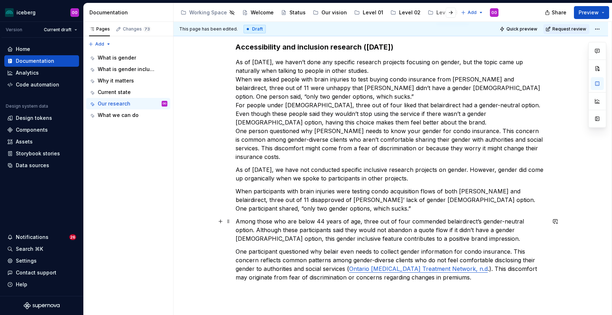
scroll to position [105, 0]
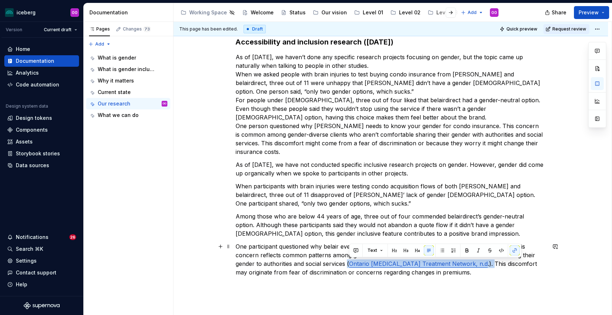
drag, startPoint x: 455, startPoint y: 264, endPoint x: 349, endPoint y: 267, distance: 105.3
click at [349, 267] on p "One participant questioned why belair even needs to collect gender information …" at bounding box center [391, 259] width 310 height 34
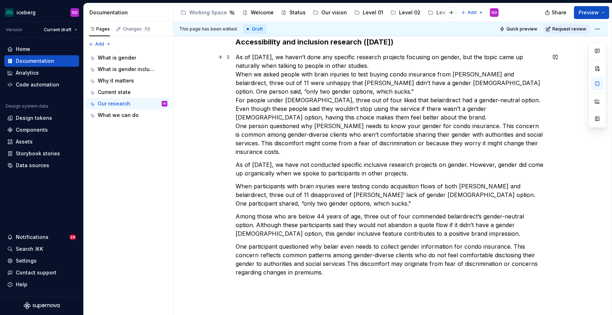
click at [536, 135] on p "As of [DATE], we haven’t done any specific research projects focusing on gender…" at bounding box center [391, 104] width 310 height 103
paste div
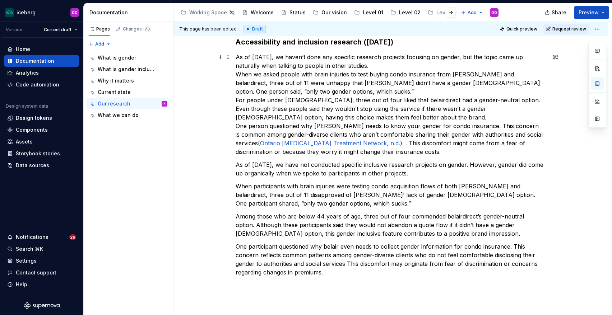
click at [261, 143] on p "As of [DATE], we haven’t done any specific research projects focusing on gender…" at bounding box center [391, 104] width 310 height 103
click at [343, 144] on p "As of [DATE], we haven’t done any specific research projects focusing on gender…" at bounding box center [391, 104] width 310 height 103
drag, startPoint x: 238, startPoint y: 164, endPoint x: 345, endPoint y: 276, distance: 154.7
click at [345, 276] on div "Accessibility and inclusion research ([DATE]) As of [DATE], we haven’t done any…" at bounding box center [391, 157] width 310 height 240
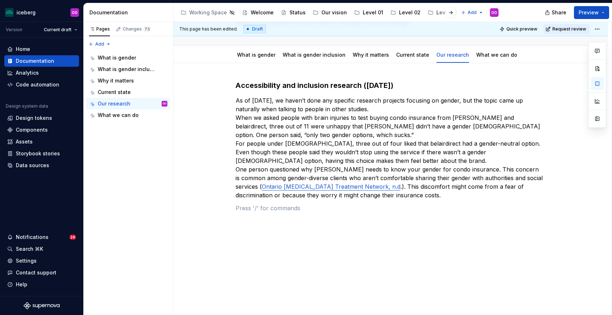
scroll to position [0, 0]
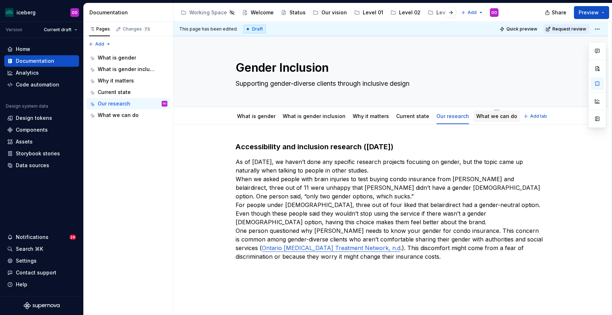
click at [491, 121] on div "What we can do" at bounding box center [496, 116] width 47 height 11
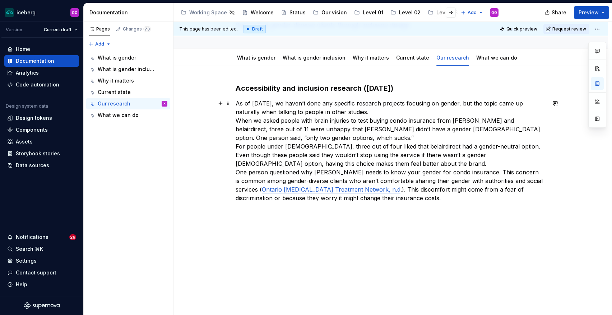
scroll to position [61, 0]
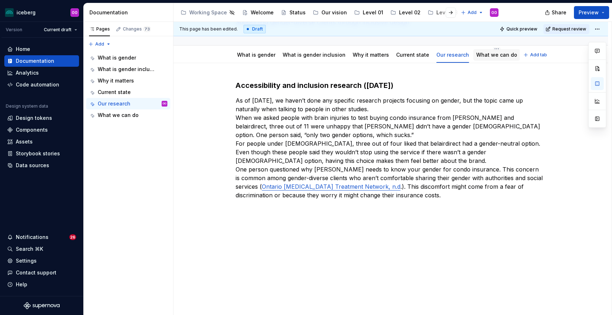
click at [492, 56] on link "What we can do" at bounding box center [496, 55] width 41 height 6
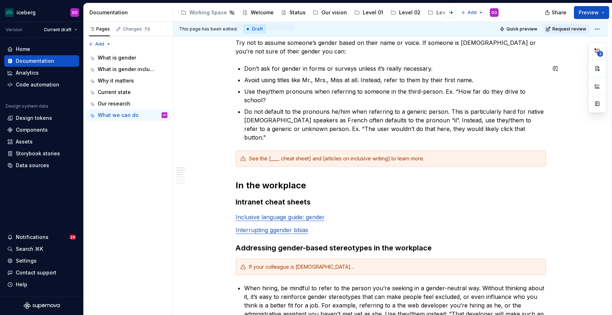
scroll to position [143, 0]
click at [458, 154] on div "See the [____ cheat sheet] and [articles on inclusive writing] to learn more." at bounding box center [395, 157] width 292 height 7
click at [231, 142] on span at bounding box center [229, 141] width 6 height 10
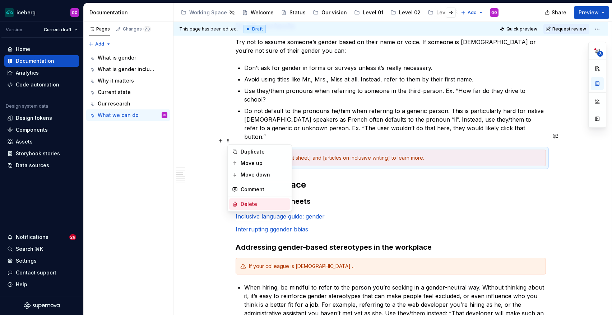
click at [259, 207] on div "Delete" at bounding box center [264, 204] width 47 height 7
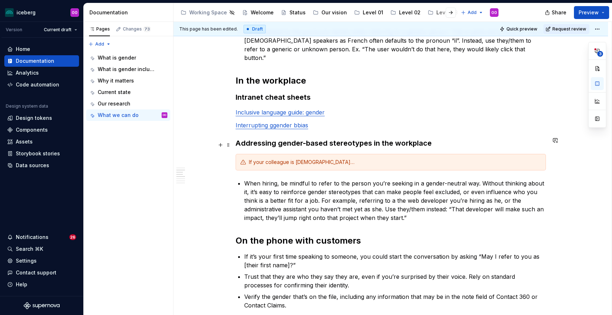
scroll to position [226, 0]
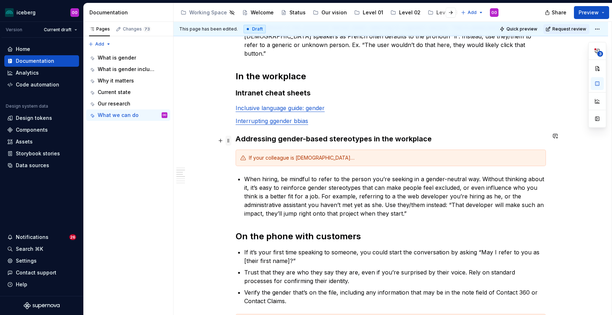
click at [229, 142] on span at bounding box center [229, 141] width 6 height 10
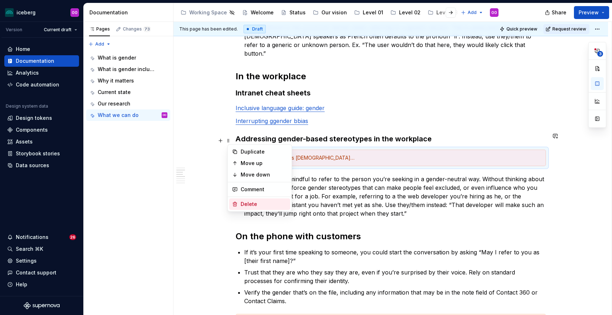
click at [261, 205] on div "Delete" at bounding box center [264, 204] width 47 height 7
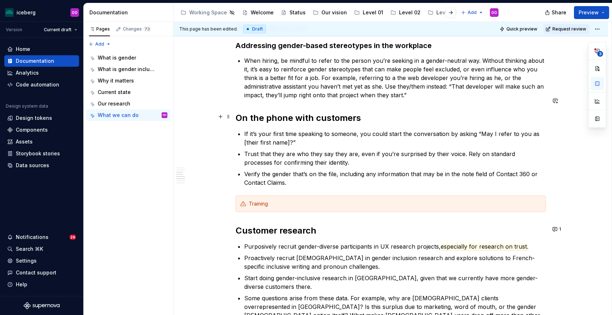
scroll to position [322, 0]
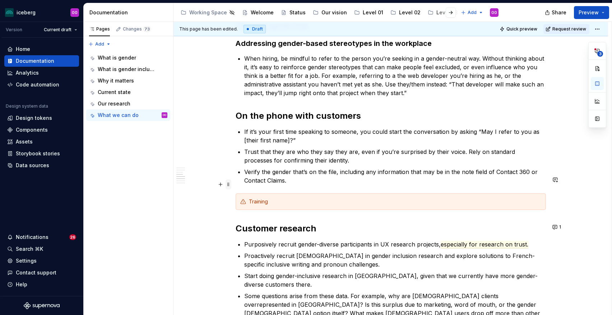
click at [231, 185] on span at bounding box center [229, 185] width 6 height 10
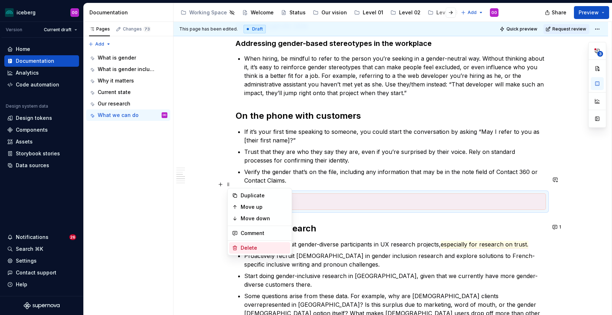
click at [252, 250] on div "Delete" at bounding box center [264, 248] width 47 height 7
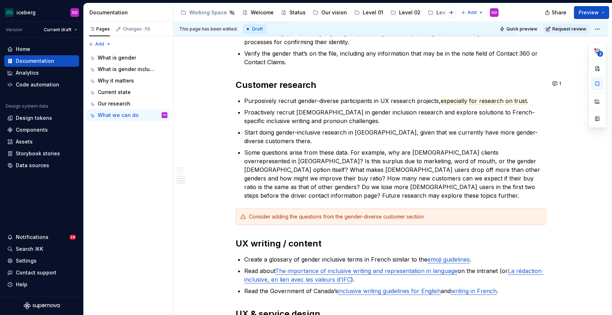
scroll to position [456, 0]
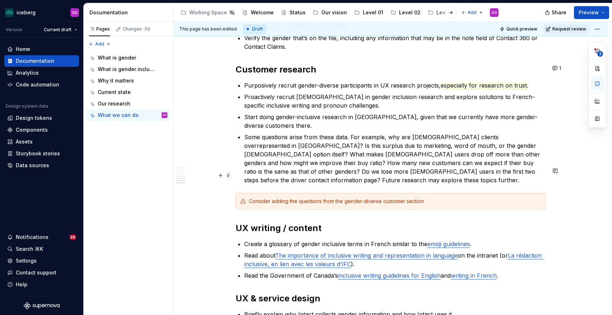
click at [231, 176] on span at bounding box center [229, 176] width 6 height 10
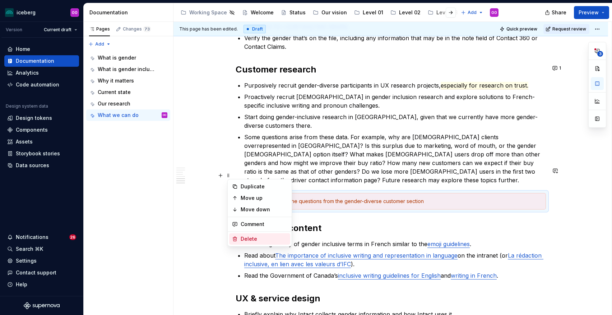
click at [255, 237] on div "Delete" at bounding box center [264, 239] width 47 height 7
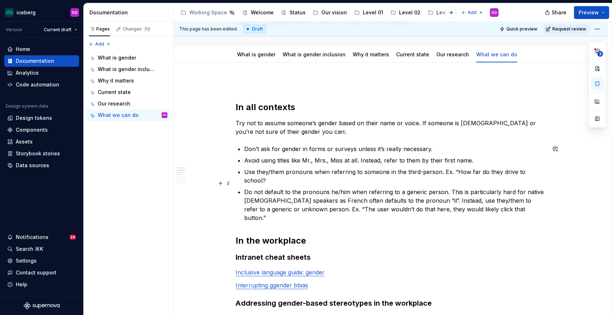
scroll to position [62, 0]
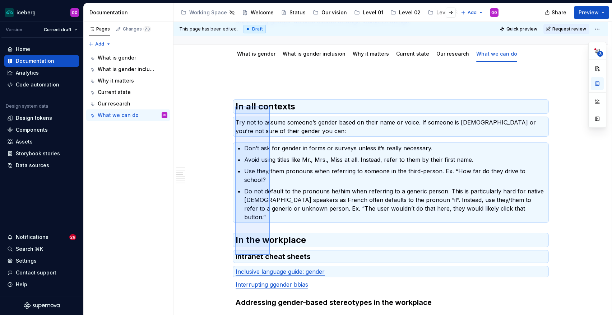
drag, startPoint x: 235, startPoint y: 107, endPoint x: 270, endPoint y: 255, distance: 152.4
click at [270, 255] on div "This page has been edited. Draft Quick preview Request review Gender Inclusion …" at bounding box center [392, 169] width 438 height 294
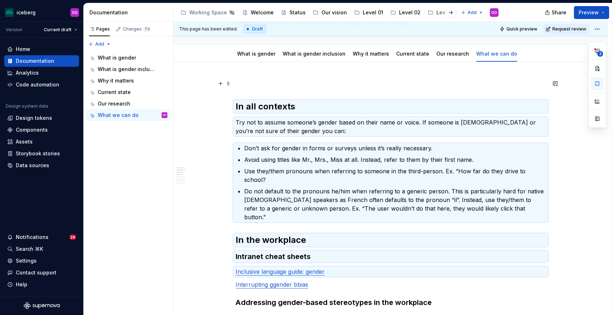
click at [295, 80] on p at bounding box center [391, 83] width 310 height 9
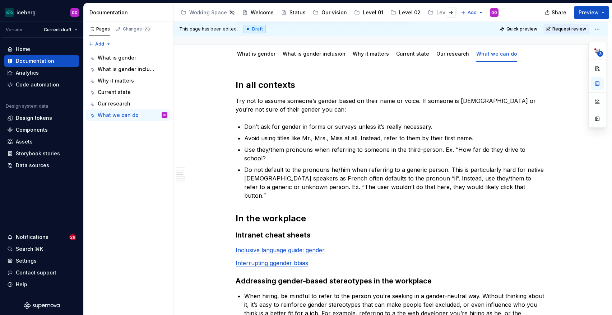
type textarea "*"
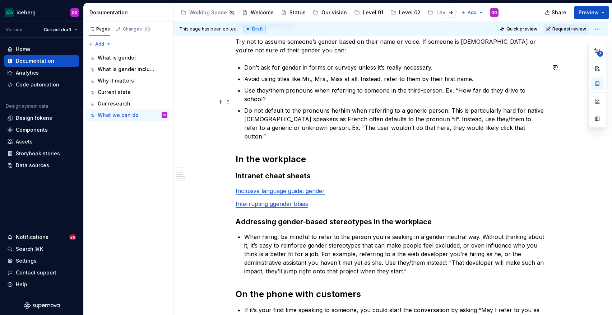
scroll to position [123, 0]
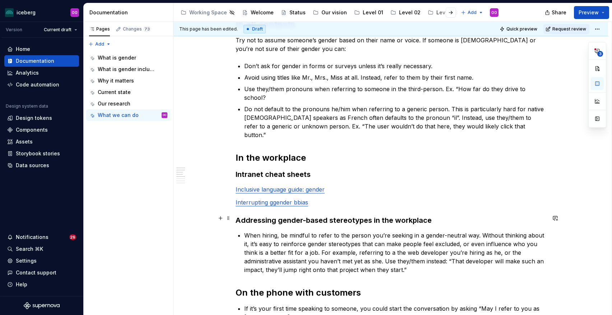
click at [325, 239] on p "When hiring, be mindful to refer to the person you’re seeking in a gender-neutr…" at bounding box center [395, 252] width 302 height 43
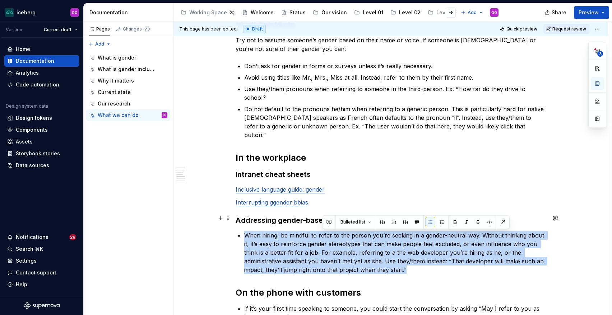
click at [325, 239] on p "When hiring, be mindful to refer to the person you’re seeking in a gender-neutr…" at bounding box center [395, 252] width 302 height 43
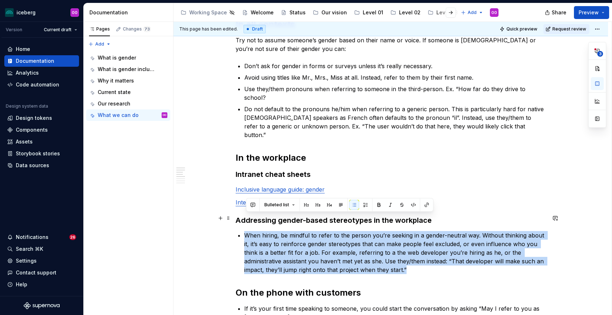
click at [319, 254] on p "When hiring, be mindful to refer to the person you’re seeking in a gender-neutr…" at bounding box center [395, 252] width 302 height 43
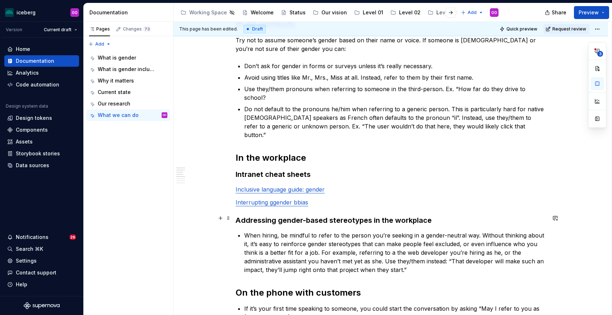
click at [319, 240] on p "When hiring, be mindful to refer to the person you’re seeking in a gender-neutr…" at bounding box center [395, 252] width 302 height 43
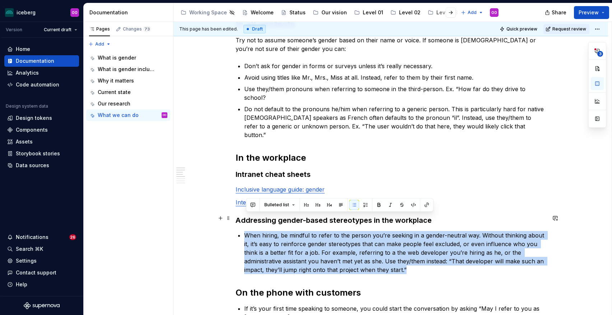
click at [319, 240] on p "When hiring, be mindful to refer to the person you’re seeking in a gender-neutr…" at bounding box center [395, 252] width 302 height 43
click at [389, 249] on p "When hiring, be mindful to refer to the person you’re seeking in a gender-neutr…" at bounding box center [395, 252] width 302 height 43
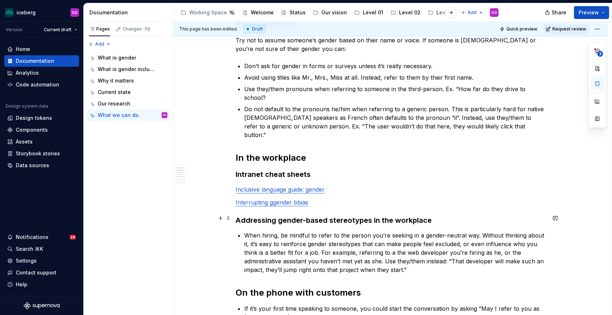
click at [409, 249] on p "When hiring, be mindful to refer to the person you’re seeking in a gender-neutr…" at bounding box center [395, 252] width 302 height 43
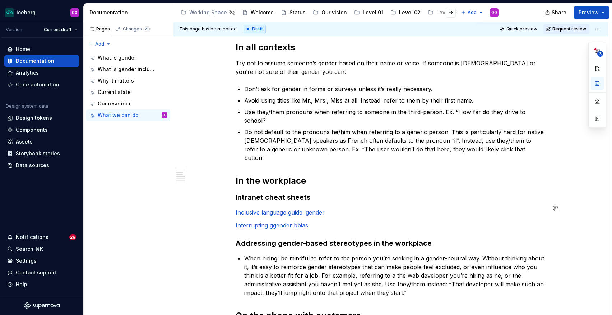
scroll to position [99, 0]
click at [492, 144] on p "Do not default to the pronouns he/him when referring to a generic person. This …" at bounding box center [395, 146] width 302 height 34
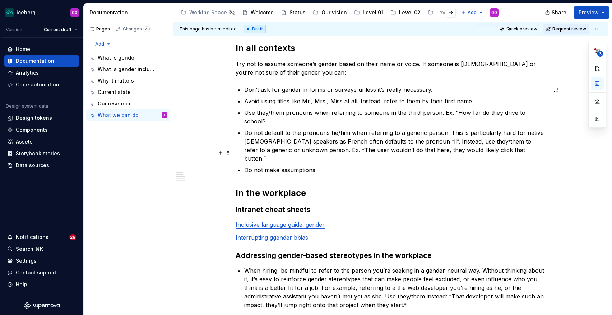
click at [282, 166] on p "Do not make assumptions" at bounding box center [395, 170] width 302 height 9
click at [347, 166] on p "Do not make gendered assumptions" at bounding box center [395, 170] width 302 height 9
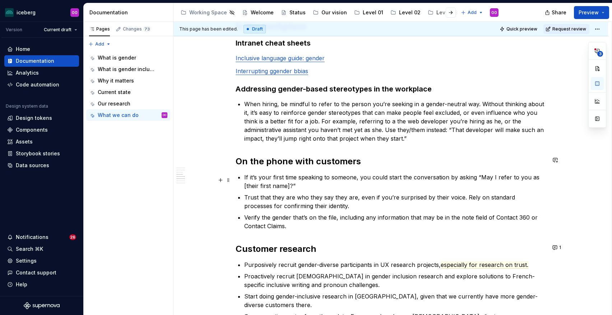
scroll to position [271, 0]
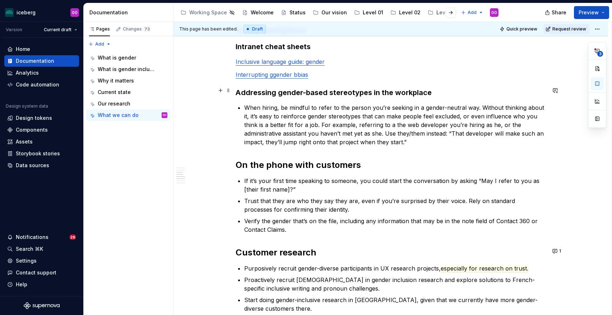
click at [403, 116] on p "When hiring, be mindful to refer to the person you’re seeking in a gender-neutr…" at bounding box center [395, 124] width 302 height 43
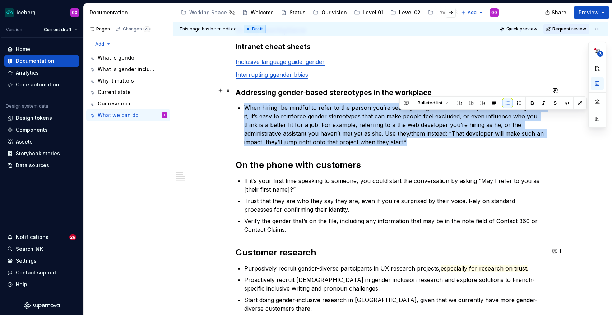
click at [403, 116] on p "When hiring, be mindful to refer to the person you’re seeking in a gender-neutr…" at bounding box center [395, 124] width 302 height 43
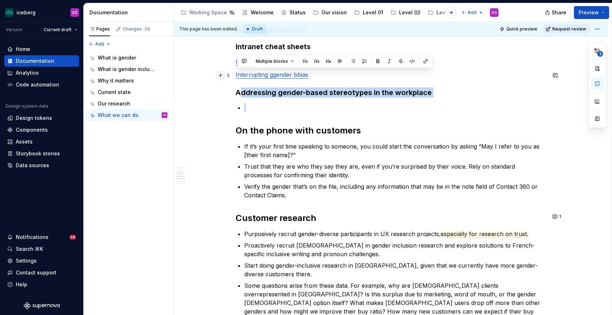
drag, startPoint x: 282, startPoint y: 97, endPoint x: 225, endPoint y: 76, distance: 60.3
click at [236, 76] on div "In all contexts Try not to assume someone’s gender based on their name or voice…" at bounding box center [391, 211] width 310 height 681
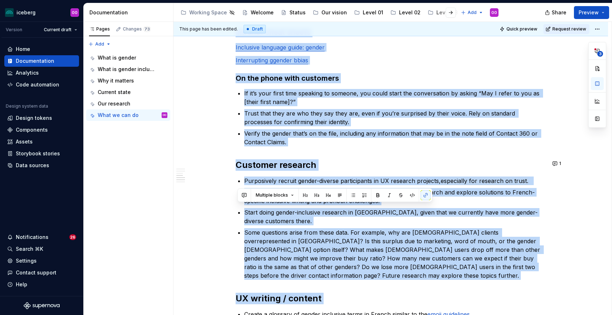
scroll to position [537, 0]
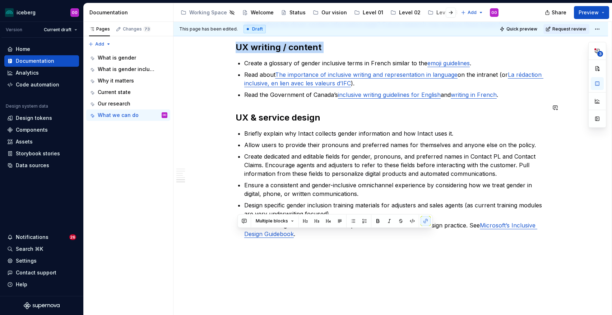
drag, startPoint x: 238, startPoint y: 76, endPoint x: 322, endPoint y: 301, distance: 239.3
copy div "Lo ips dolorsit Ame con ad elitse doeiusm’t incidi utlab et dolor magn al enima…"
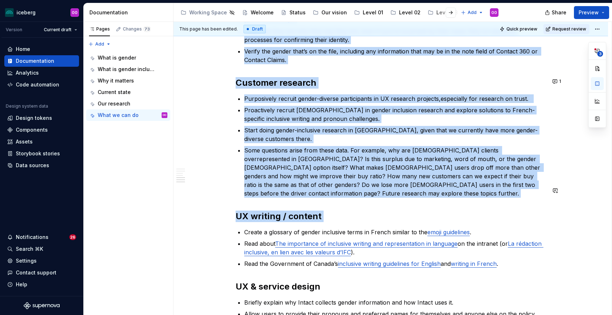
scroll to position [365, 0]
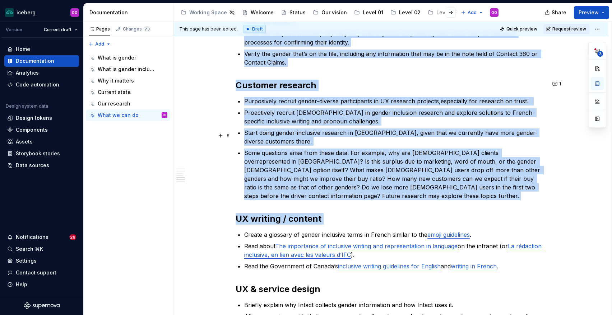
click at [350, 149] on p "Some questions arise from these data. For example, why are [DEMOGRAPHIC_DATA] c…" at bounding box center [395, 175] width 302 height 52
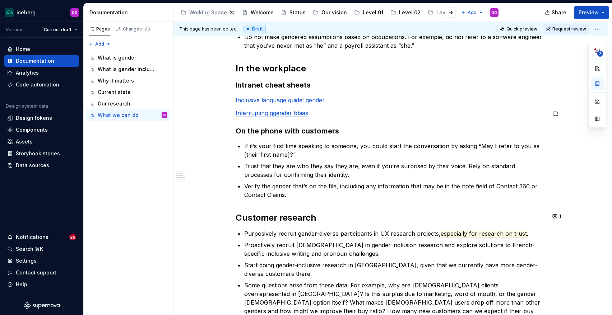
scroll to position [231, 0]
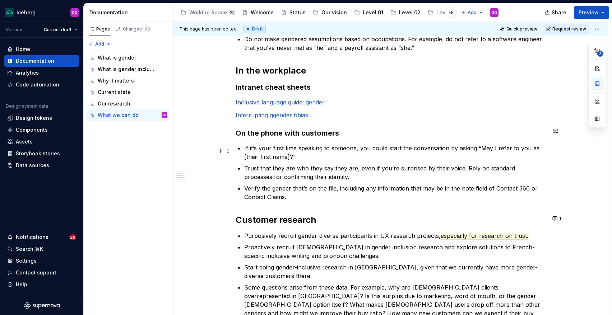
click at [331, 164] on p "Trust that they are who they say they are, even if you’re surprised by their vo…" at bounding box center [395, 172] width 302 height 17
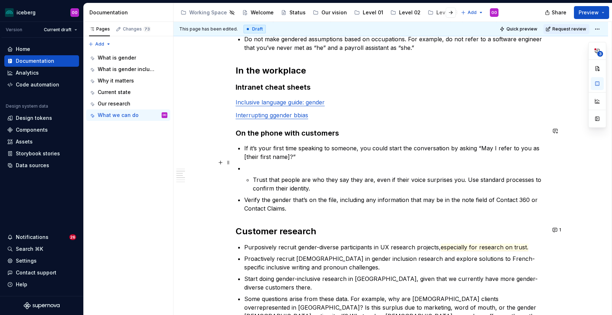
click at [256, 176] on p "Trust that people are who they say they are, even if their voice surprises you.…" at bounding box center [399, 184] width 293 height 17
click at [255, 176] on p "Trust that people are who they say they are, even if their voice surprises you.…" at bounding box center [399, 184] width 293 height 17
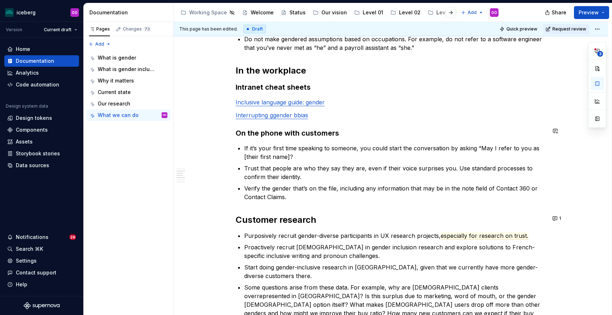
click at [317, 184] on p "Verify the gender that’s on the file, including any information that may be in …" at bounding box center [395, 192] width 302 height 17
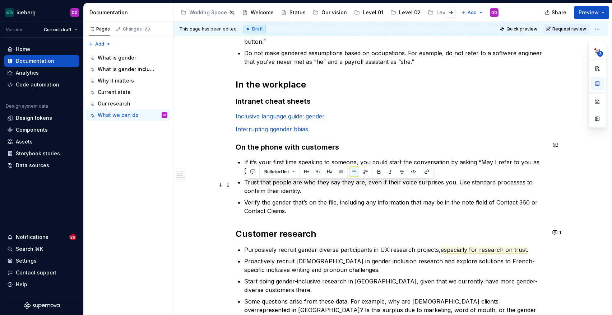
drag, startPoint x: 295, startPoint y: 197, endPoint x: 246, endPoint y: 187, distance: 50.3
click at [246, 187] on div "In all contexts Try not to assume someone’s gender based on their name or voice…" at bounding box center [391, 242] width 310 height 634
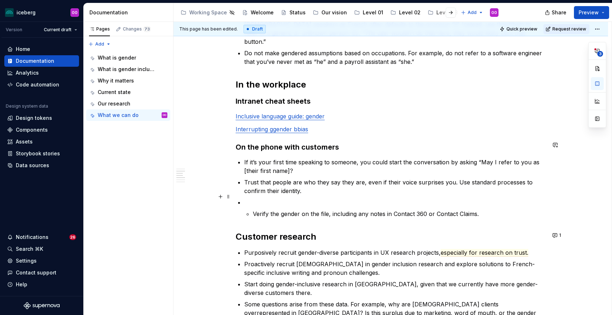
click at [254, 199] on li "Verify the gender on the file, including any notes in Contact 360 or Contact Cl…" at bounding box center [395, 208] width 302 height 20
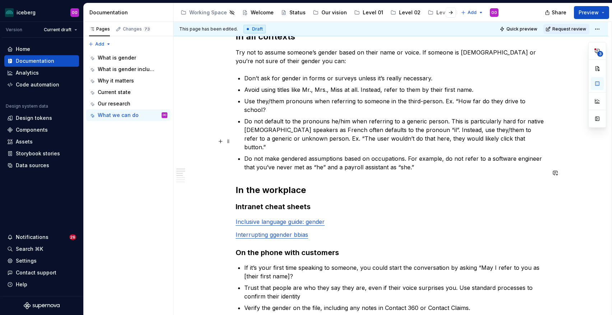
scroll to position [85, 0]
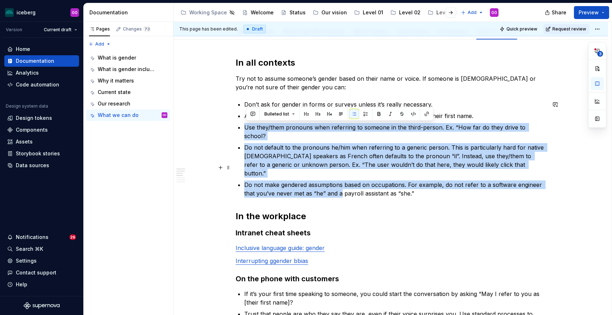
drag, startPoint x: 334, startPoint y: 121, endPoint x: 342, endPoint y: 176, distance: 55.5
click at [342, 176] on ul "Don’t ask for gender in forms or surveys unless it’s really necessary. Avoid us…" at bounding box center [395, 149] width 302 height 98
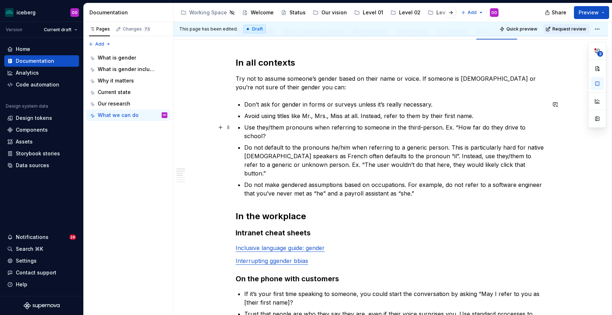
click at [454, 128] on p "Use they/them pronouns when referring to someone in the third-person. Ex. “How …" at bounding box center [395, 131] width 302 height 17
click at [546, 126] on p "Use they/them pronouns when referring to someone in the third-person (e.g., “Ho…" at bounding box center [395, 131] width 302 height 17
click at [388, 106] on p "Don’t ask for gender in forms or surveys unless it’s really necessary." at bounding box center [395, 104] width 302 height 9
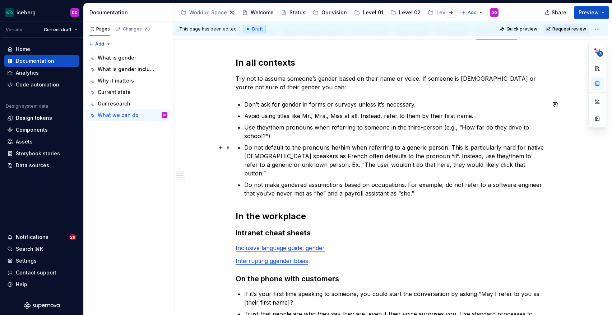
click at [363, 157] on p "Do not default to the pronouns he/him when referring to a generic person. This …" at bounding box center [395, 160] width 302 height 34
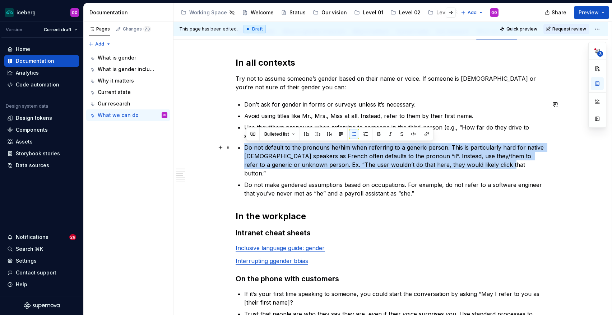
click at [363, 157] on p "Do not default to the pronouns he/him when referring to a generic person. This …" at bounding box center [395, 160] width 302 height 34
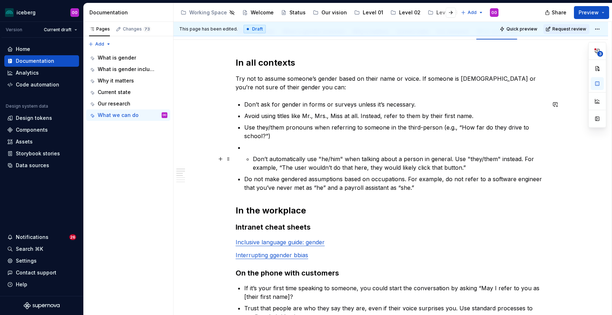
click at [255, 159] on p "Don’t automatically use "he/him" when talking about a person in general. Use "t…" at bounding box center [399, 163] width 293 height 17
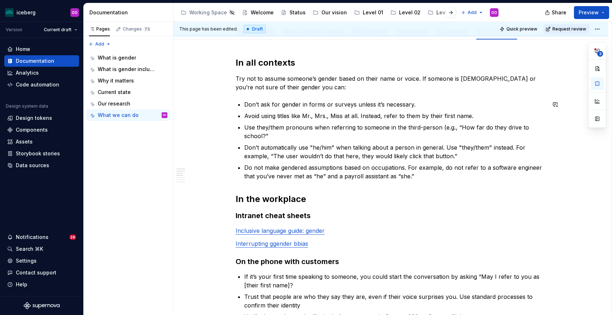
scroll to position [94, 0]
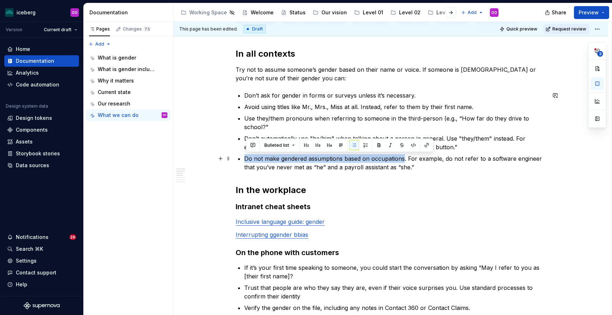
drag, startPoint x: 406, startPoint y: 160, endPoint x: 247, endPoint y: 156, distance: 159.5
click at [247, 156] on p "Do not make gendered assumptions based on occupations. For example, do not refe…" at bounding box center [395, 162] width 302 height 17
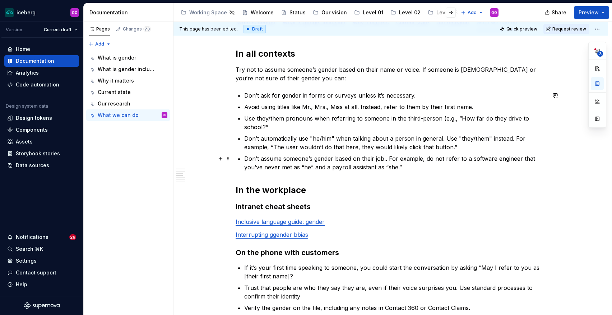
click at [388, 159] on p "Don’t assume someone’s gender based on their job.. For example, do not refer to…" at bounding box center [395, 162] width 302 height 17
click at [412, 188] on h2 "In the workplace" at bounding box center [391, 190] width 310 height 11
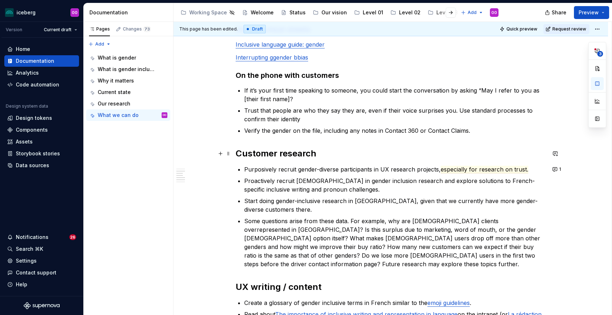
scroll to position [265, 0]
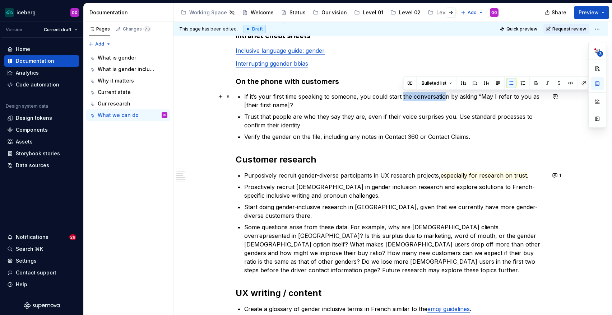
drag, startPoint x: 403, startPoint y: 97, endPoint x: 446, endPoint y: 97, distance: 43.1
click at [446, 97] on p "If it’s your first time speaking to someone, you could start the conversation b…" at bounding box center [395, 100] width 302 height 17
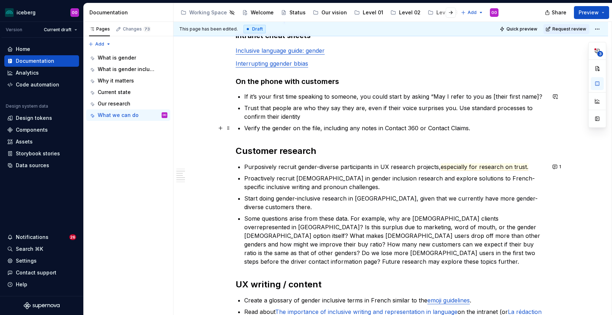
click at [452, 126] on p "Verify the gender on the file, including any notes in Contact 360 or Contact Cl…" at bounding box center [395, 128] width 302 height 9
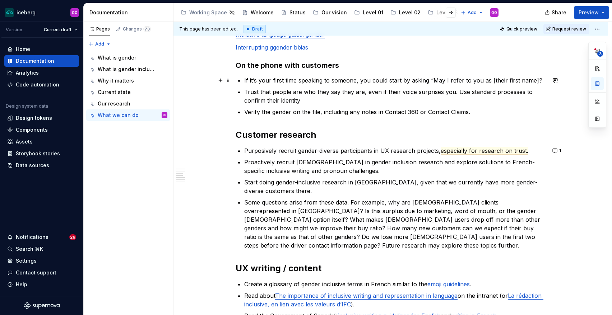
click at [541, 81] on p "If it’s your first time speaking to someone, you could start by asking “May I r…" at bounding box center [395, 80] width 302 height 9
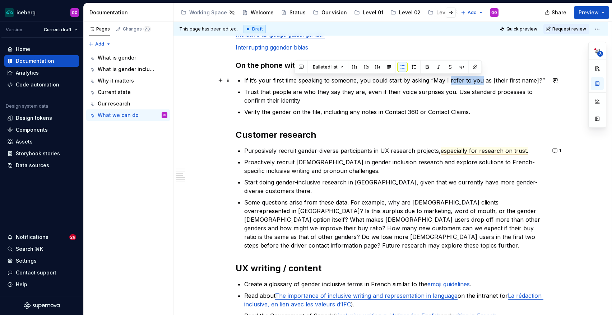
drag, startPoint x: 481, startPoint y: 82, endPoint x: 450, endPoint y: 81, distance: 30.9
click at [450, 81] on p "If it’s your first time speaking to someone, you could start by asking “May I r…" at bounding box center [395, 80] width 302 height 9
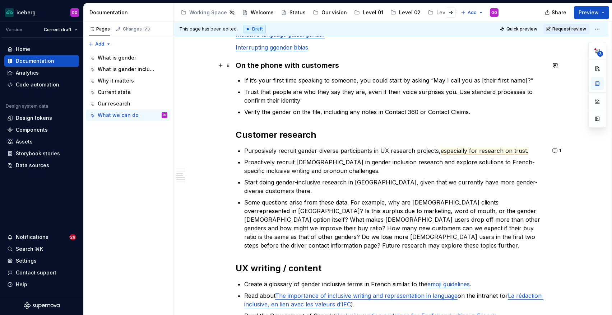
click at [483, 104] on p "Trust that people are who they say they are, even if their voice surprises you.…" at bounding box center [395, 96] width 302 height 17
click at [474, 81] on p "If it’s your first time speaking to someone, you could start by asking “May I c…" at bounding box center [395, 80] width 302 height 9
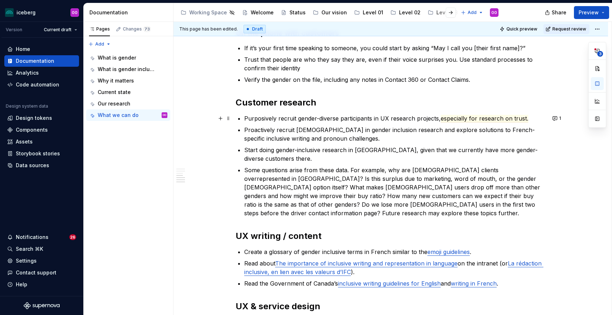
scroll to position [314, 0]
click at [556, 120] on button "1" at bounding box center [557, 118] width 14 height 10
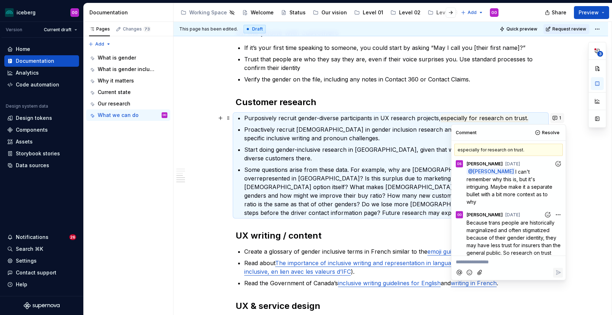
scroll to position [4, 0]
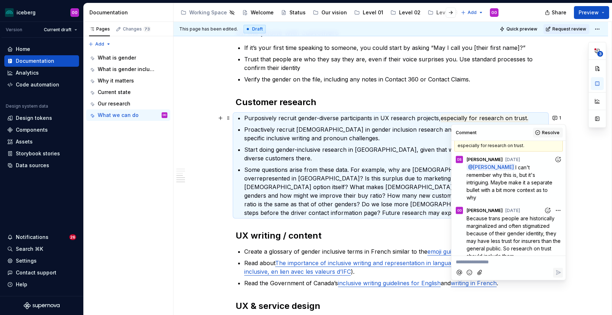
click at [540, 133] on button "Resolve" at bounding box center [548, 133] width 30 height 10
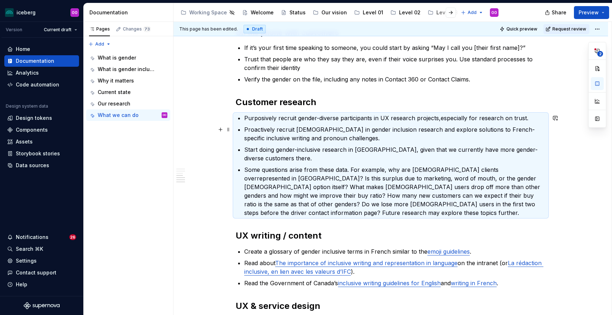
click at [280, 144] on ul "Purposively recruit gender-diverse participants in UX research projects, especi…" at bounding box center [395, 165] width 302 height 103
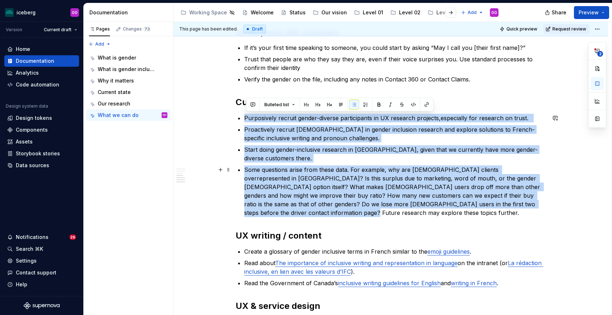
drag, startPoint x: 247, startPoint y: 117, endPoint x: 535, endPoint y: 206, distance: 301.5
click at [535, 206] on ul "Purposively recruit gender-diverse participants in UX research projects, especi…" at bounding box center [395, 165] width 302 height 103
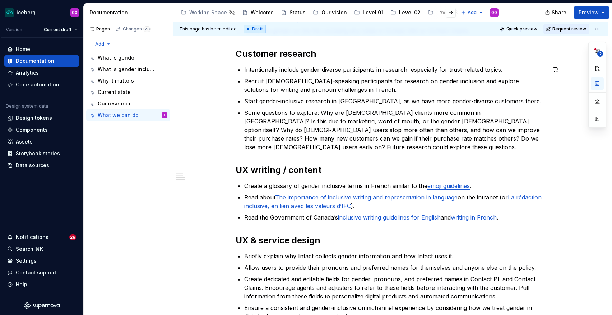
scroll to position [363, 0]
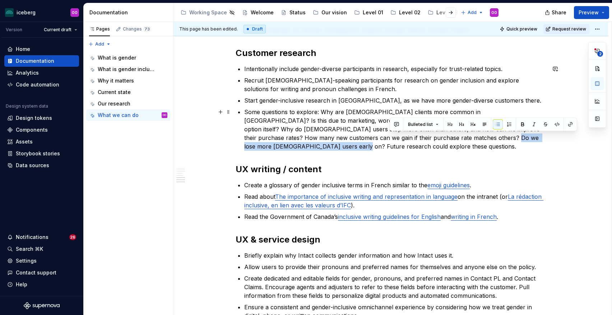
drag, startPoint x: 391, startPoint y: 138, endPoint x: 517, endPoint y: 141, distance: 126.1
click at [517, 141] on p "Some questions to explore: Why are [DEMOGRAPHIC_DATA] clients more common in [G…" at bounding box center [395, 129] width 302 height 43
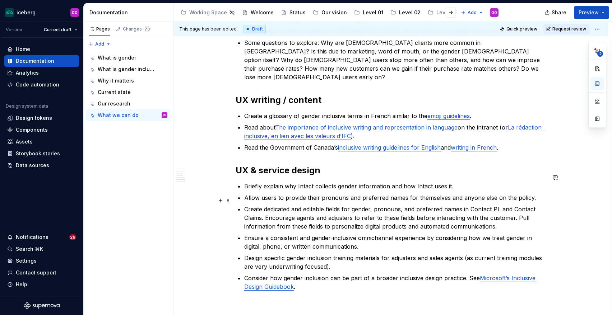
scroll to position [456, 0]
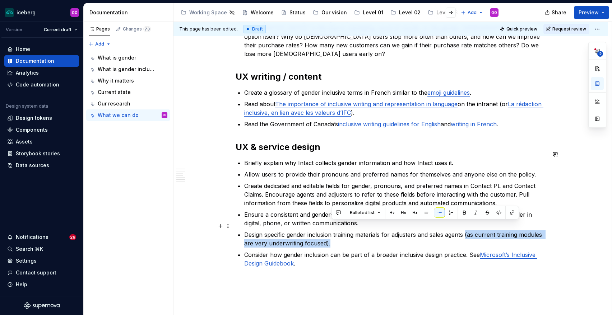
drag, startPoint x: 467, startPoint y: 226, endPoint x: 467, endPoint y: 234, distance: 7.9
click at [467, 234] on p "Design specific gender inclusion training materials for adjusters and sales age…" at bounding box center [395, 239] width 302 height 17
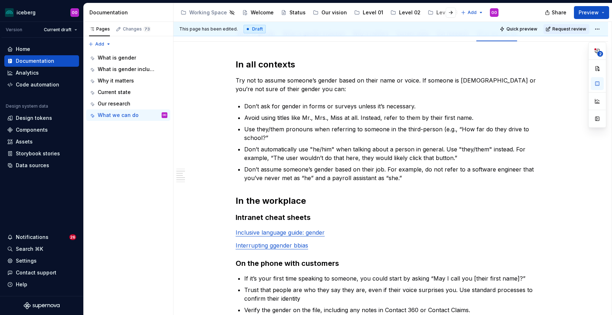
scroll to position [0, 0]
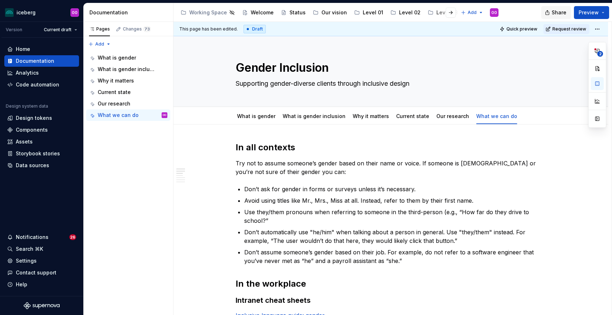
click at [560, 11] on span "Share" at bounding box center [559, 12] width 15 height 7
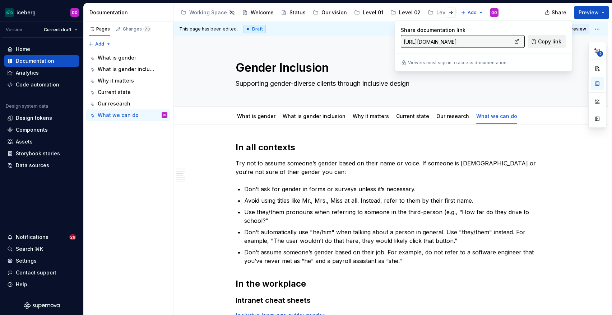
click at [539, 40] on span "Copy link" at bounding box center [549, 41] width 23 height 7
type textarea "*"
